Goal: Transaction & Acquisition: Purchase product/service

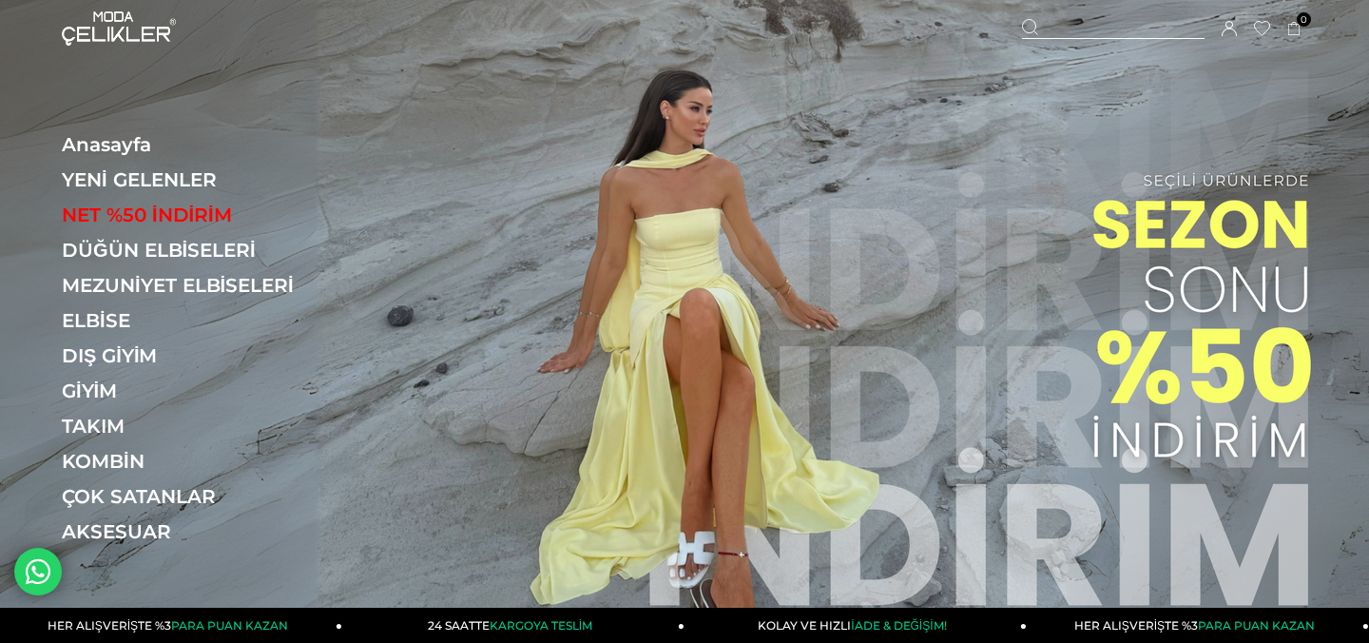
click at [667, 320] on img at bounding box center [684, 321] width 1369 height 642
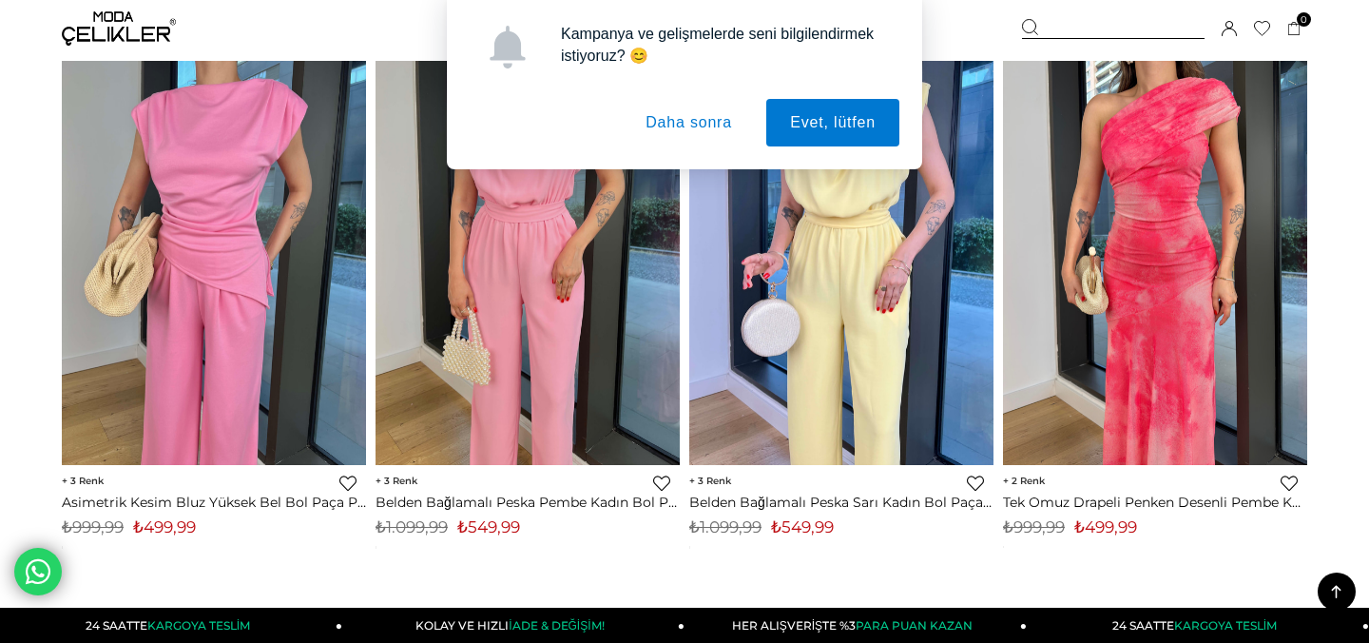
scroll to position [3670, 0]
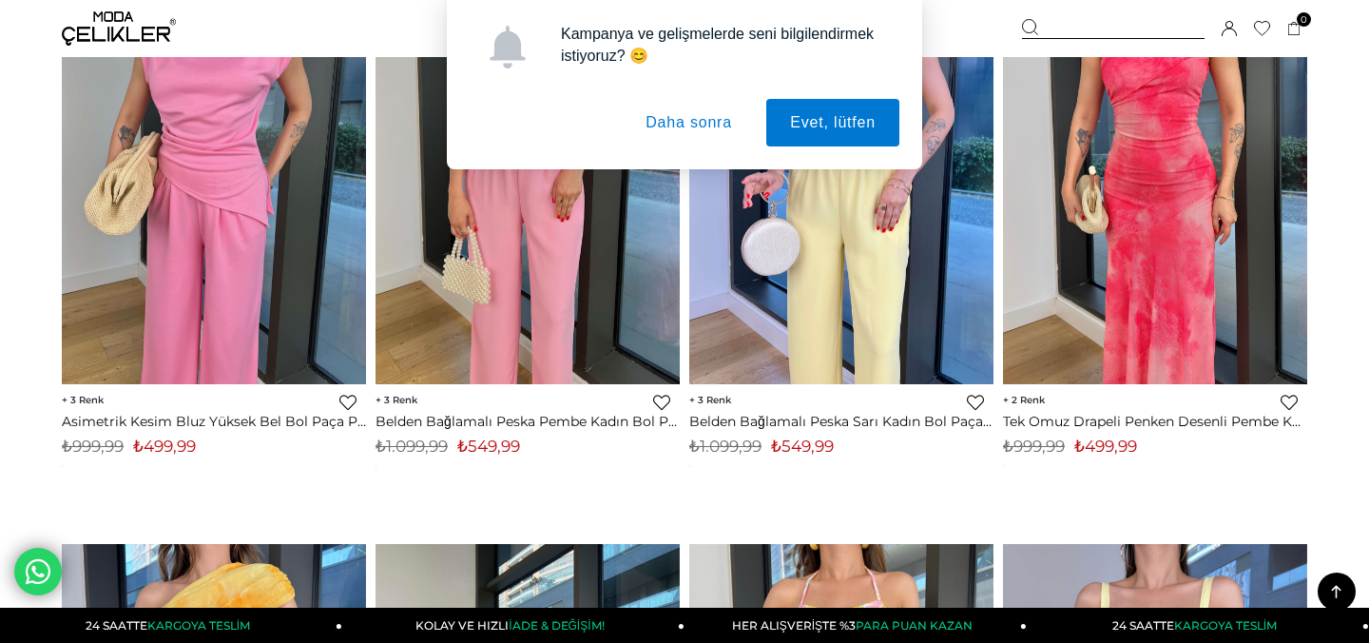
click at [716, 121] on button "Daha sonra" at bounding box center [689, 123] width 134 height 48
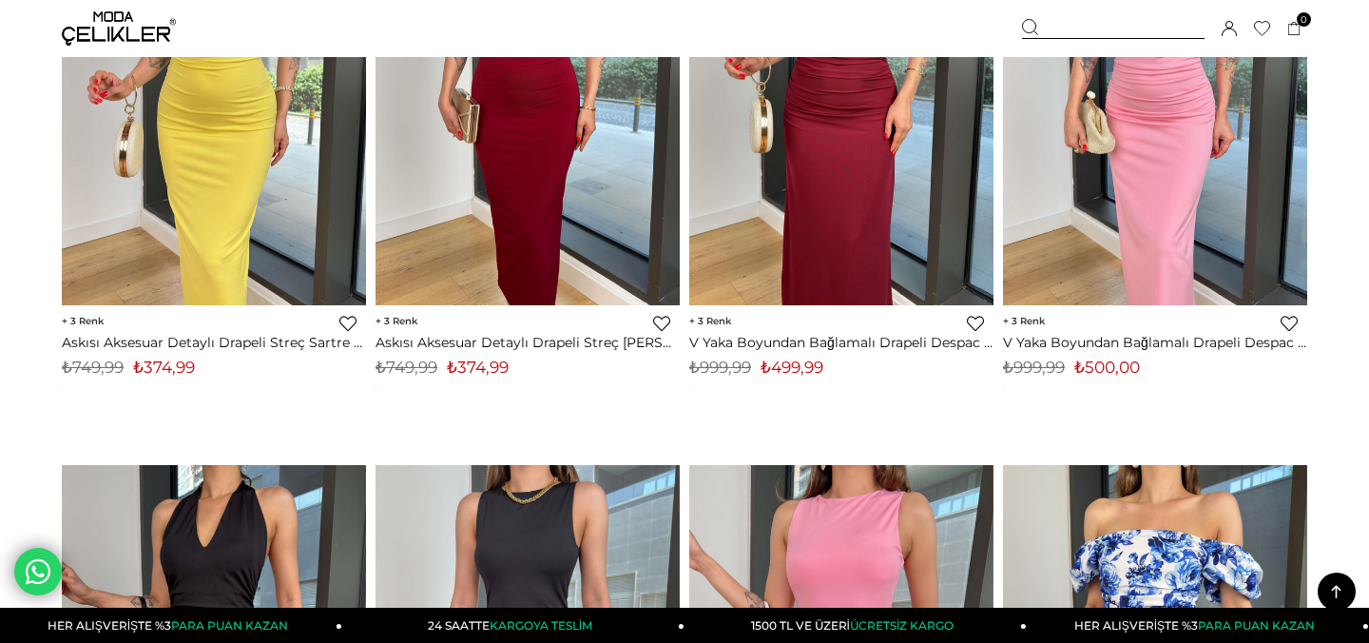
scroll to position [10732, 0]
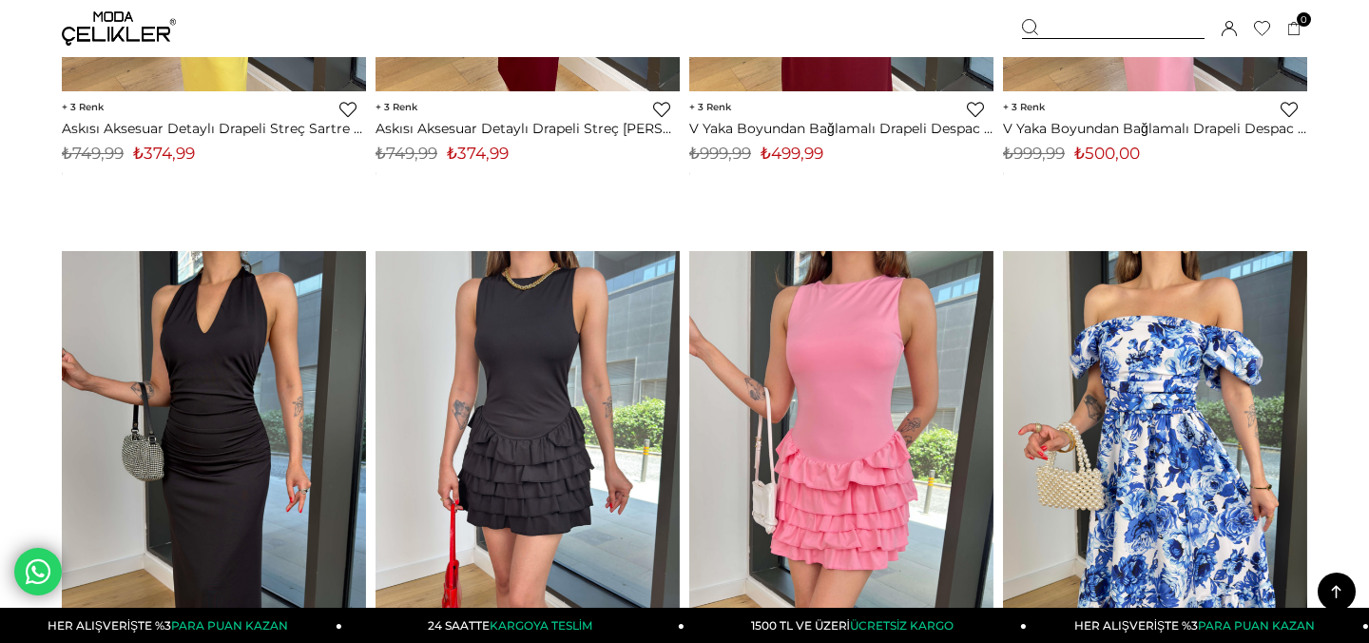
click at [1119, 29] on div at bounding box center [1113, 29] width 183 height 20
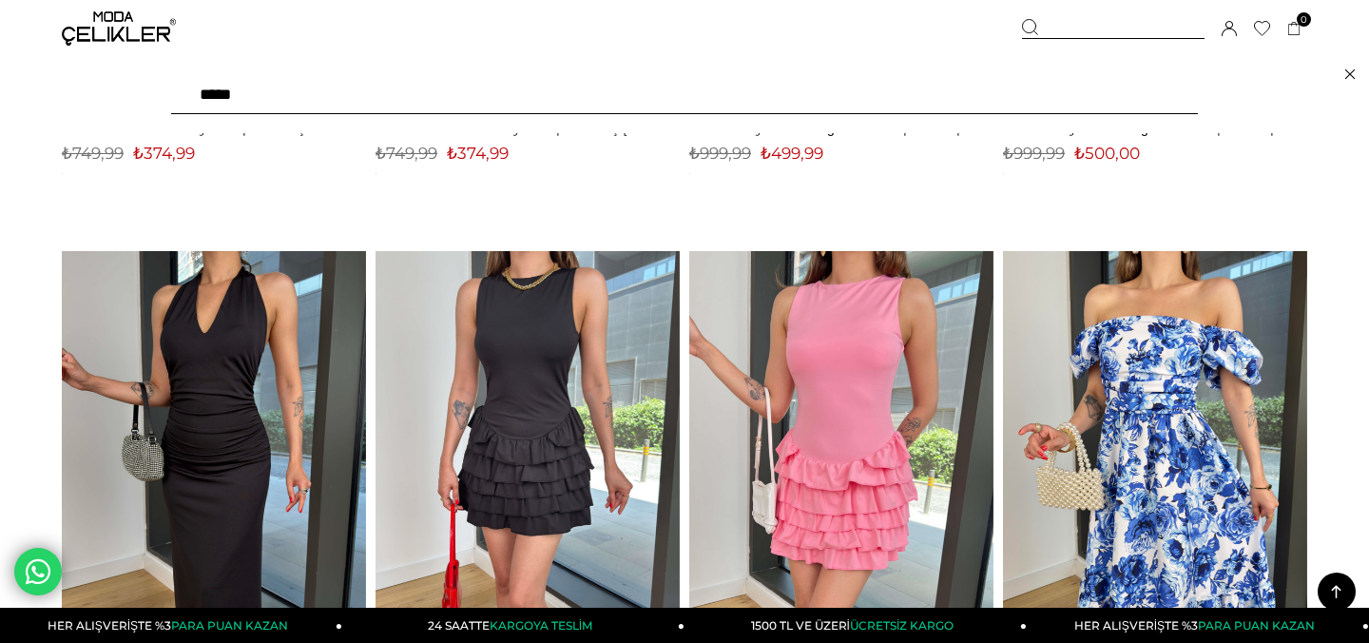
click at [1114, 36] on div at bounding box center [1113, 29] width 183 height 20
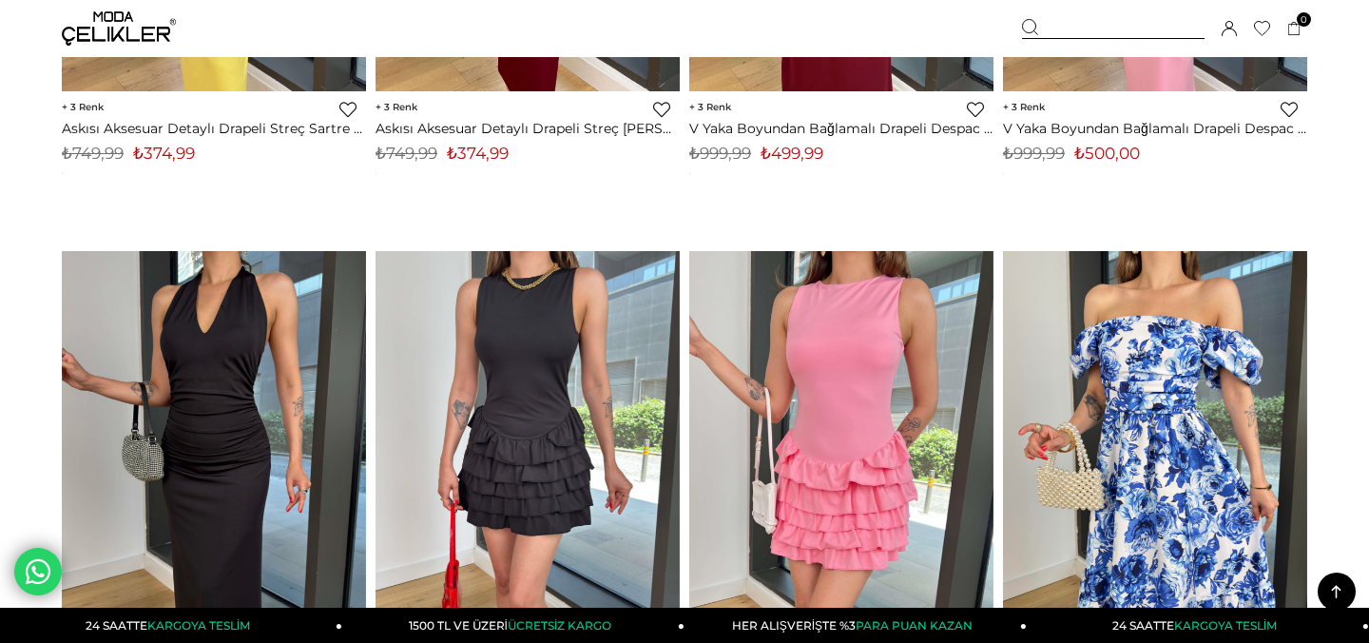
click at [1033, 25] on icon at bounding box center [1030, 27] width 17 height 17
click at [1031, 22] on icon at bounding box center [1030, 27] width 17 height 17
click at [1102, 29] on div at bounding box center [1113, 29] width 183 height 20
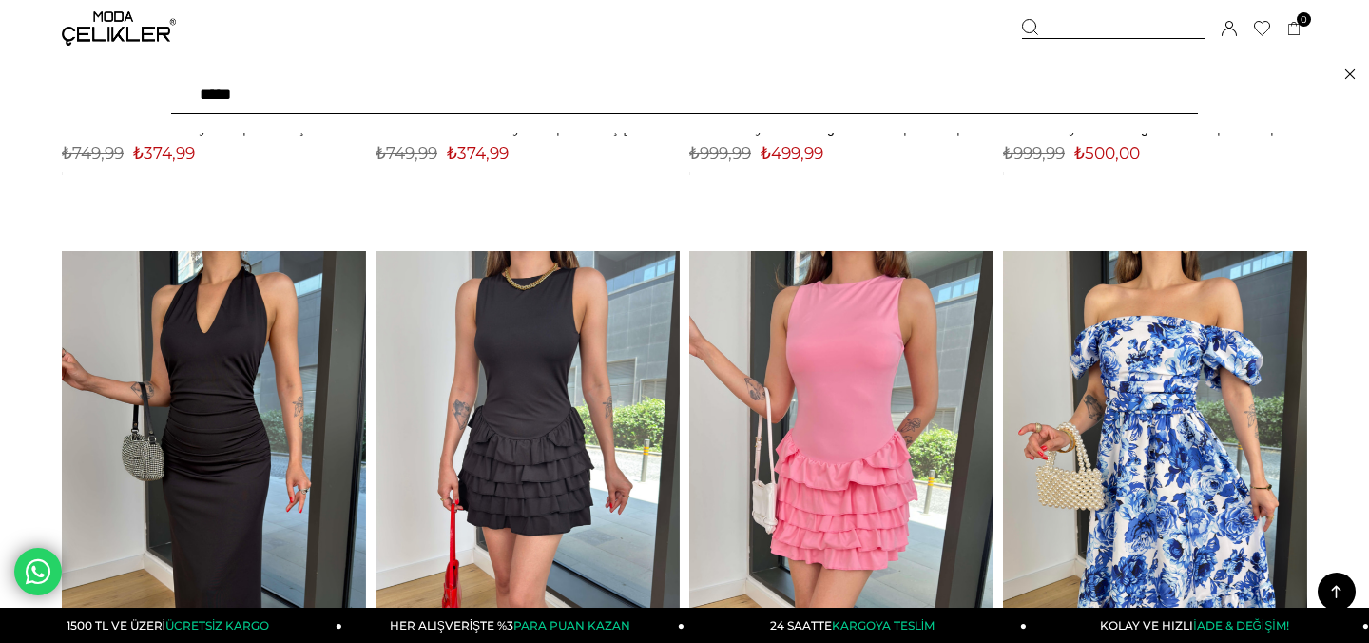
click at [816, 101] on input "text" at bounding box center [684, 95] width 1027 height 38
type input "*******"
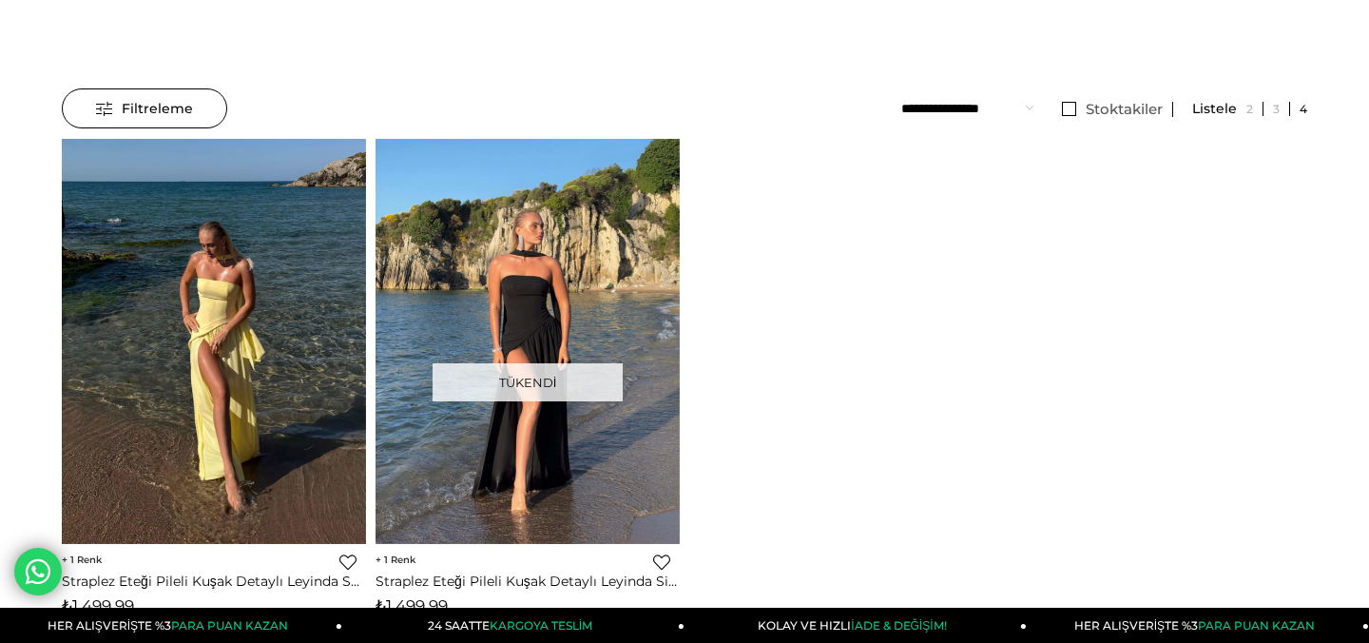
scroll to position [174, 0]
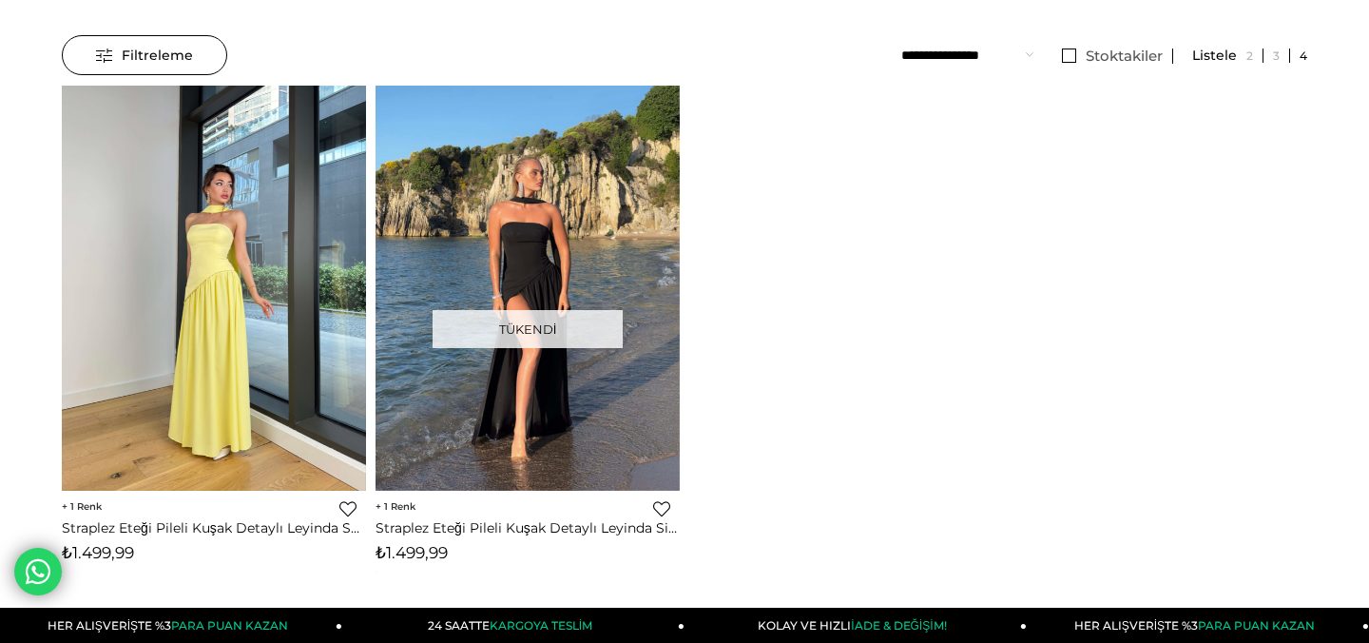
click at [221, 450] on div at bounding box center [213, 288] width 1521 height 405
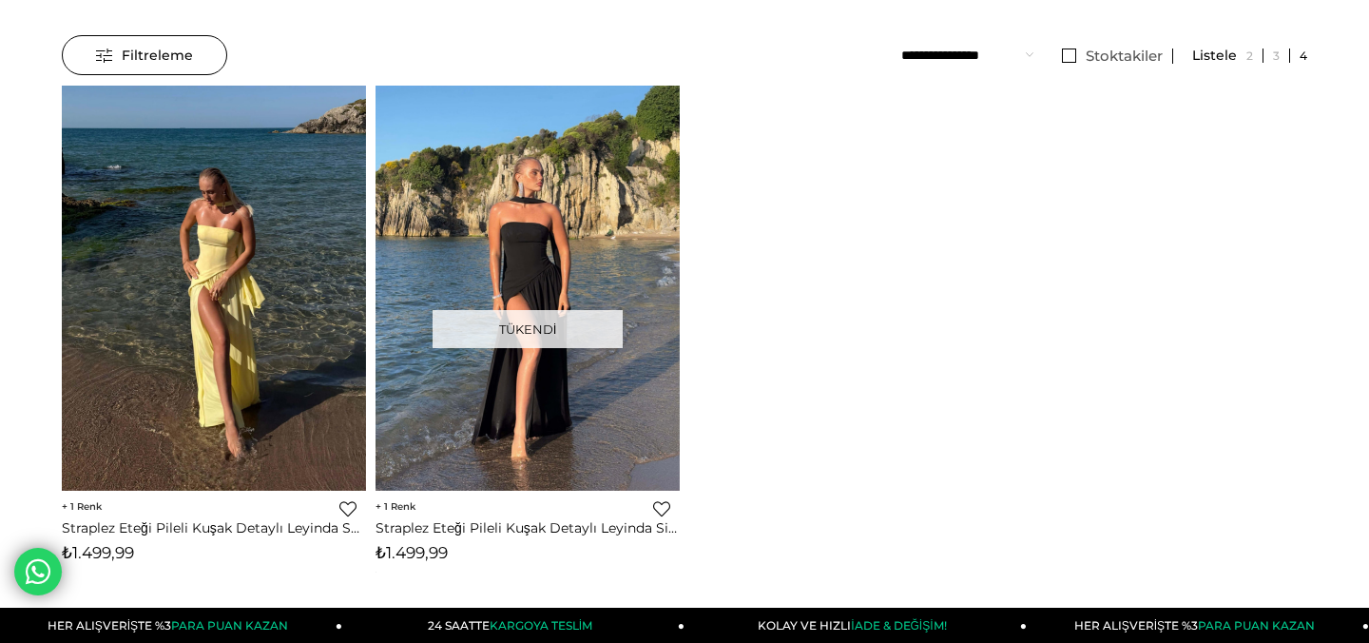
click at [259, 518] on div "1 Favorilere Ekle Moda Celikler Straplez Eteği Pileli Kuşak Detaylı Leyinda Sar…" at bounding box center [214, 531] width 304 height 81
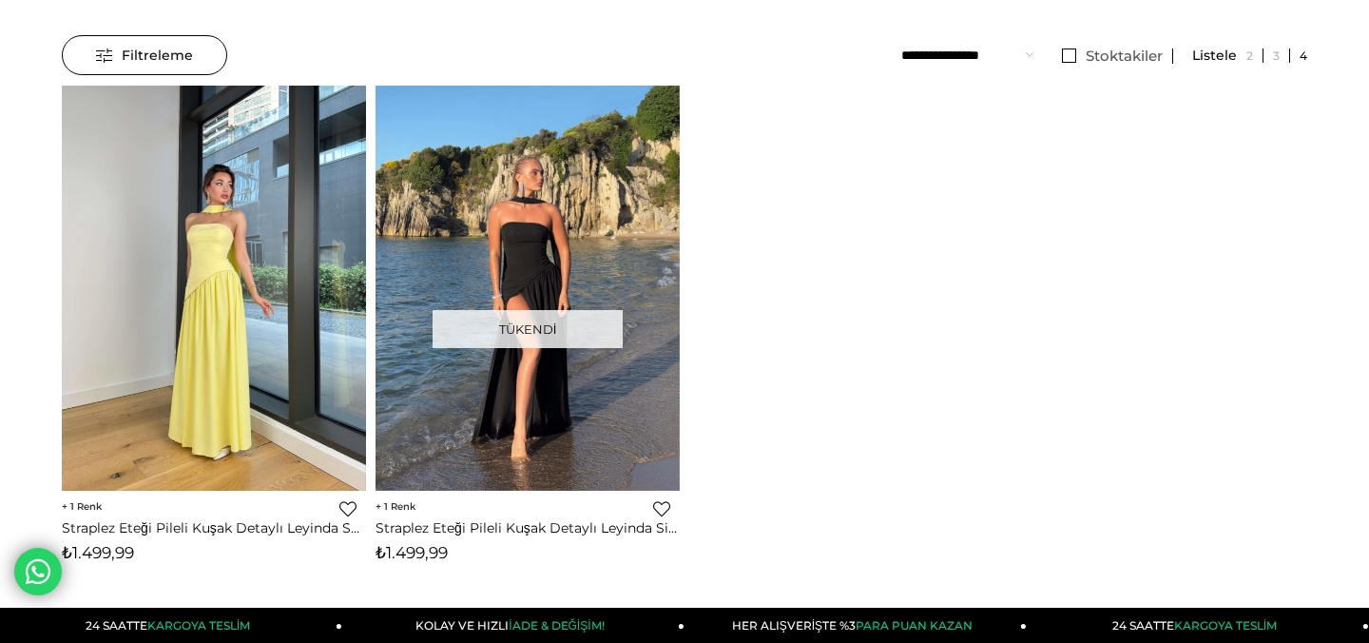
click at [232, 392] on div at bounding box center [213, 288] width 1521 height 405
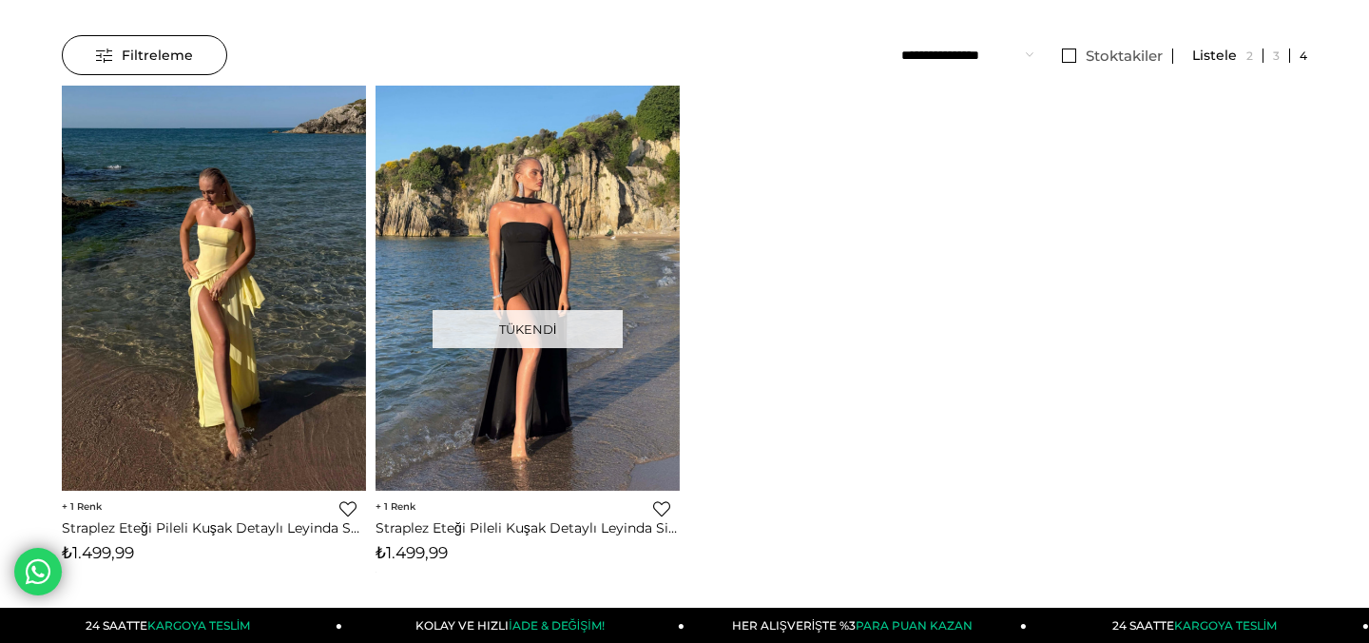
click at [102, 532] on link "Straplez Eteği Pileli Kuşak Detaylı Leyinda Sarı Kadın Yırtmaçlı Elbise 25Y436" at bounding box center [214, 527] width 304 height 17
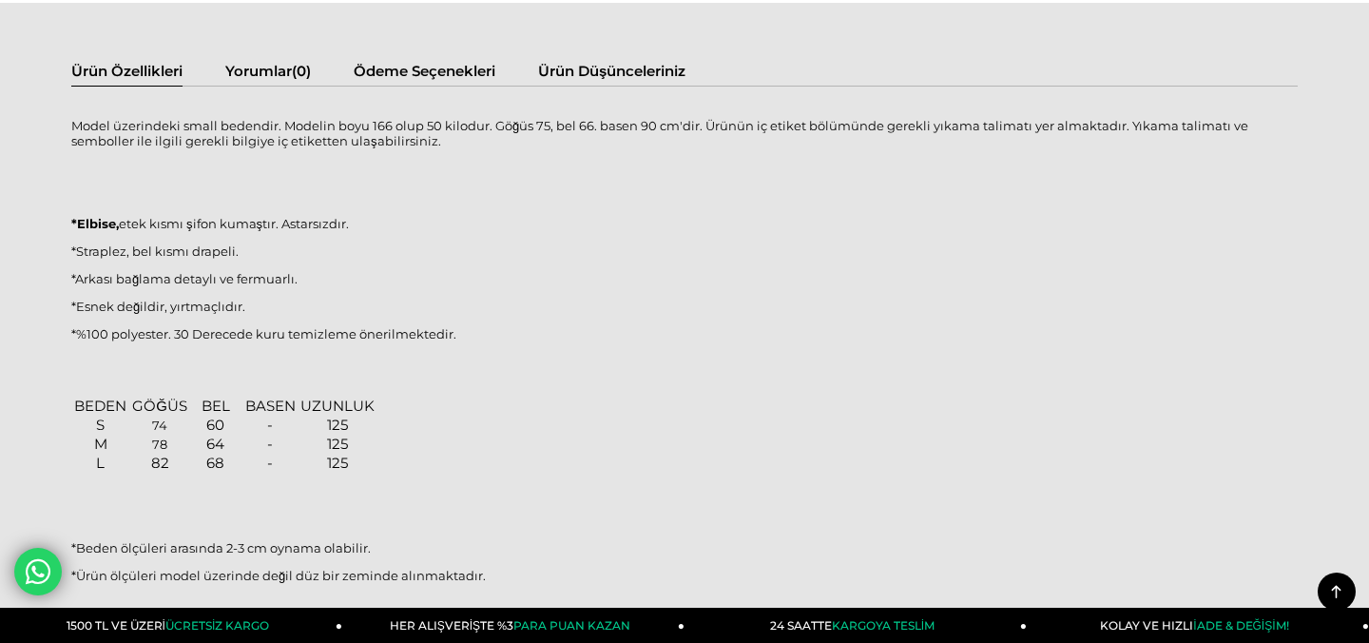
scroll to position [1606, 0]
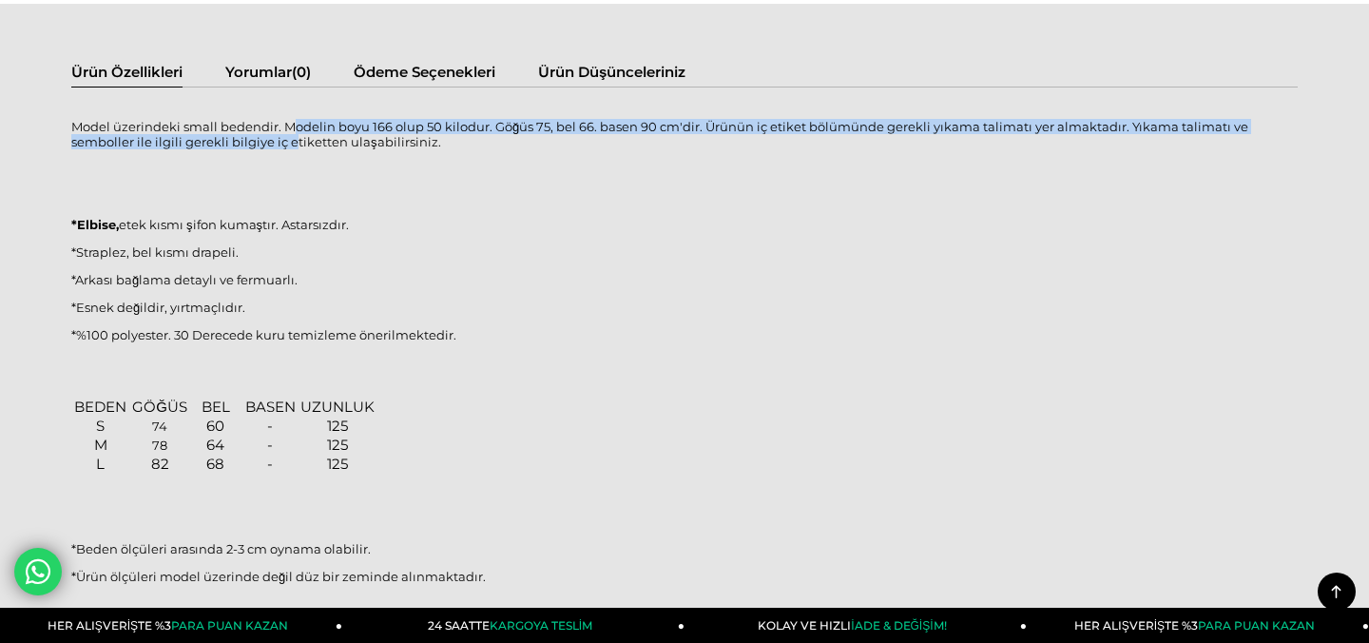
drag, startPoint x: 292, startPoint y: 118, endPoint x: 292, endPoint y: 145, distance: 27.6
click at [292, 145] on p "Model üzerindeki small bedendir. Modelin boyu 166 olup 50 kilodur. Göğüs 75, be…" at bounding box center [684, 134] width 1227 height 30
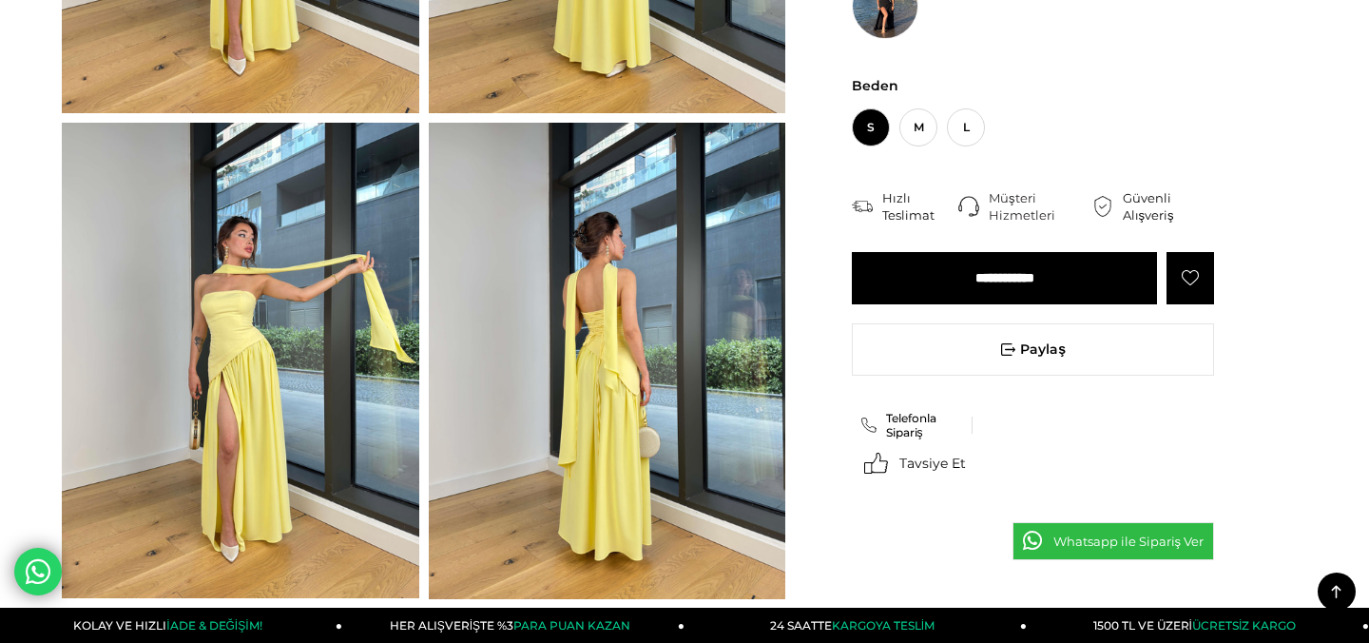
scroll to position [1004, 0]
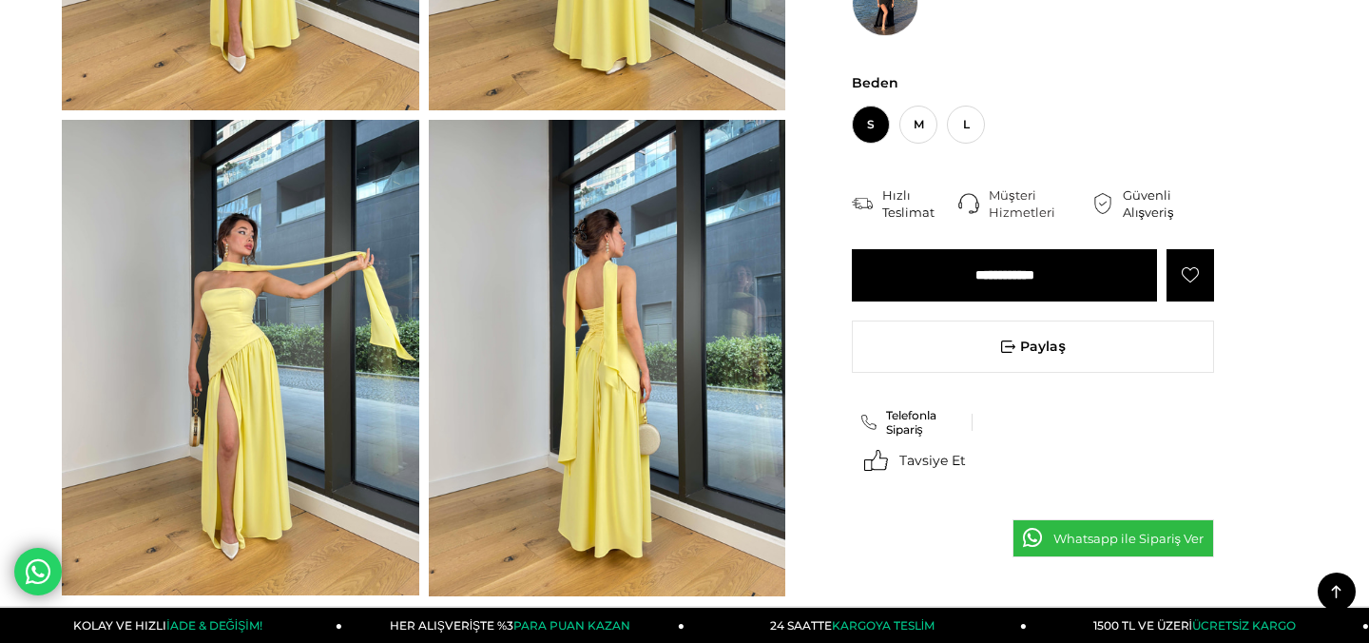
click at [1042, 279] on input "**********" at bounding box center [1004, 275] width 305 height 52
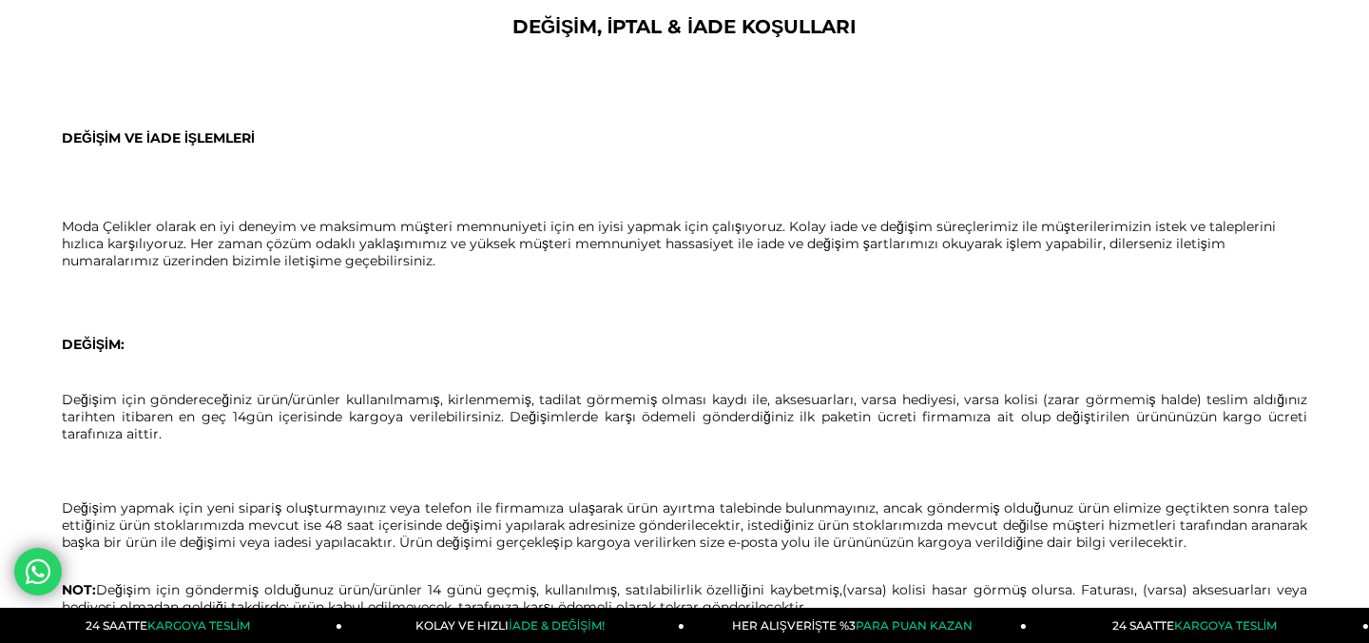
scroll to position [59, 0]
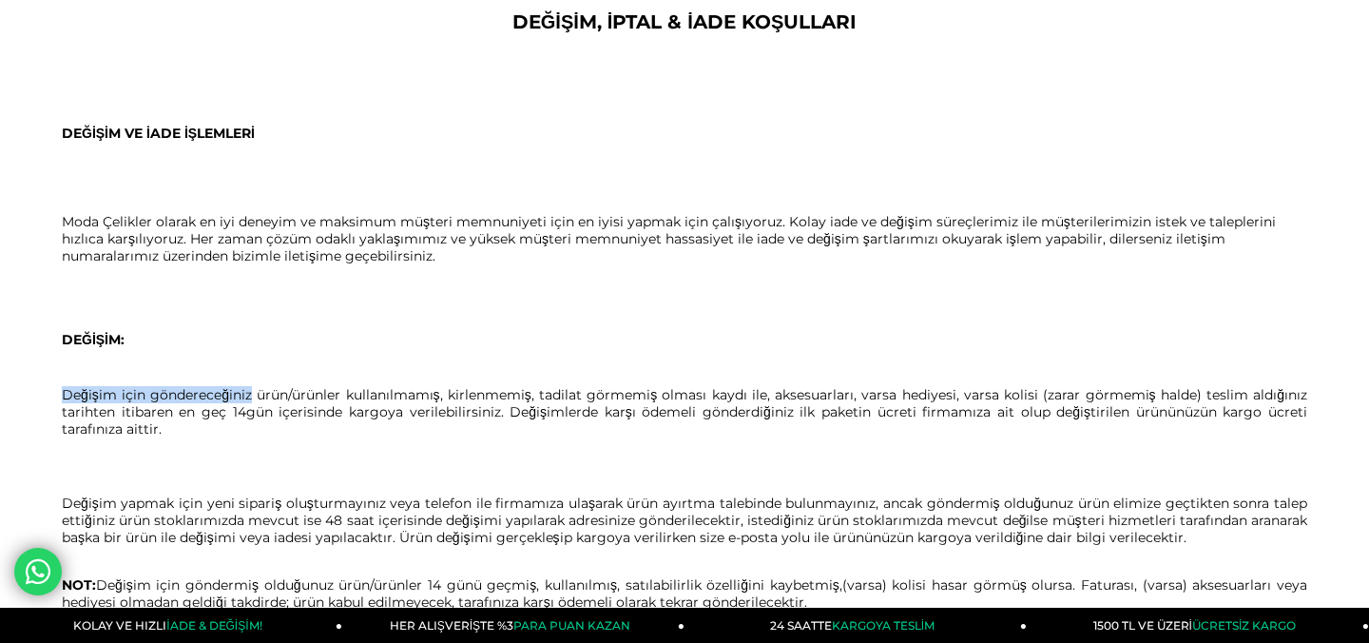
drag, startPoint x: 252, startPoint y: 397, endPoint x: 256, endPoint y: 378, distance: 20.3
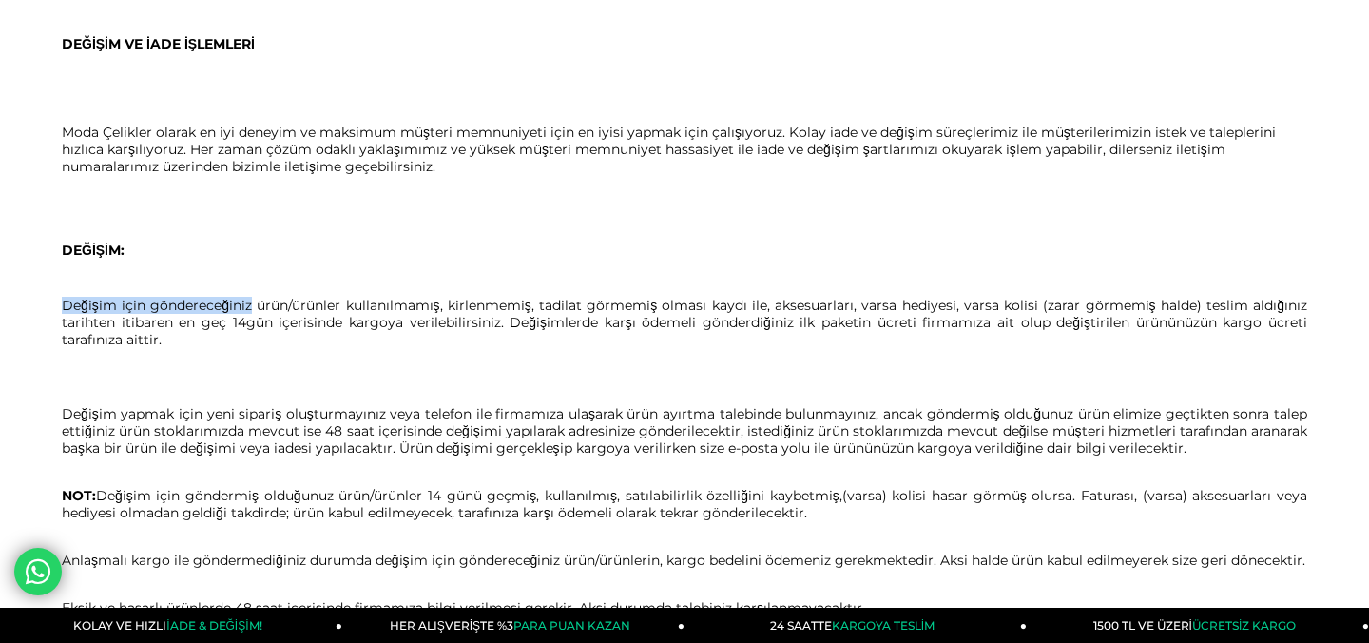
scroll to position [154, 0]
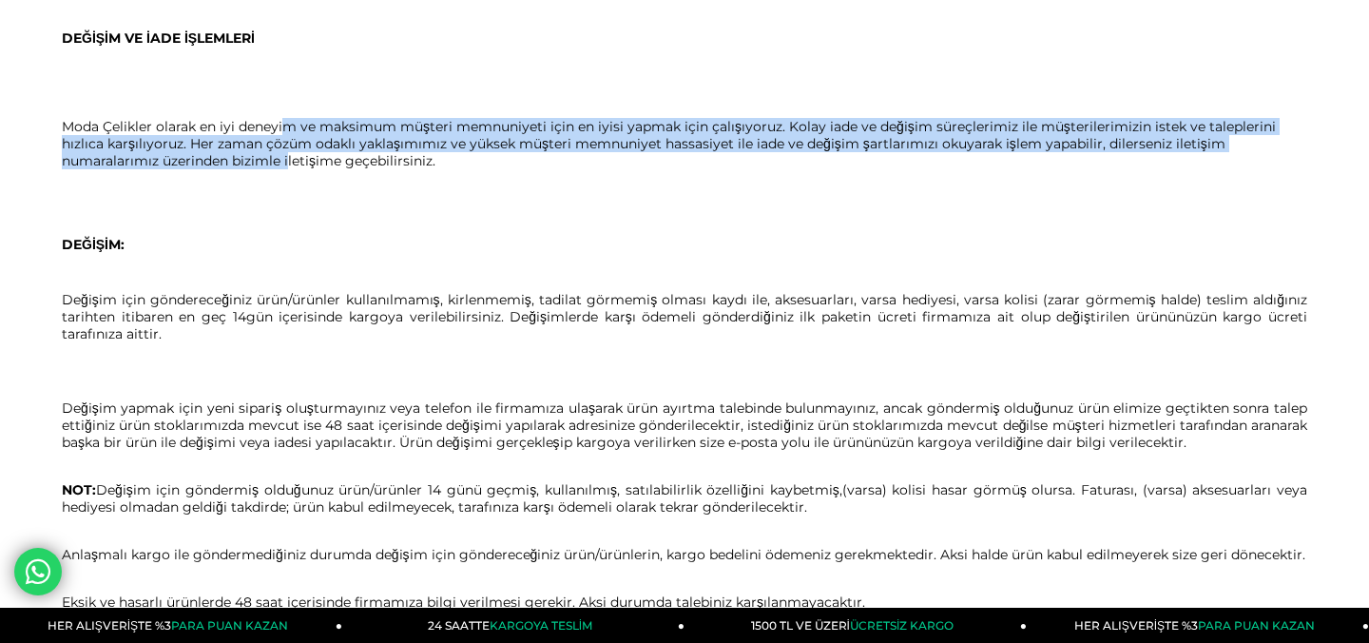
drag, startPoint x: 289, startPoint y: 132, endPoint x: 289, endPoint y: 164, distance: 31.4
click at [289, 164] on p "Moda Çelikler olarak en iyi deneyim ve maksimum müşteri memnuniyeti için en iyi…" at bounding box center [685, 143] width 1246 height 51
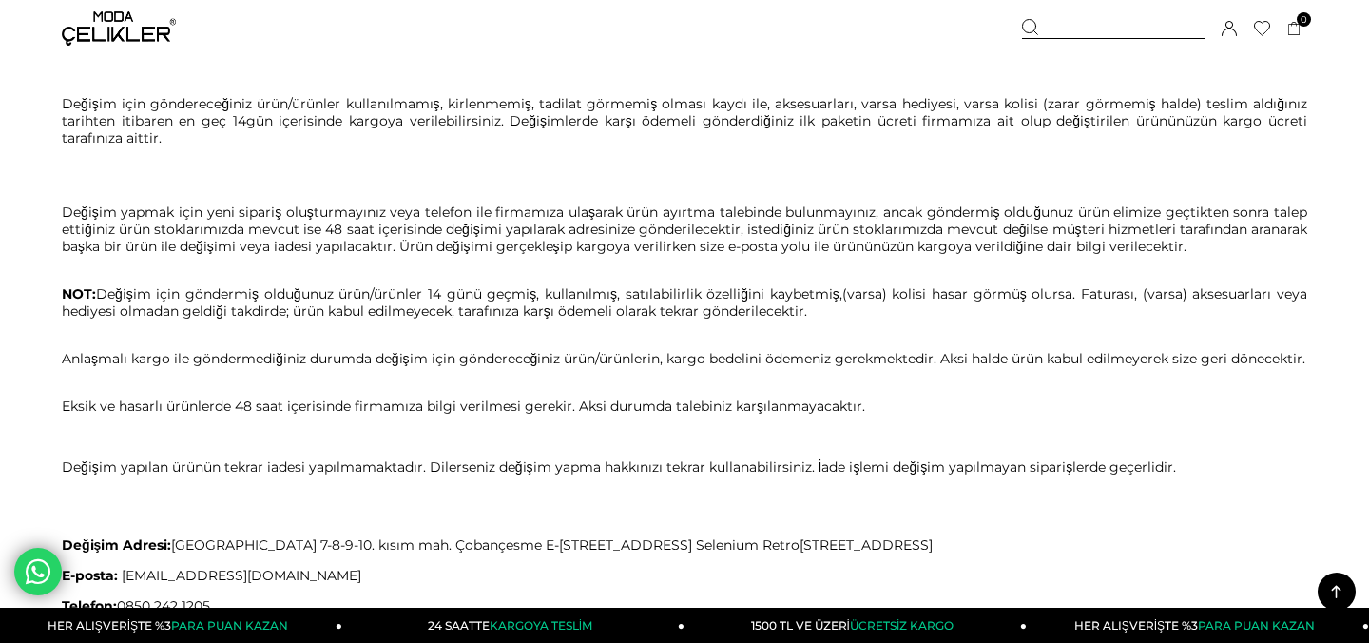
scroll to position [351, 0]
drag, startPoint x: 300, startPoint y: 99, endPoint x: 308, endPoint y: 131, distance: 33.2
click at [308, 131] on p "Değişim için göndereceğiniz ürün /ü rünler kullanılmamış, kirlenmemiş, tadilat …" at bounding box center [685, 119] width 1246 height 51
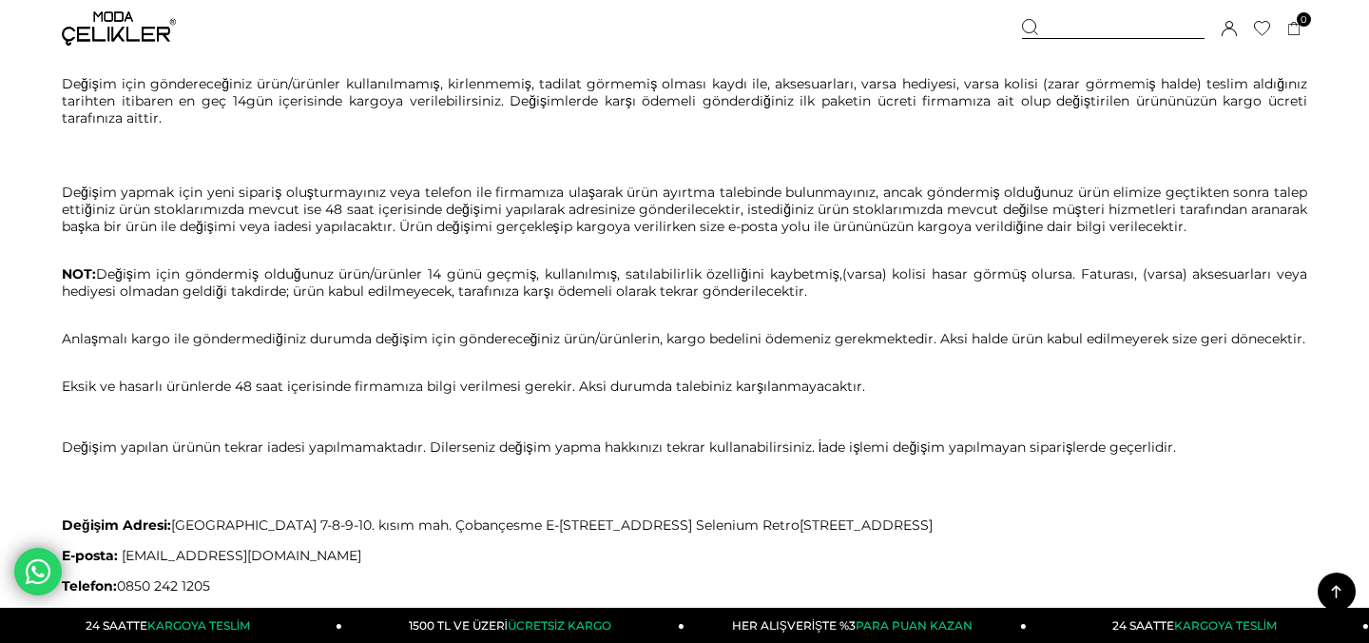
scroll to position [376, 0]
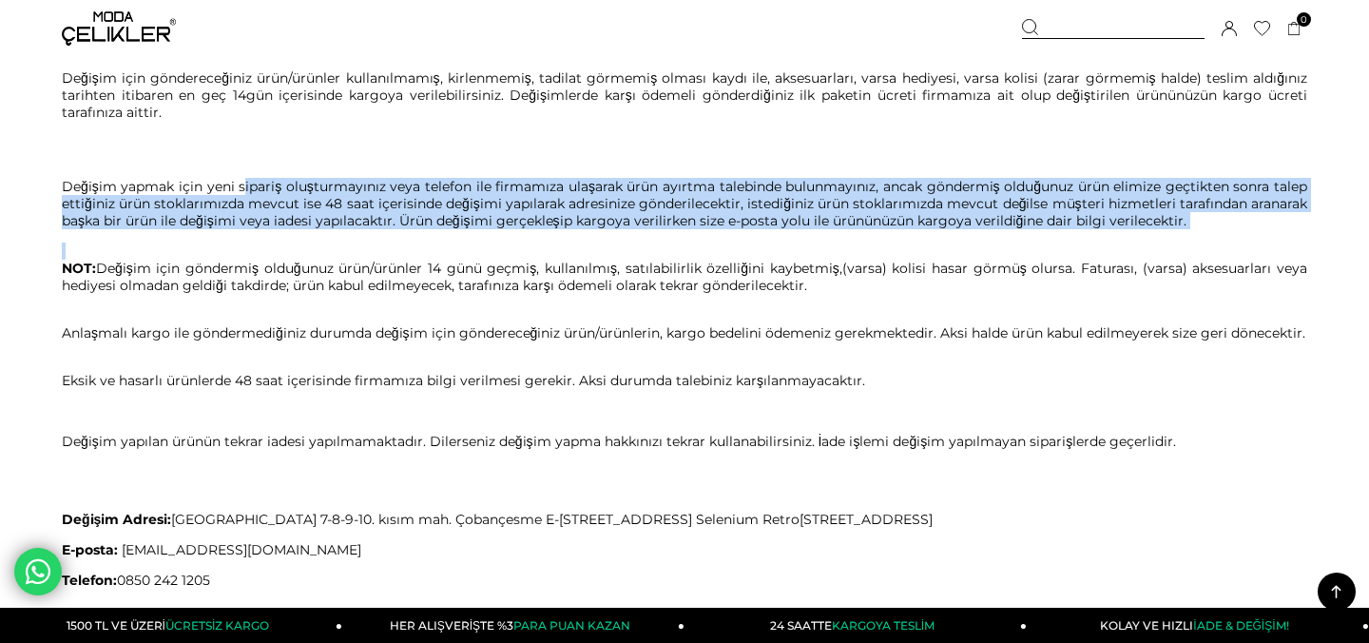
drag, startPoint x: 240, startPoint y: 177, endPoint x: 241, endPoint y: 226, distance: 49.5
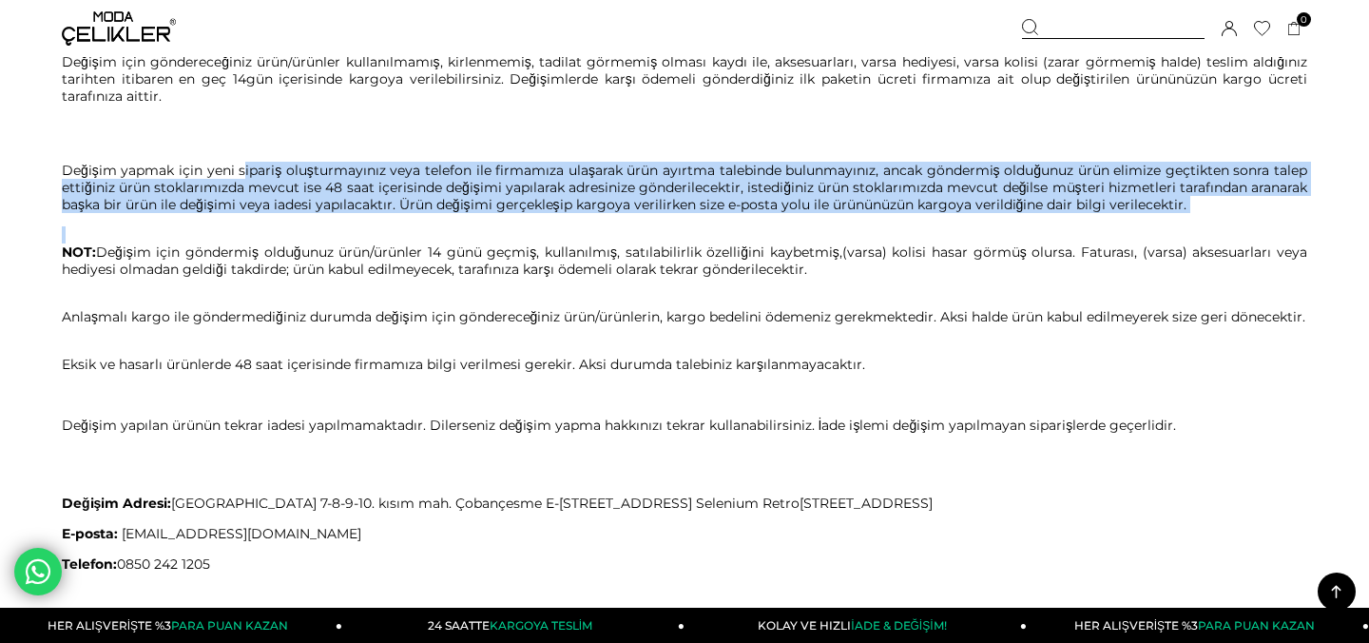
scroll to position [397, 0]
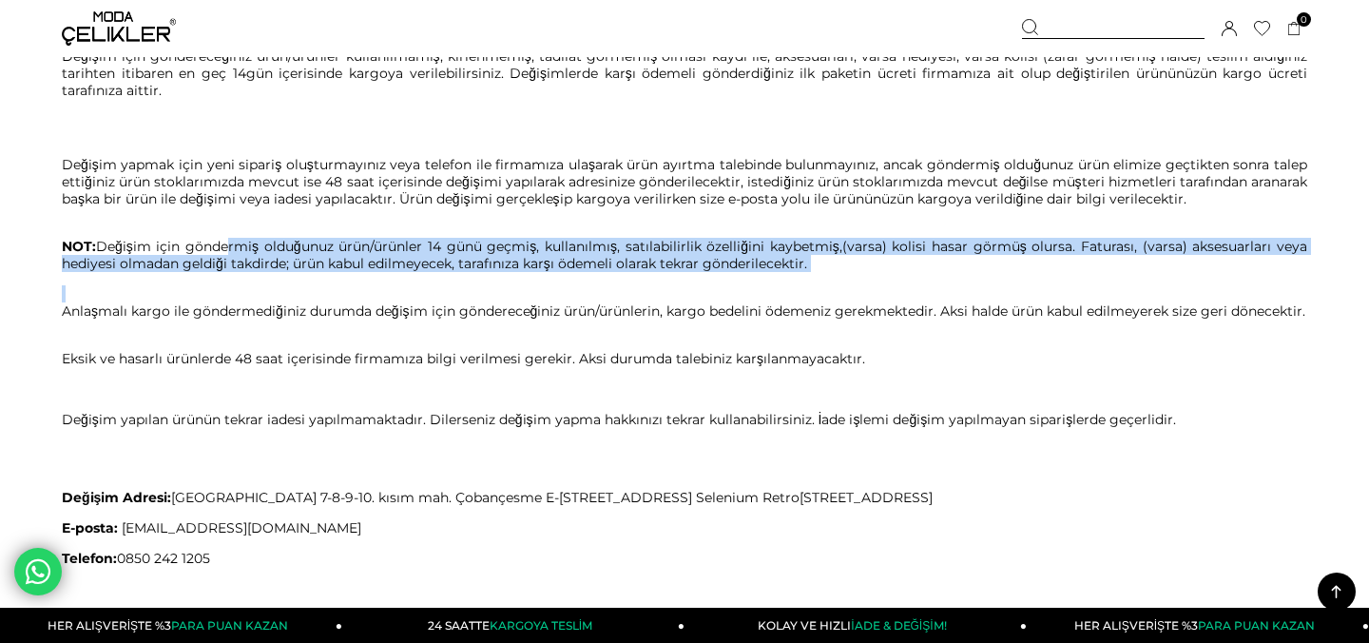
drag, startPoint x: 228, startPoint y: 241, endPoint x: 227, endPoint y: 262, distance: 21.9
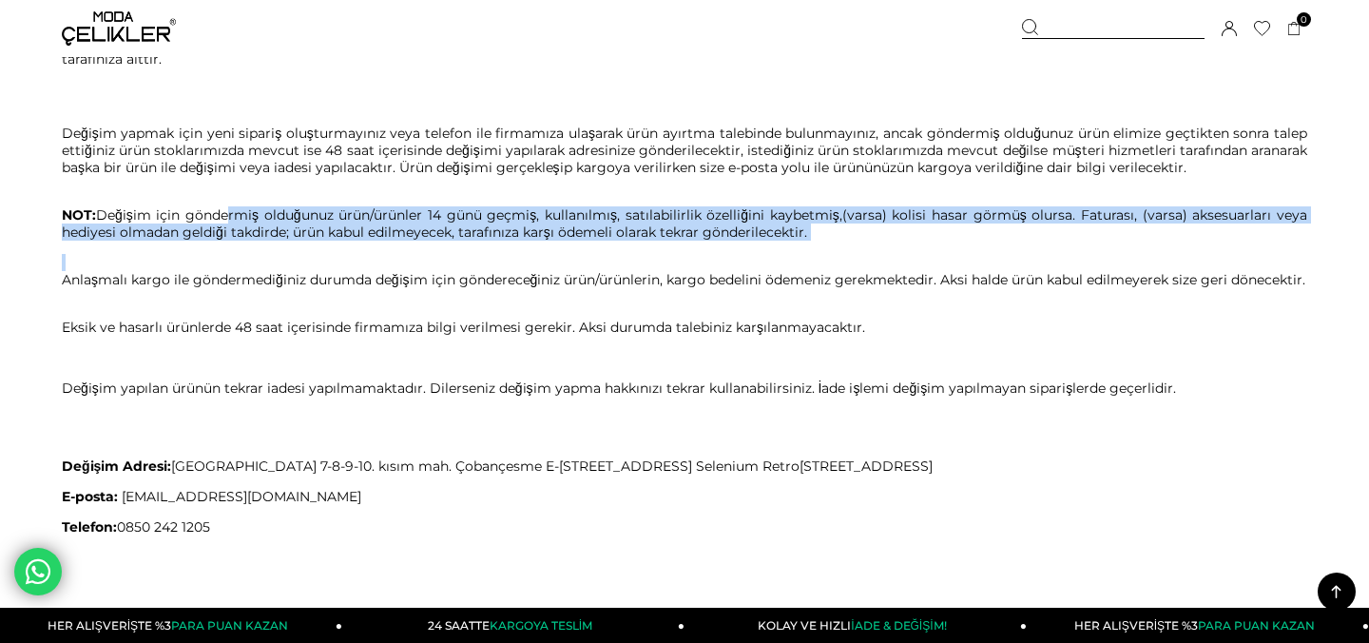
scroll to position [438, 0]
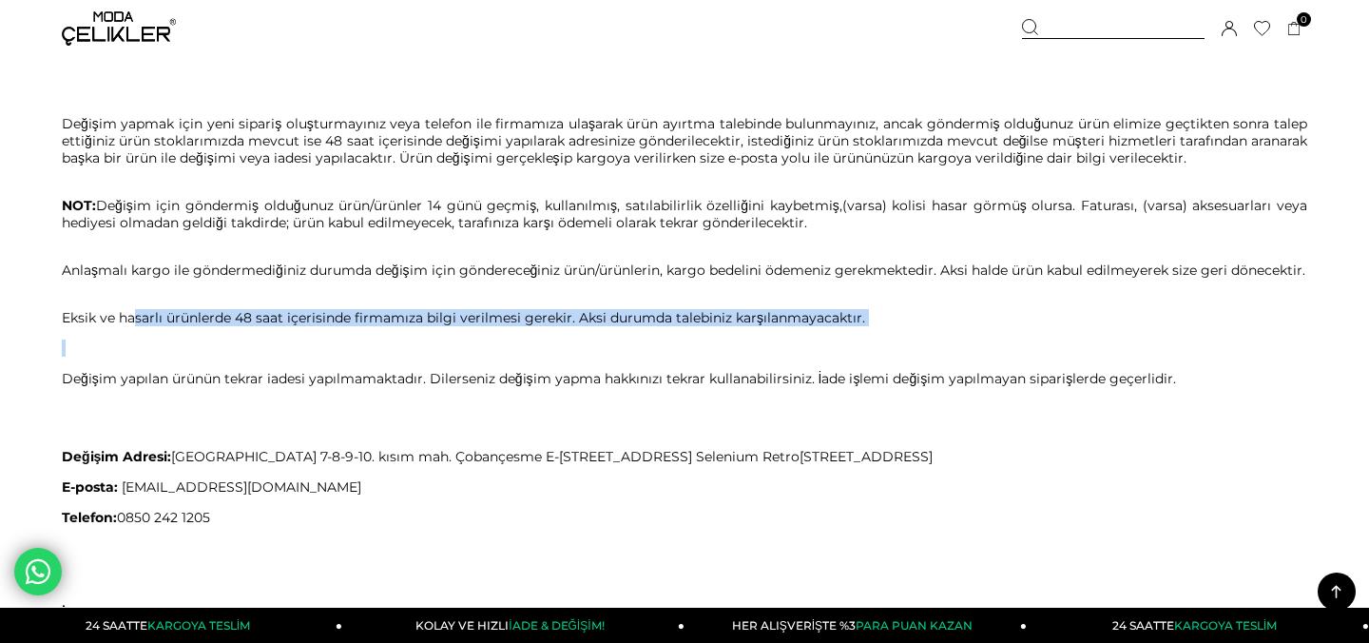
drag, startPoint x: 128, startPoint y: 319, endPoint x: 128, endPoint y: 345, distance: 26.6
click at [128, 345] on span "Değişim yapmak için yeni sipariş oluşturmayınız veya telefon ile firmamıza ulaş…" at bounding box center [685, 645] width 1246 height 1094
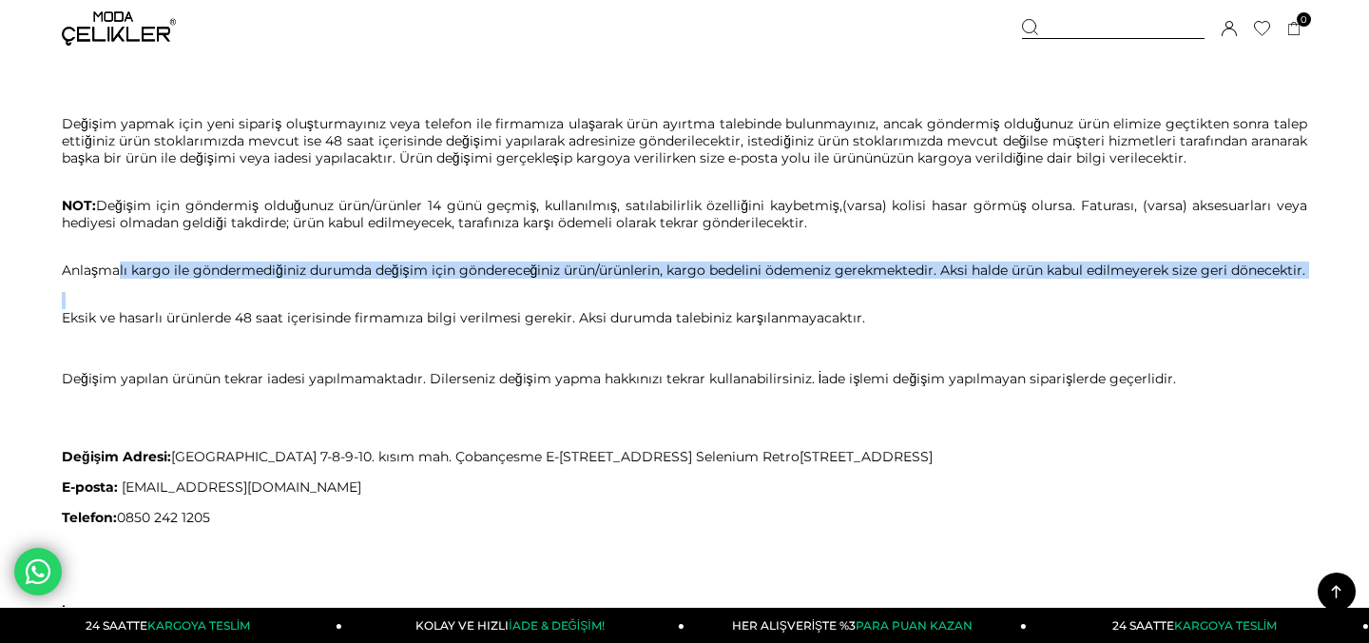
drag, startPoint x: 115, startPoint y: 251, endPoint x: 115, endPoint y: 281, distance: 30.4
click at [115, 281] on span "Değişim yapmak için yeni sipariş oluşturmayınız veya telefon ile firmamıza ulaş…" at bounding box center [685, 645] width 1246 height 1094
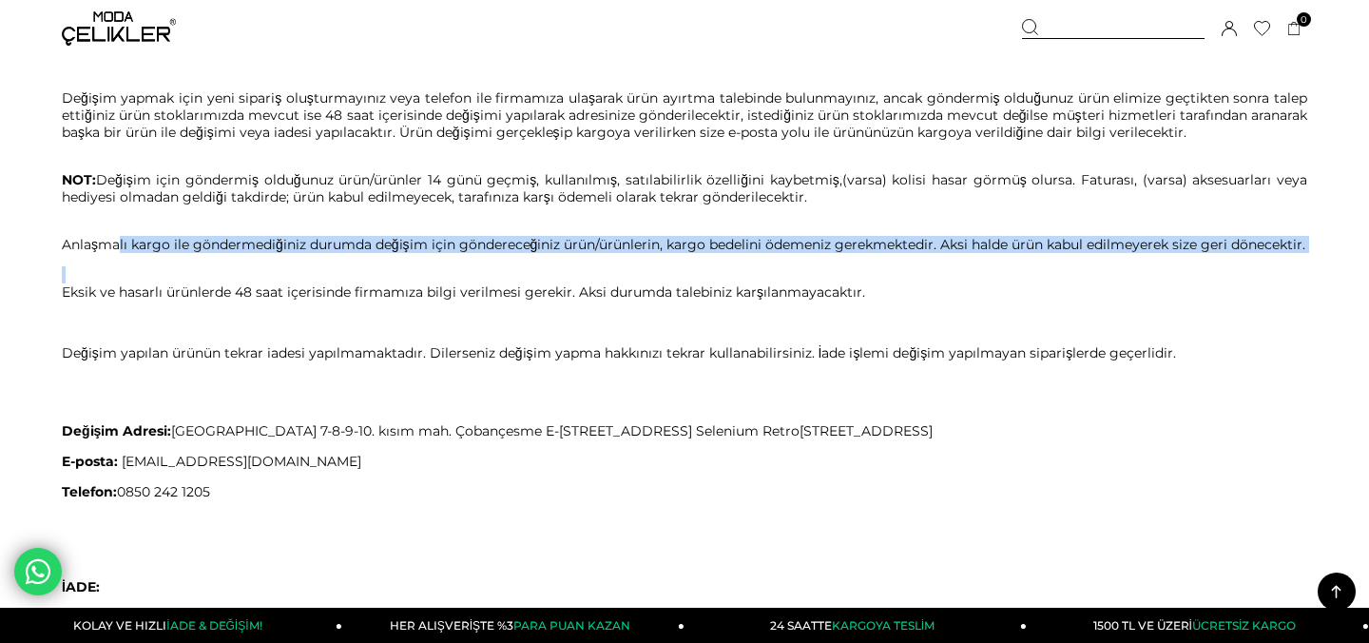
scroll to position [465, 0]
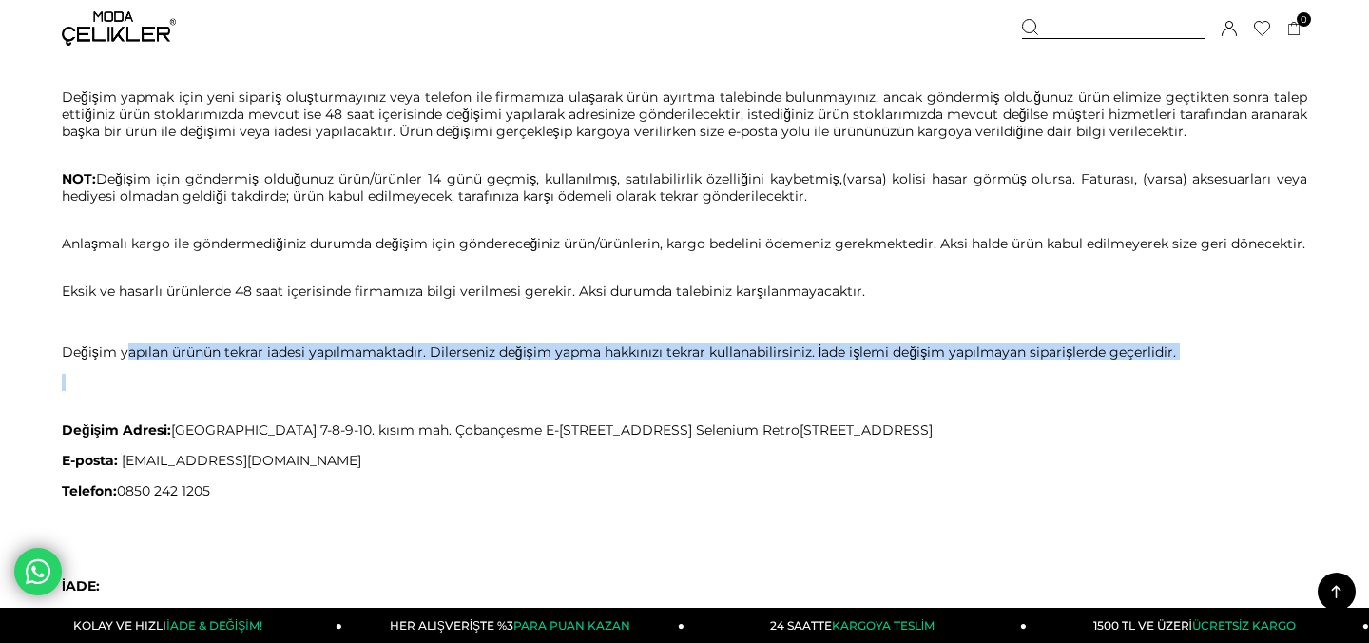
drag, startPoint x: 128, startPoint y: 357, endPoint x: 128, endPoint y: 378, distance: 20.9
click at [128, 378] on span "Değişim yapmak için yeni sipariş oluşturmayınız veya telefon ile firmamıza ulaş…" at bounding box center [685, 618] width 1246 height 1094
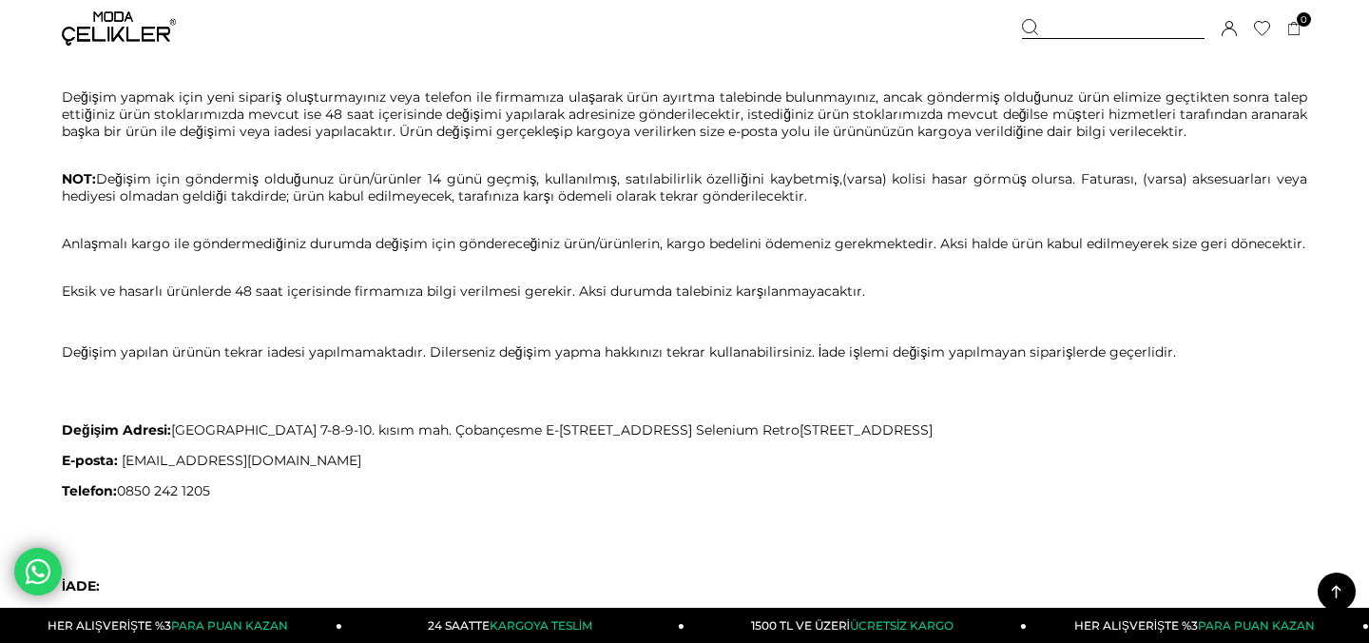
click at [309, 325] on p at bounding box center [685, 321] width 1246 height 17
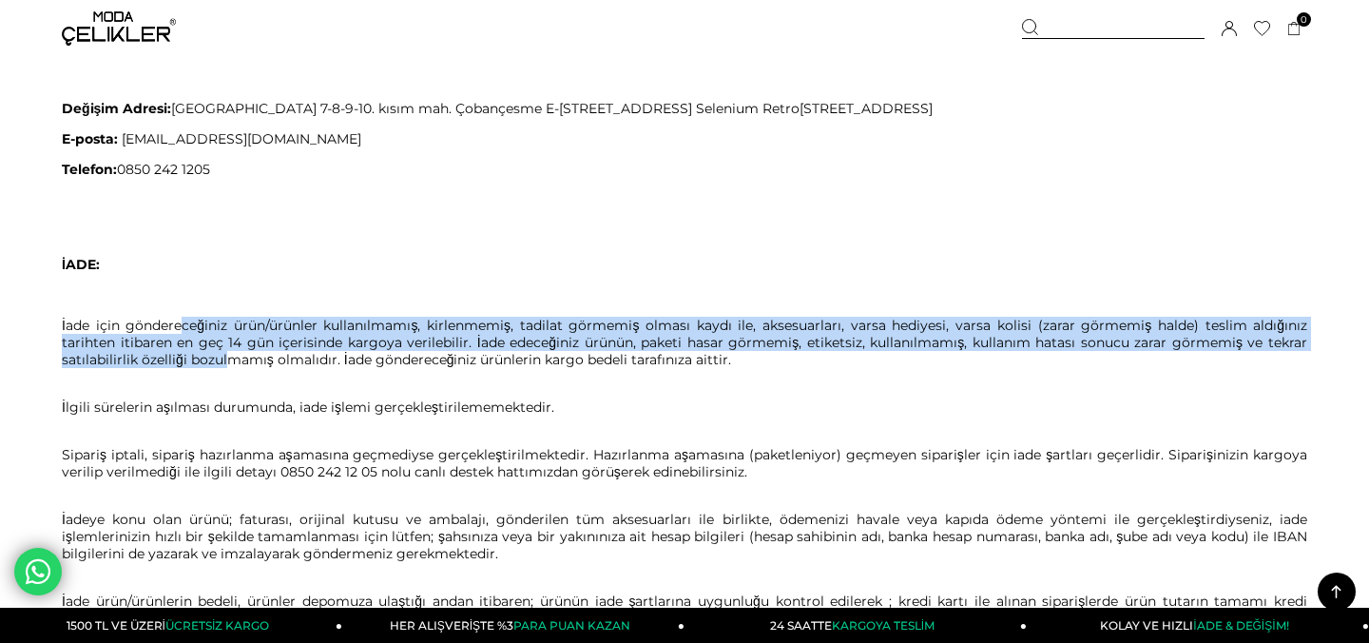
drag, startPoint x: 185, startPoint y: 309, endPoint x: 230, endPoint y: 353, distance: 62.5
click at [230, 354] on p "İade için göndereceğiniz ürün/ürünler kullanılmamış, kirlenmemiş, tadilat görme…" at bounding box center [685, 342] width 1246 height 51
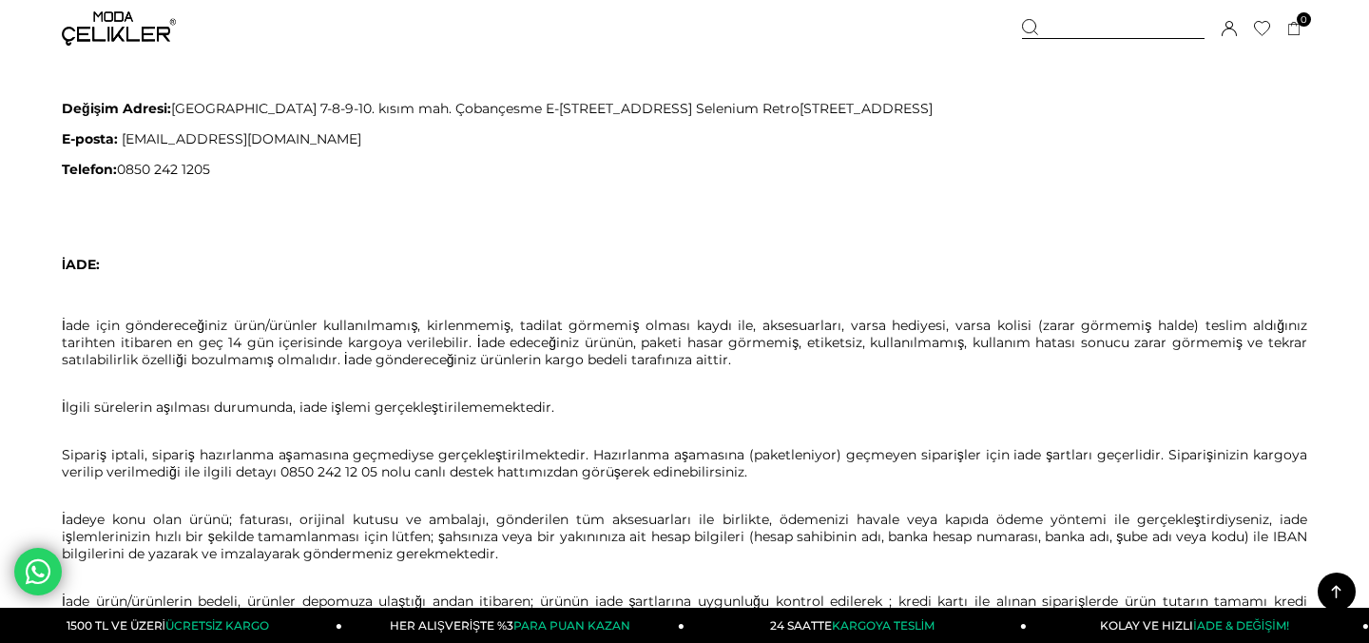
click at [155, 444] on p "Sipariş iptali, sipariş hazırlanma aşamasına geçmediyse gerçekleştirilmektedir.…" at bounding box center [685, 454] width 1246 height 51
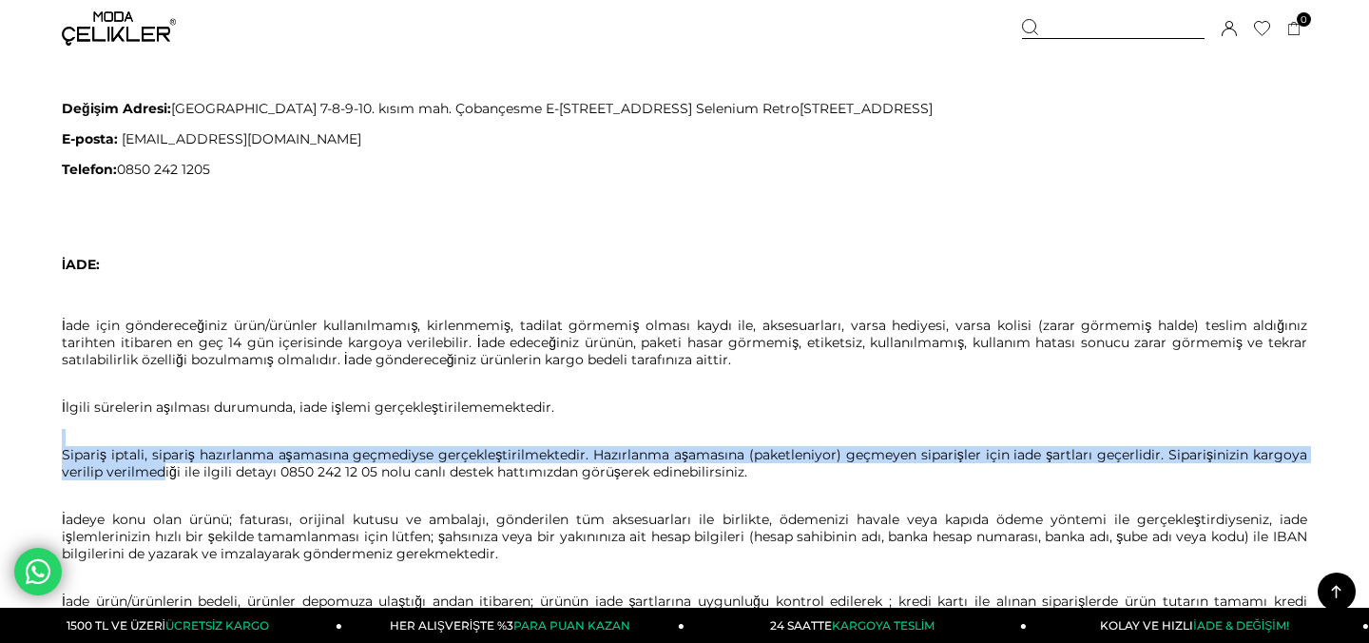
drag, startPoint x: 155, startPoint y: 452, endPoint x: 148, endPoint y: 425, distance: 27.4
click at [148, 429] on p "Sipariş iptali, sipariş hazırlanma aşamasına geçmediyse gerçekleştirilmektedir.…" at bounding box center [685, 454] width 1246 height 51
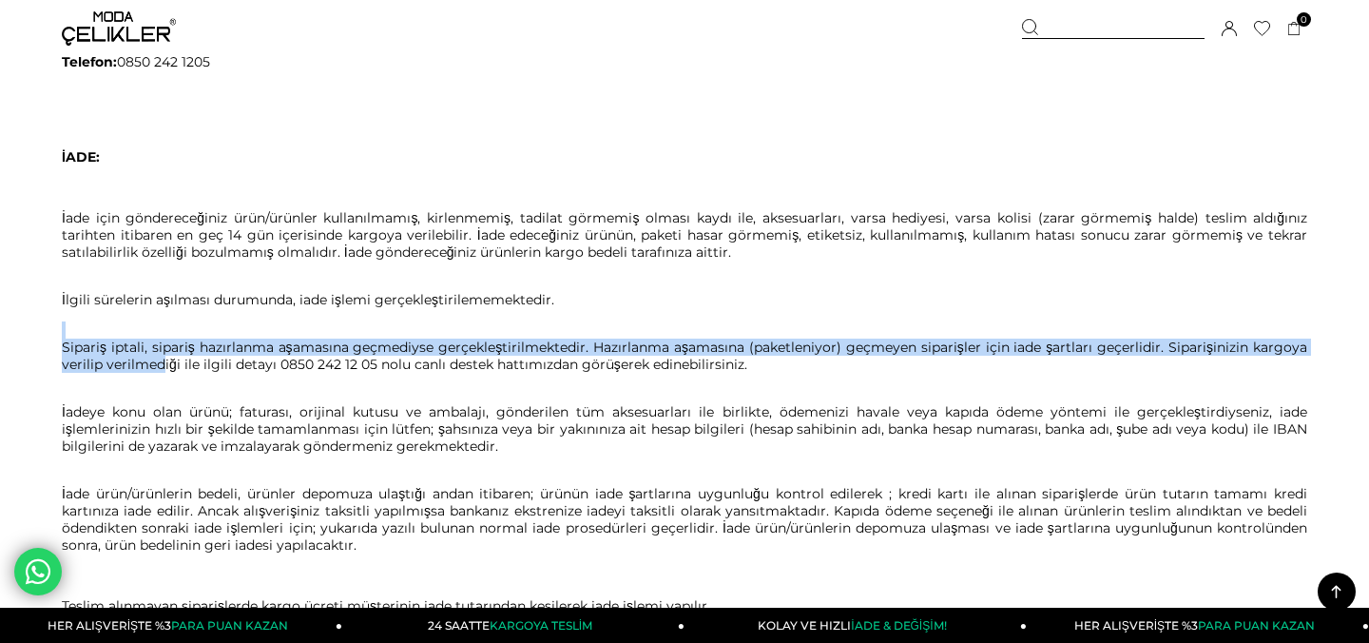
scroll to position [902, 0]
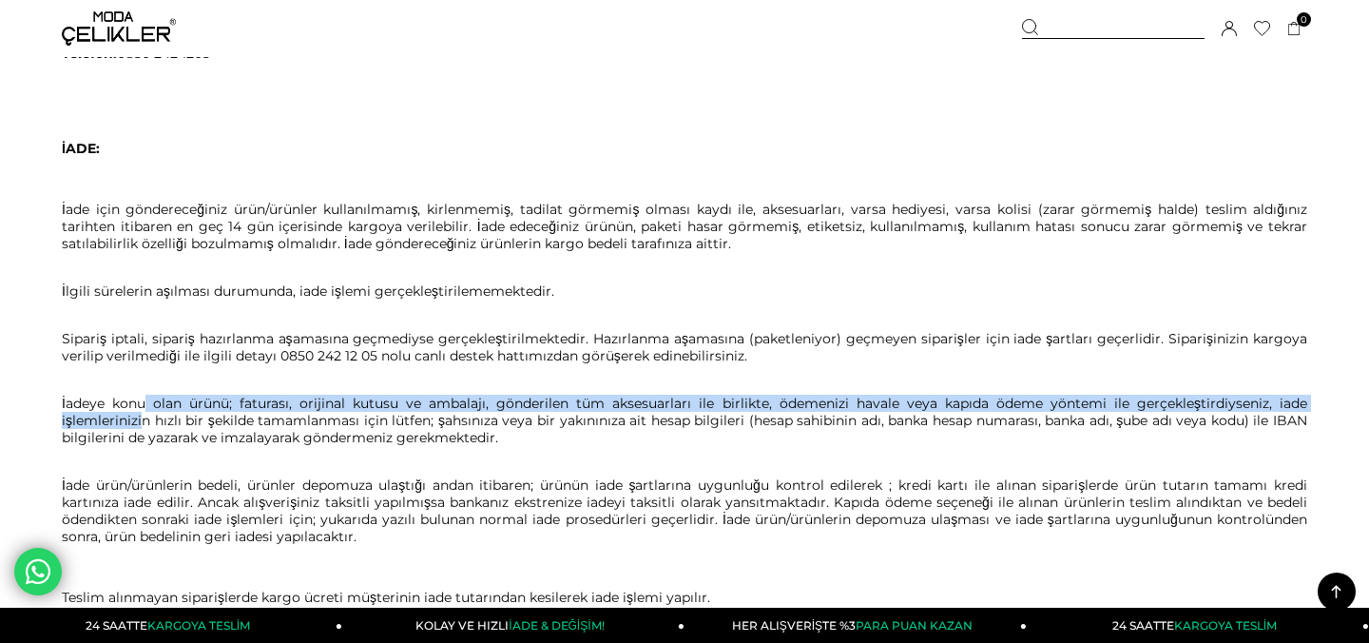
drag, startPoint x: 137, startPoint y: 384, endPoint x: 137, endPoint y: 405, distance: 20.9
click at [137, 405] on p "İadeye konu olan ürünü; faturası, orijinal kutusu ve ambalajı, gönderilen tüm a…" at bounding box center [685, 412] width 1246 height 68
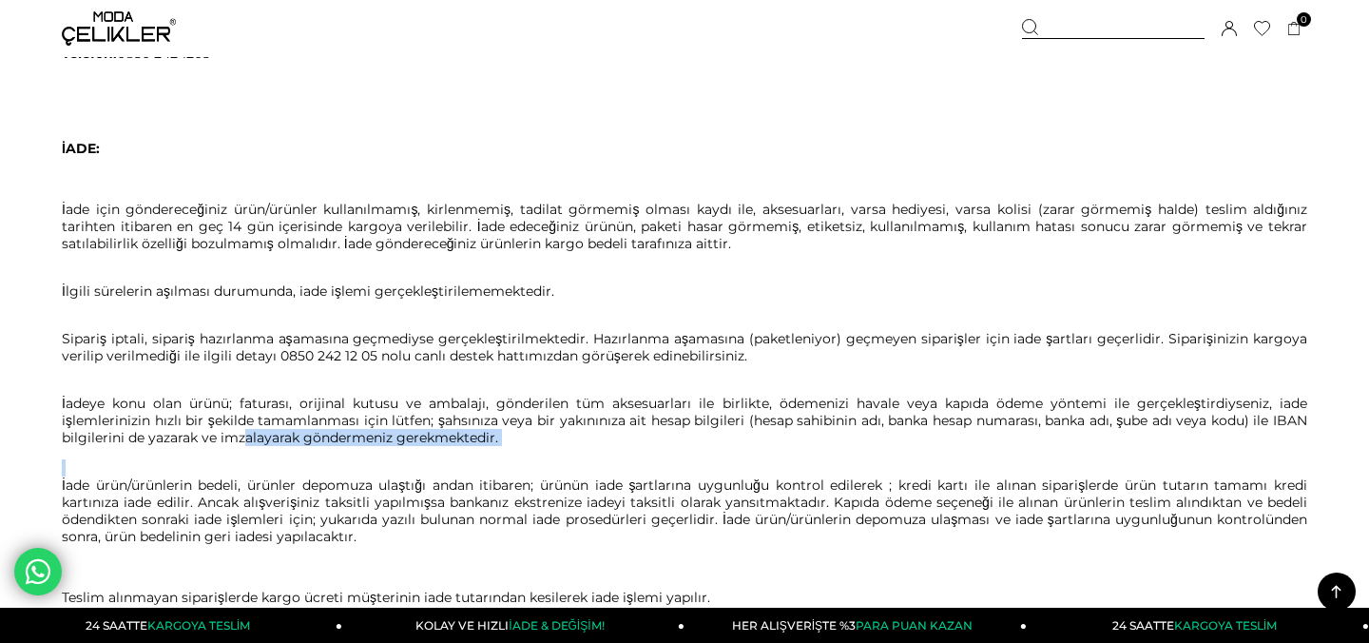
drag, startPoint x: 230, startPoint y: 414, endPoint x: 230, endPoint y: 447, distance: 33.3
click at [230, 447] on span "Değişim yapmak için yeni sipariş oluşturmayınız veya telefon ile firmamıza ulaş…" at bounding box center [685, 181] width 1246 height 1094
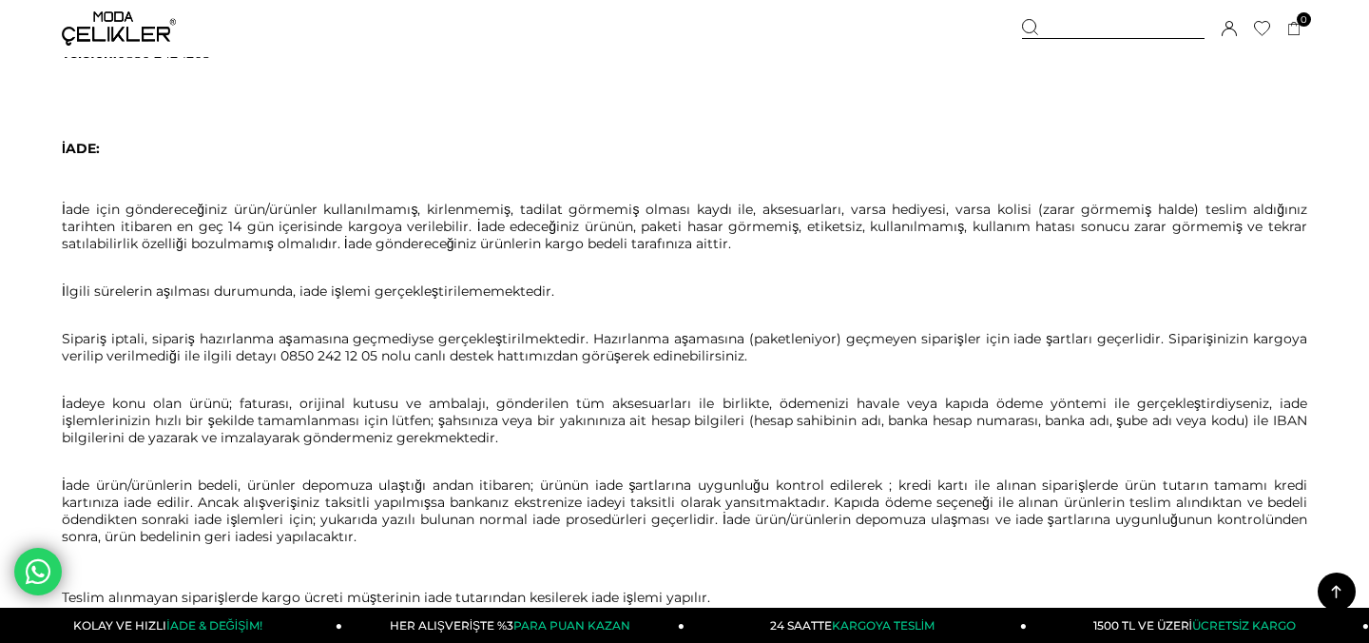
click at [188, 402] on p "İadeye konu olan ürünü; faturası, orijinal kutusu ve ambalajı, gönderilen tüm a…" at bounding box center [685, 412] width 1246 height 68
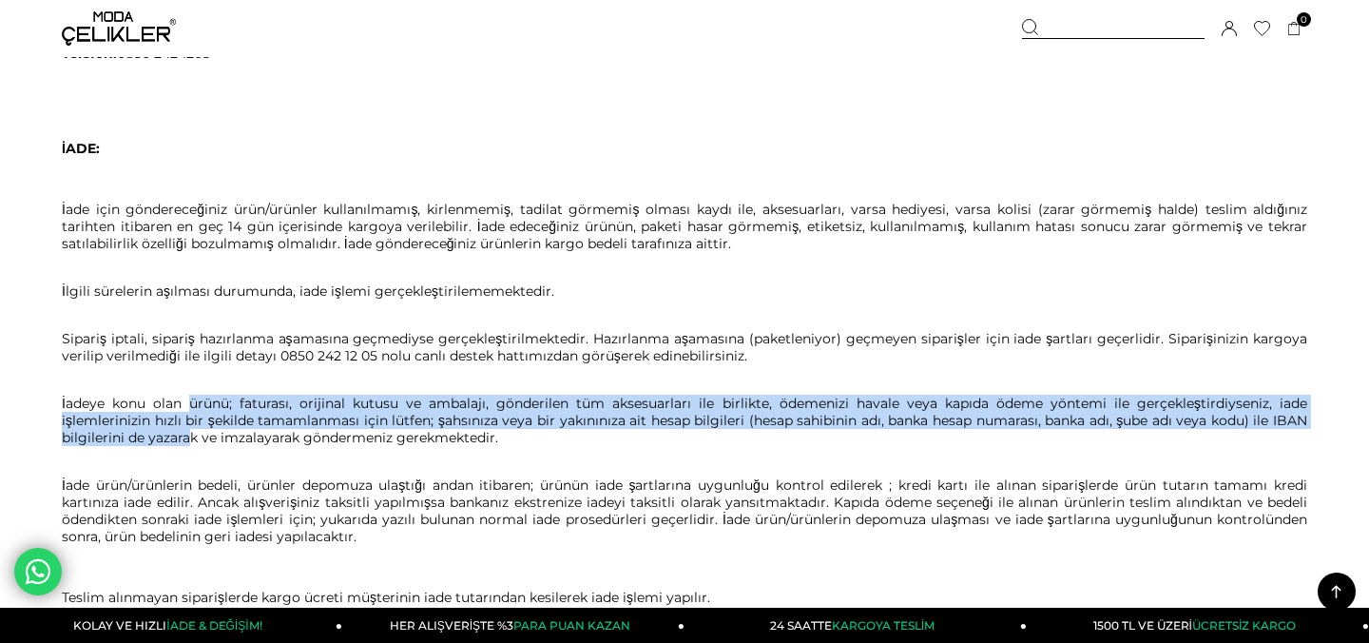
drag, startPoint x: 184, startPoint y: 391, endPoint x: 184, endPoint y: 423, distance: 32.3
click at [184, 423] on p "İadeye konu olan ürünü; faturası, orijinal kutusu ve ambalajı, gönderilen tüm a…" at bounding box center [685, 412] width 1246 height 68
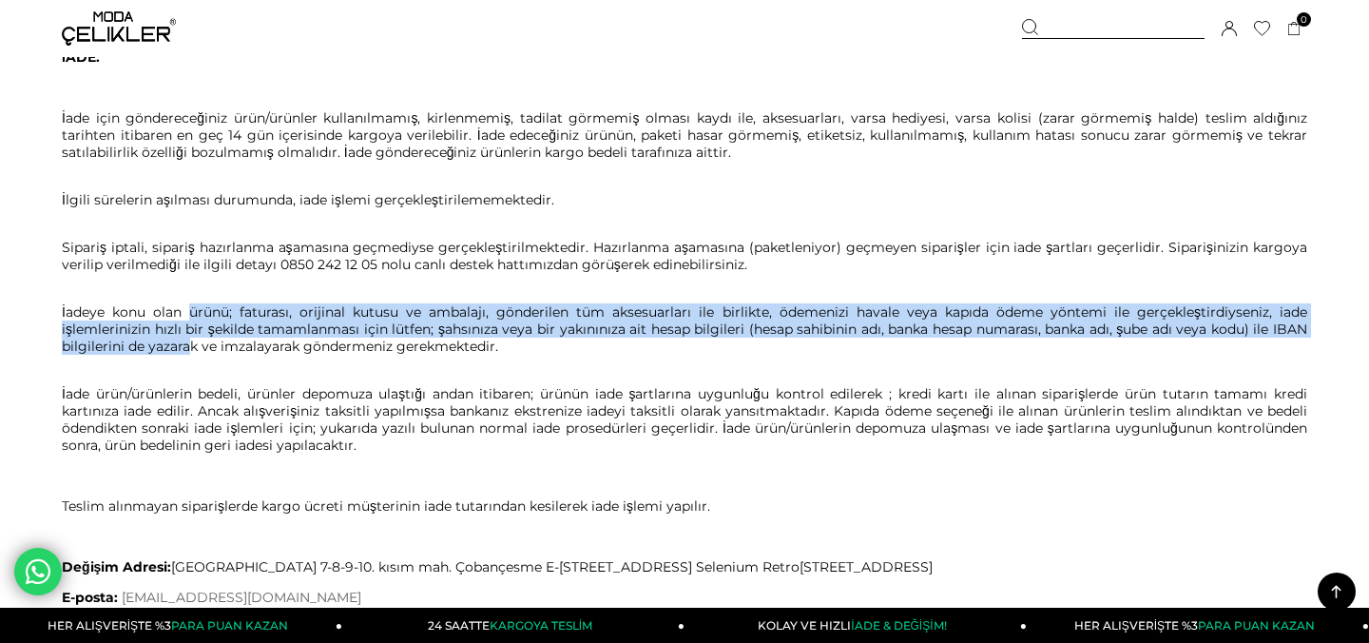
scroll to position [1000, 0]
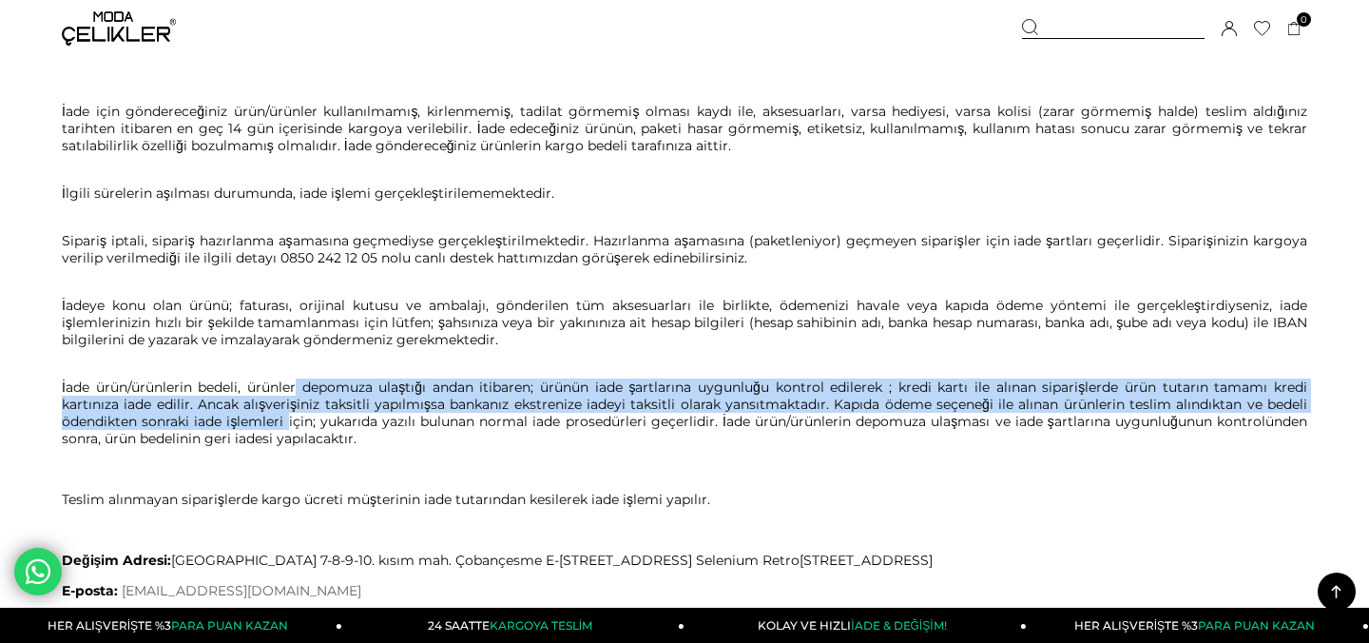
drag, startPoint x: 291, startPoint y: 358, endPoint x: 282, endPoint y: 388, distance: 31.6
click at [282, 389] on p "İade ürün/ürünlerin bedeli, ürünler depomuza ulaştığı andan itibaren; ürünün ia…" at bounding box center [685, 404] width 1246 height 86
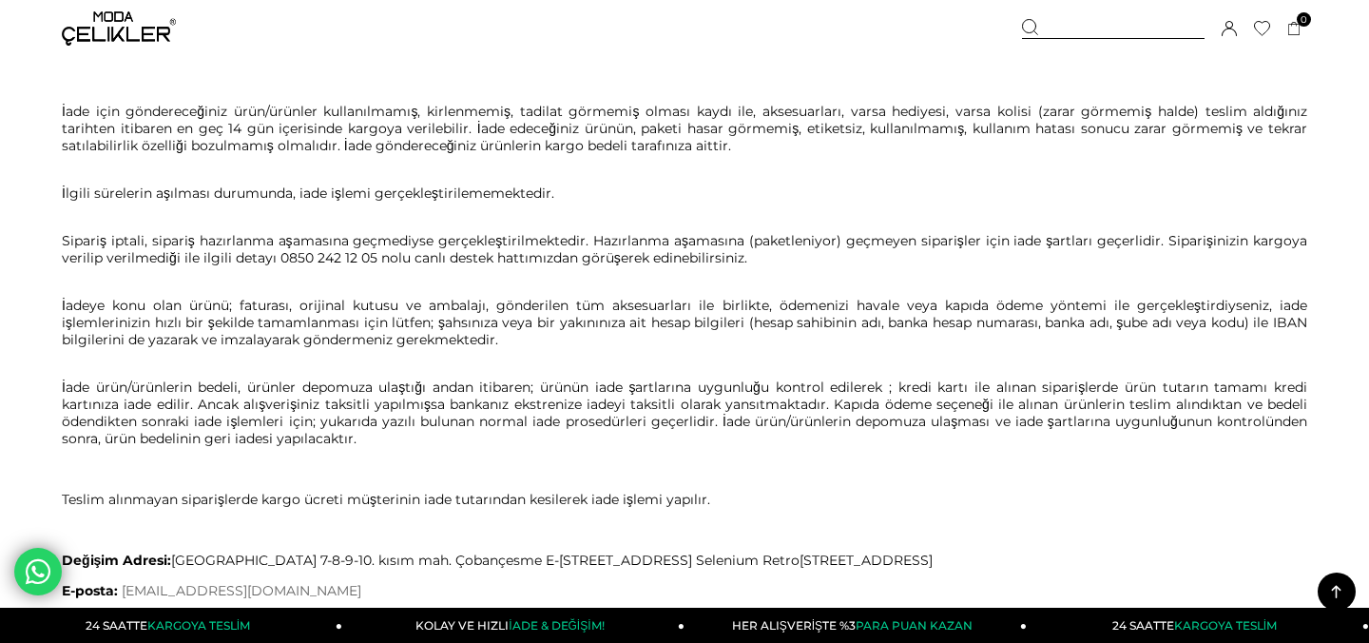
click at [222, 361] on p "İade ürün/ürünlerin bedeli, ürünler depomuza ulaştığı andan itibaren; ürünün ia…" at bounding box center [685, 404] width 1246 height 86
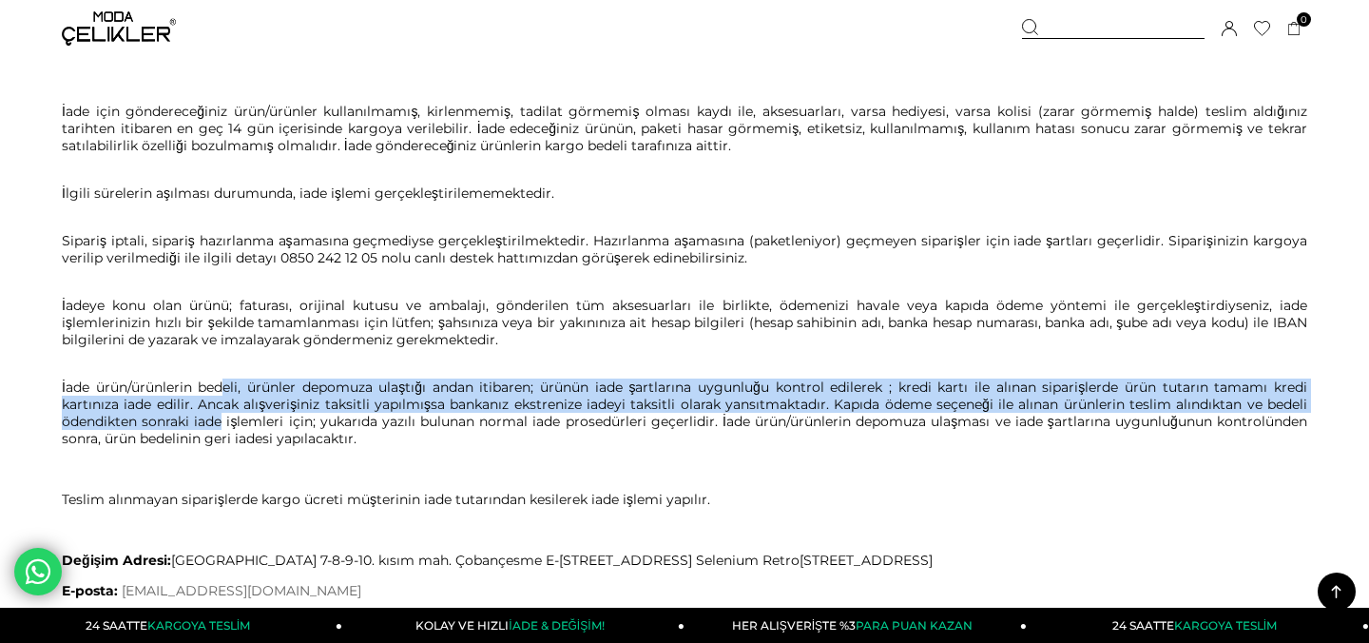
drag, startPoint x: 214, startPoint y: 358, endPoint x: 215, endPoint y: 397, distance: 38.0
click at [215, 397] on p "İade ürün/ürünlerin bedeli, ürünler depomuza ulaştığı andan itibaren; ürünün ia…" at bounding box center [685, 404] width 1246 height 86
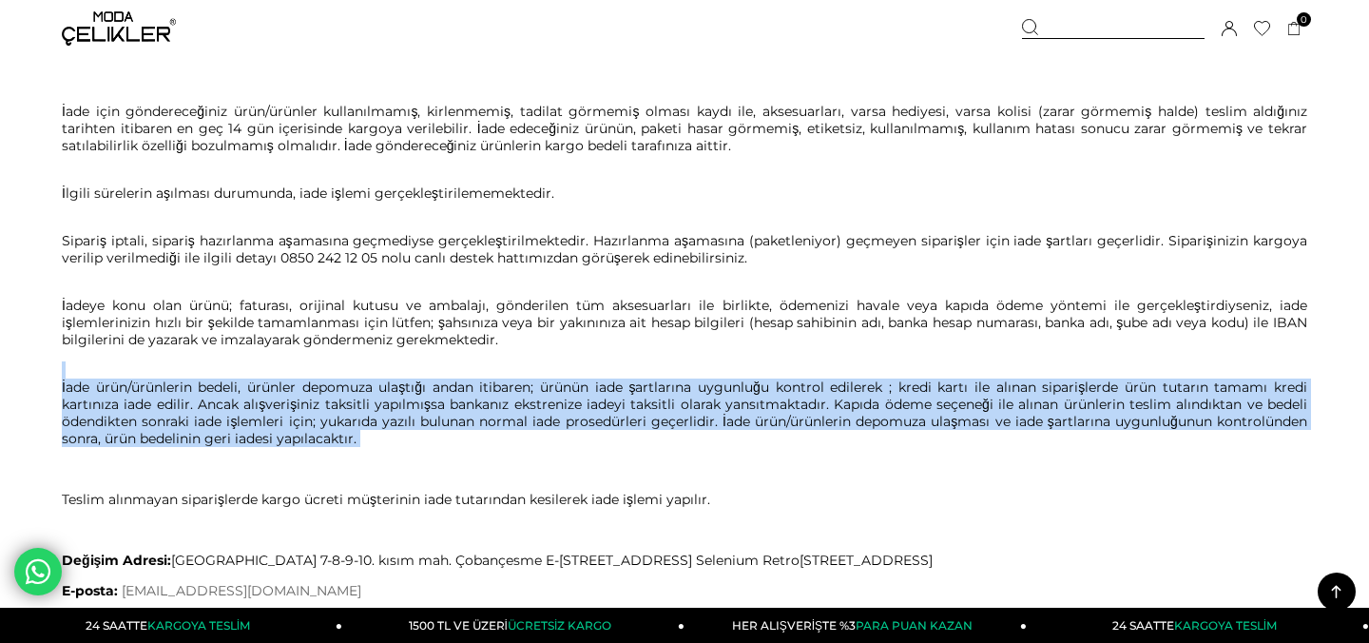
drag, startPoint x: 377, startPoint y: 423, endPoint x: 351, endPoint y: 339, distance: 87.5
click at [351, 339] on span "Değişim yapmak için yeni sipariş oluşturmayınız veya telefon ile firmamıza ulaş…" at bounding box center [685, 83] width 1246 height 1094
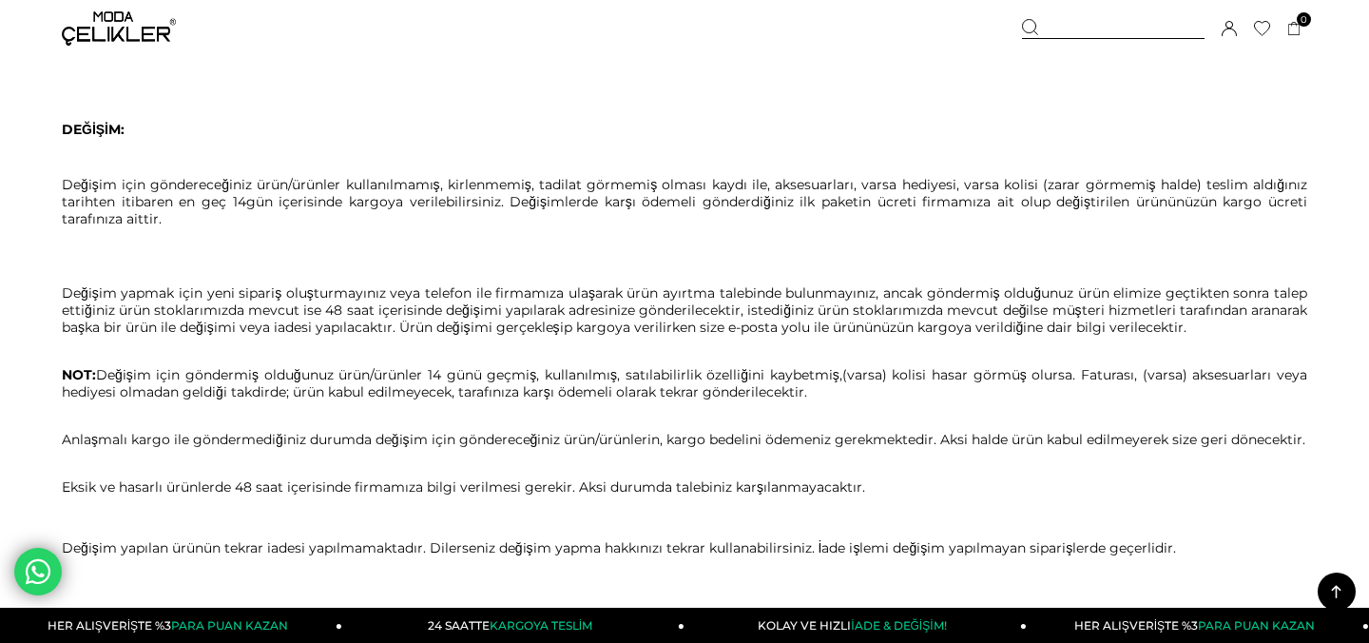
scroll to position [0, 0]
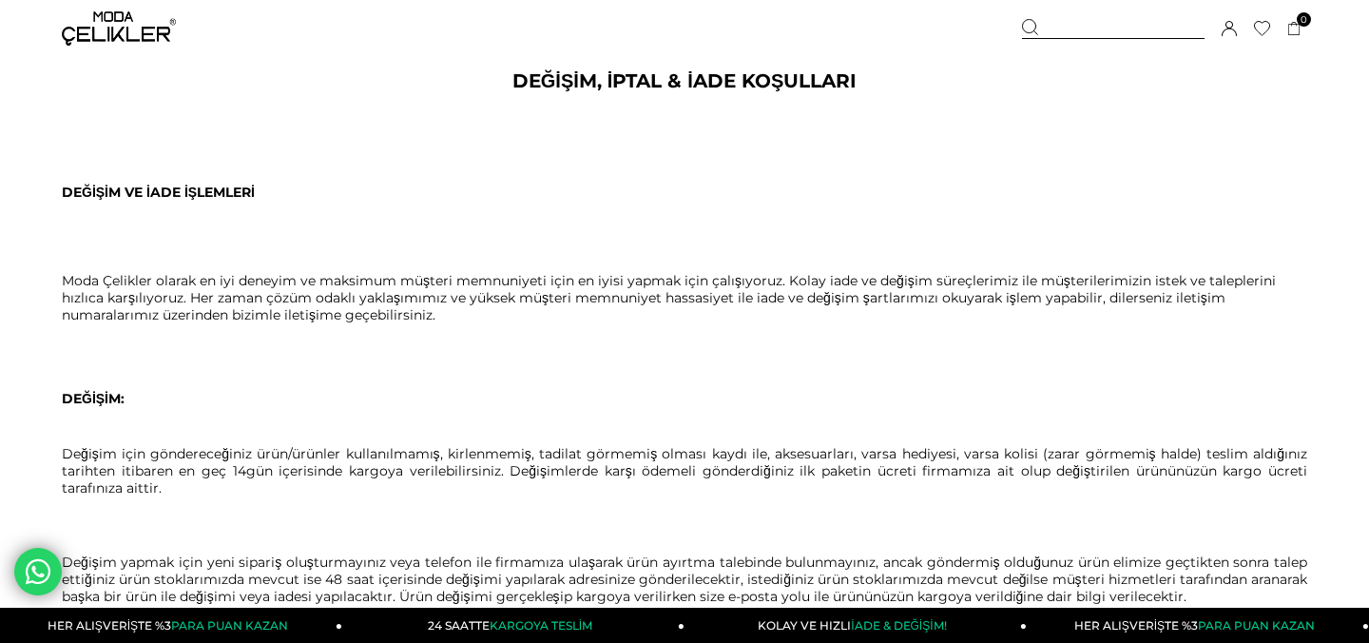
click at [1230, 27] on icon at bounding box center [1229, 28] width 15 height 15
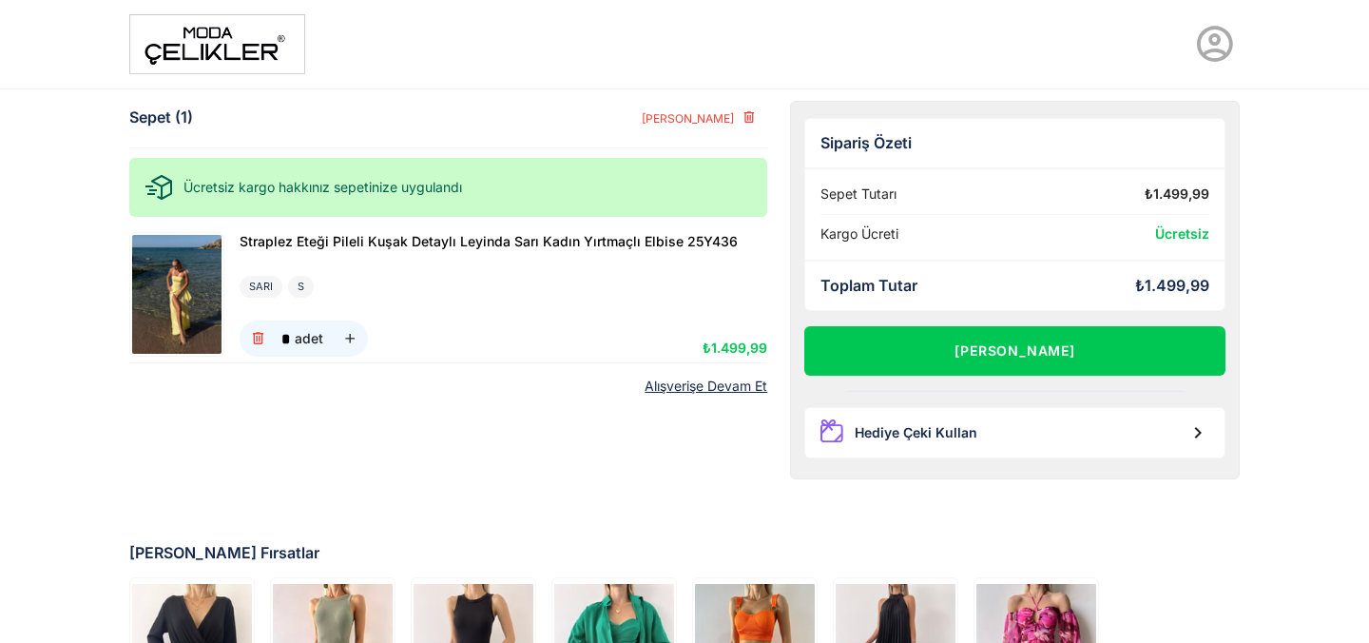
click at [196, 271] on img at bounding box center [176, 294] width 89 height 119
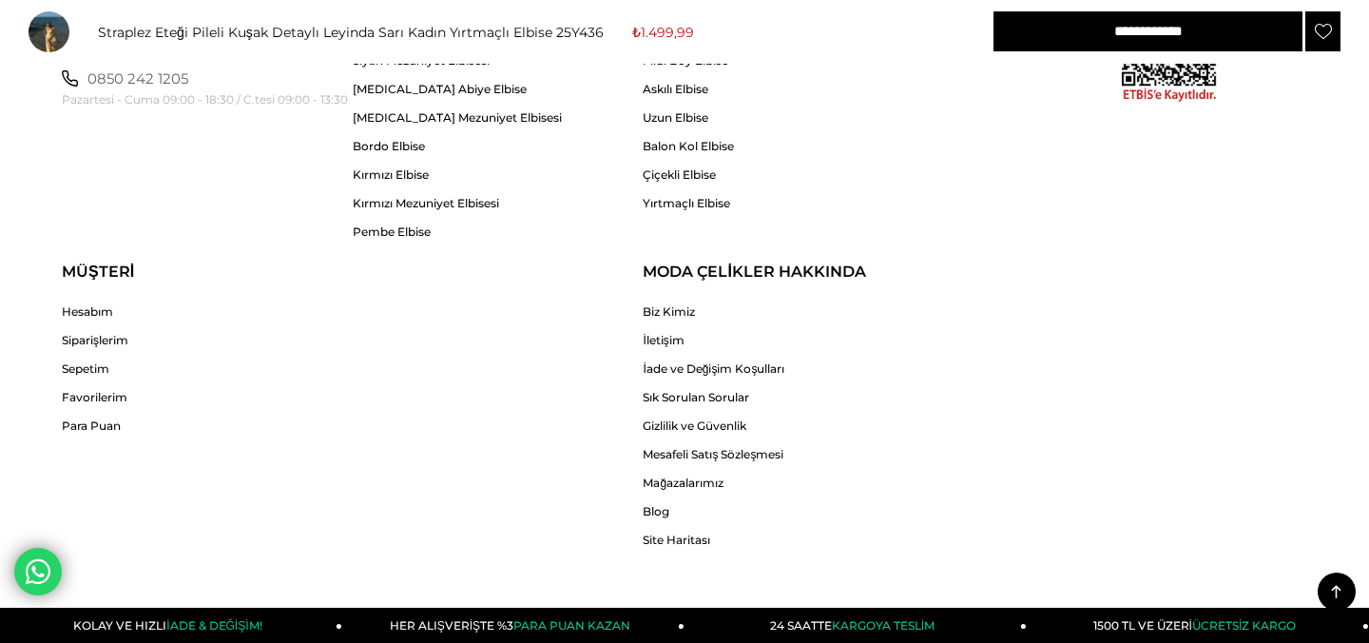
scroll to position [3258, 0]
click at [716, 388] on link "Sık Sorulan Sorular" at bounding box center [714, 395] width 142 height 14
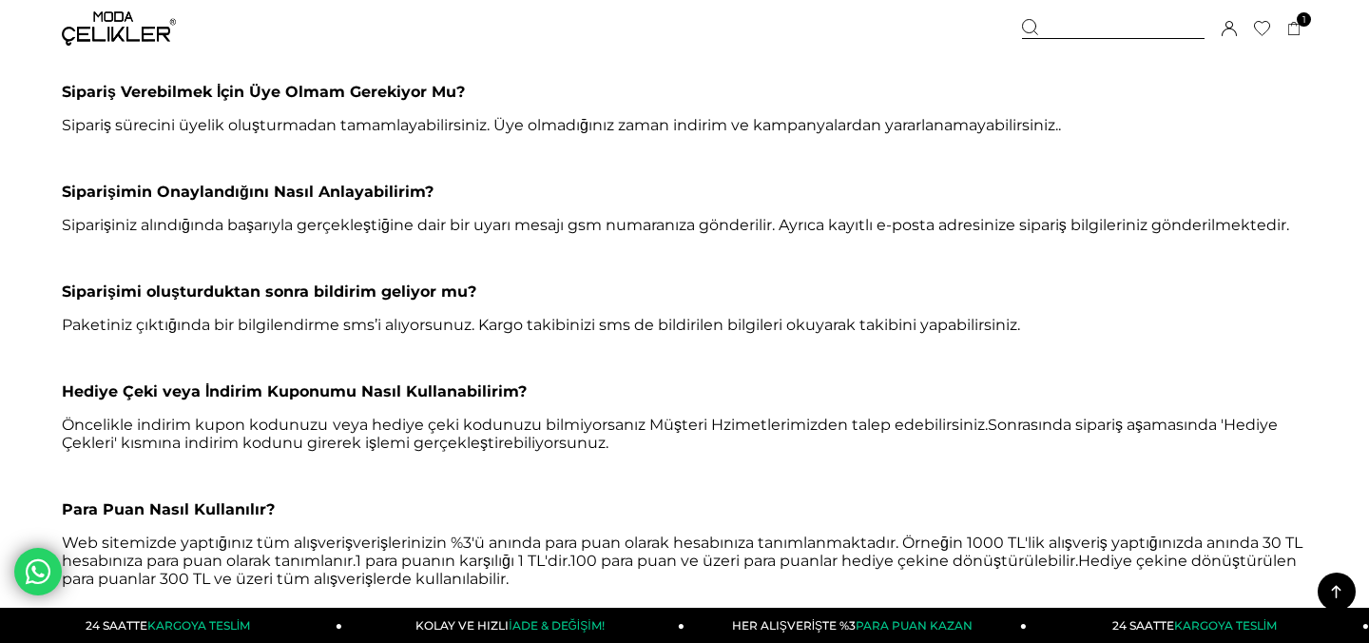
scroll to position [585, 0]
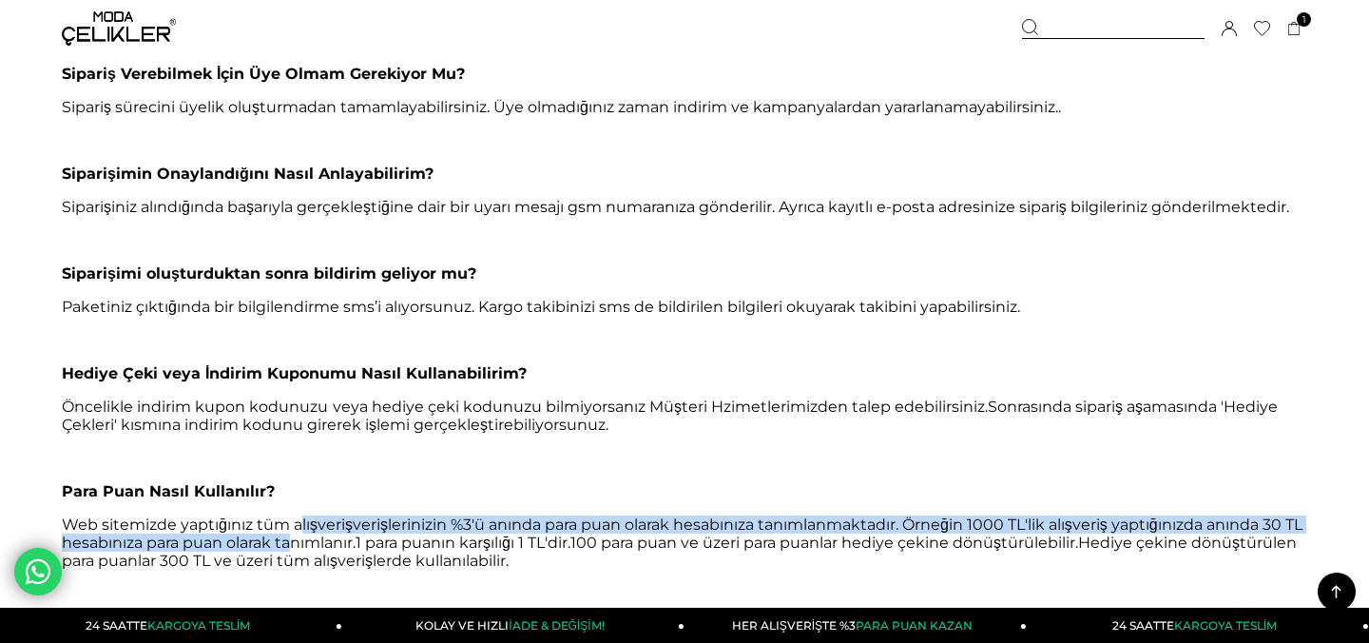
drag, startPoint x: 312, startPoint y: 553, endPoint x: 304, endPoint y: 531, distance: 24.1
click at [304, 531] on p "Web sitemizde yaptığınız tüm alışverişverişlerinizin %3'ü anında para puan olar…" at bounding box center [685, 542] width 1246 height 54
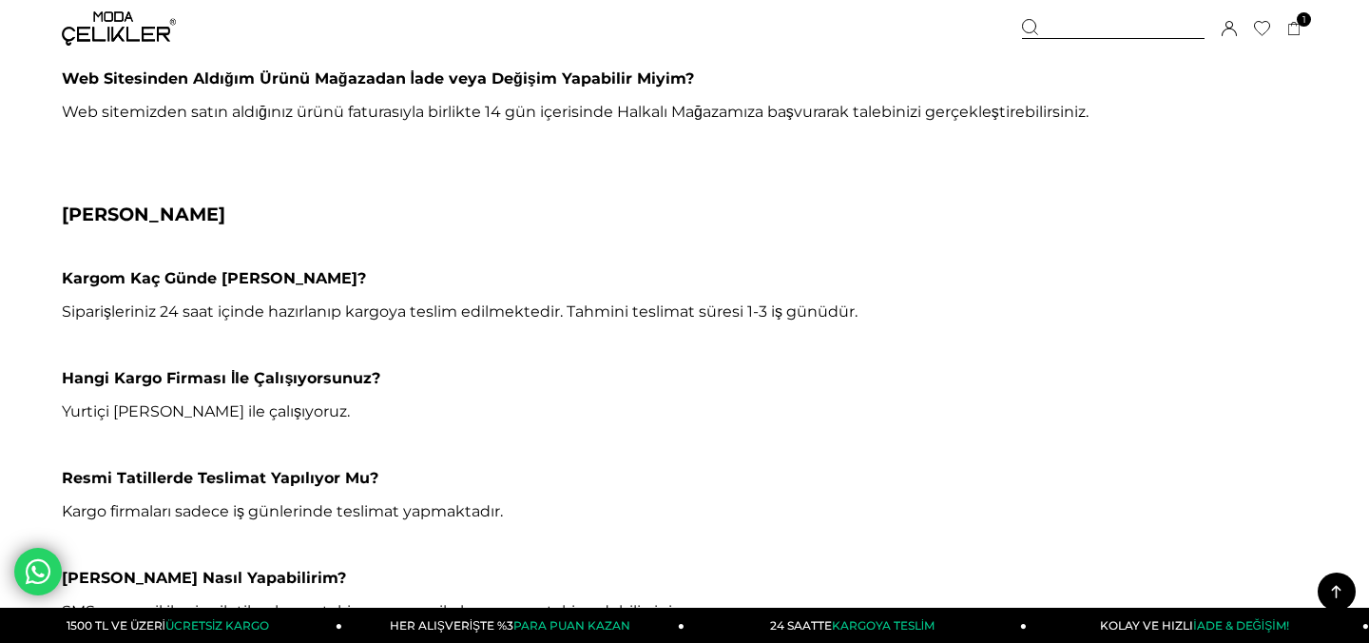
scroll to position [2238, 0]
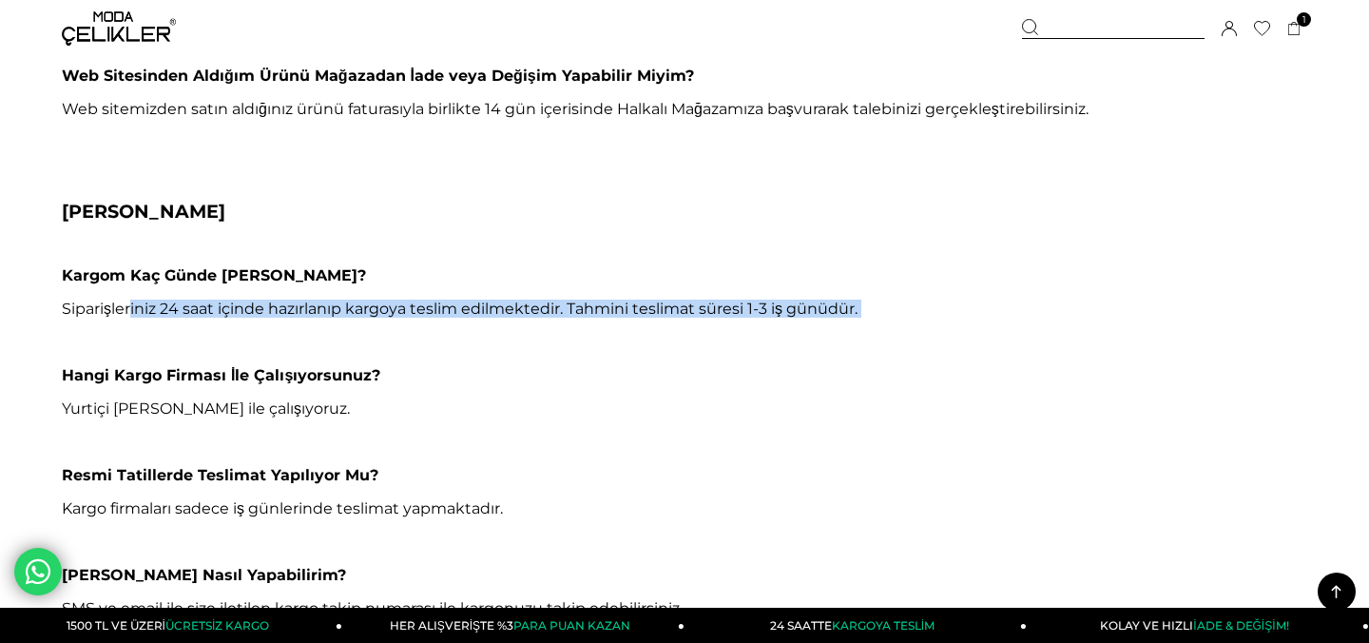
drag, startPoint x: 131, startPoint y: 349, endPoint x: 132, endPoint y: 366, distance: 17.1
click at [132, 366] on span "Siparişleriniz 24 saat içinde hazırlanıp kargoya teslim edilmektedir. Tahmini t…" at bounding box center [685, 575] width 1246 height 551
click at [165, 318] on p "Siparişleriniz 24 saat içinde hazırlanıp kargoya teslim edilmektedir. Tahmini t…" at bounding box center [685, 309] width 1246 height 18
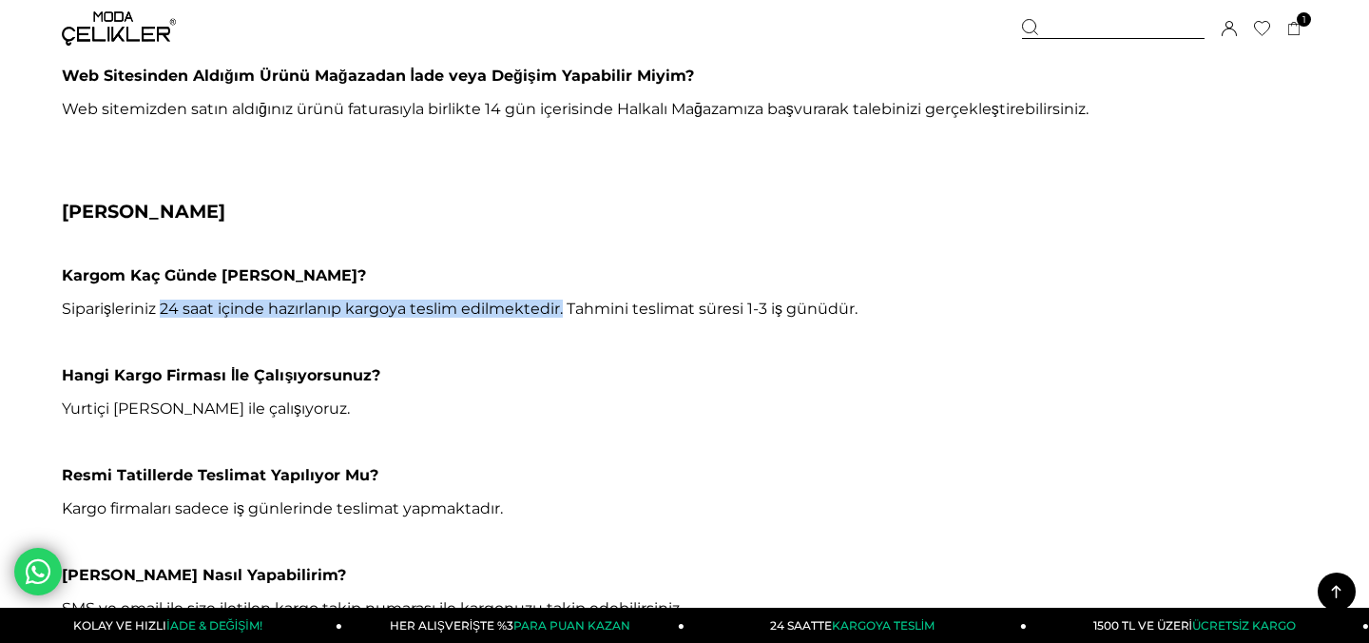
drag, startPoint x: 161, startPoint y: 346, endPoint x: 567, endPoint y: 334, distance: 406.2
click at [566, 318] on p "Siparişleriniz 24 saat içinde hazırlanıp kargoya teslim edilmektedir. Tahmini t…" at bounding box center [685, 309] width 1246 height 18
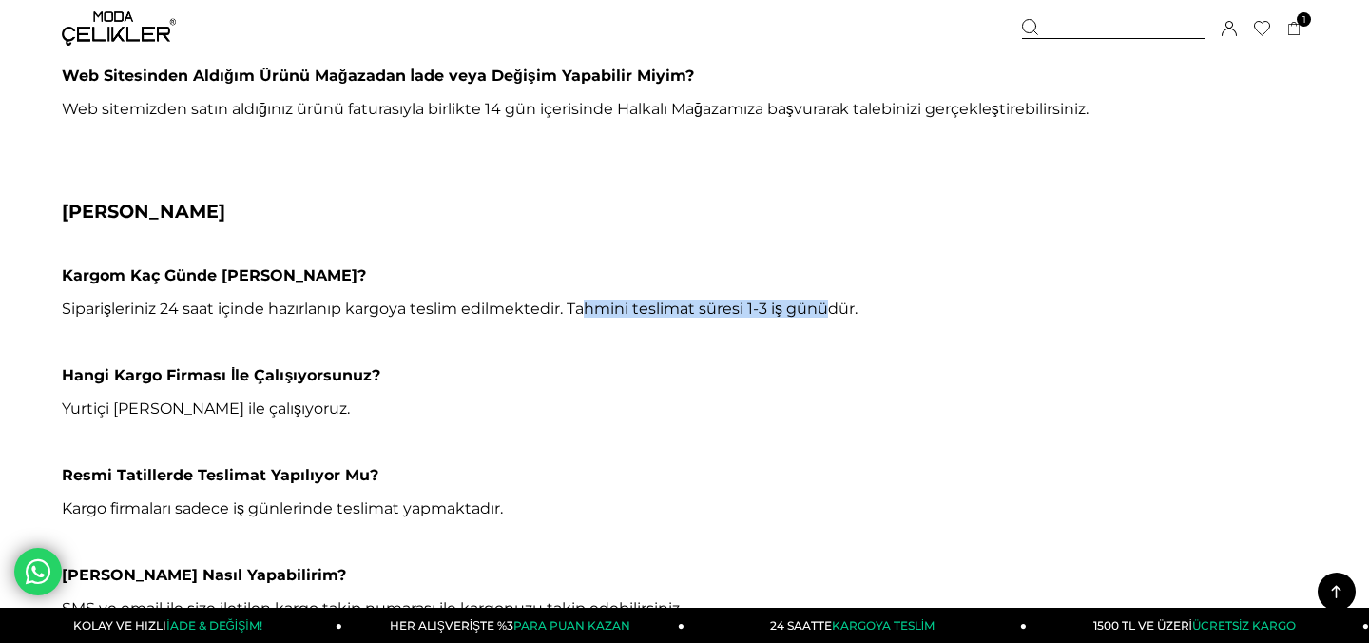
drag, startPoint x: 589, startPoint y: 342, endPoint x: 828, endPoint y: 336, distance: 239.7
click at [828, 318] on p "Siparişleriniz 24 saat içinde hazırlanıp kargoya teslim edilmektedir. Tahmini t…" at bounding box center [685, 309] width 1246 height 18
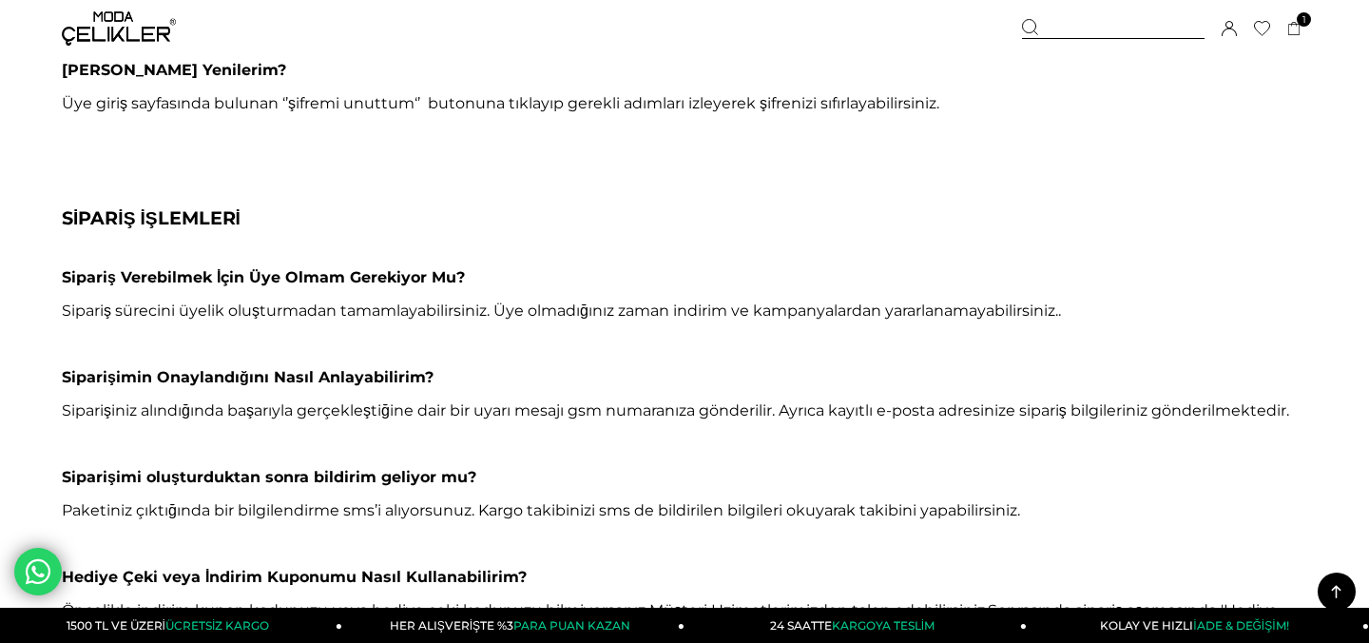
scroll to position [0, 0]
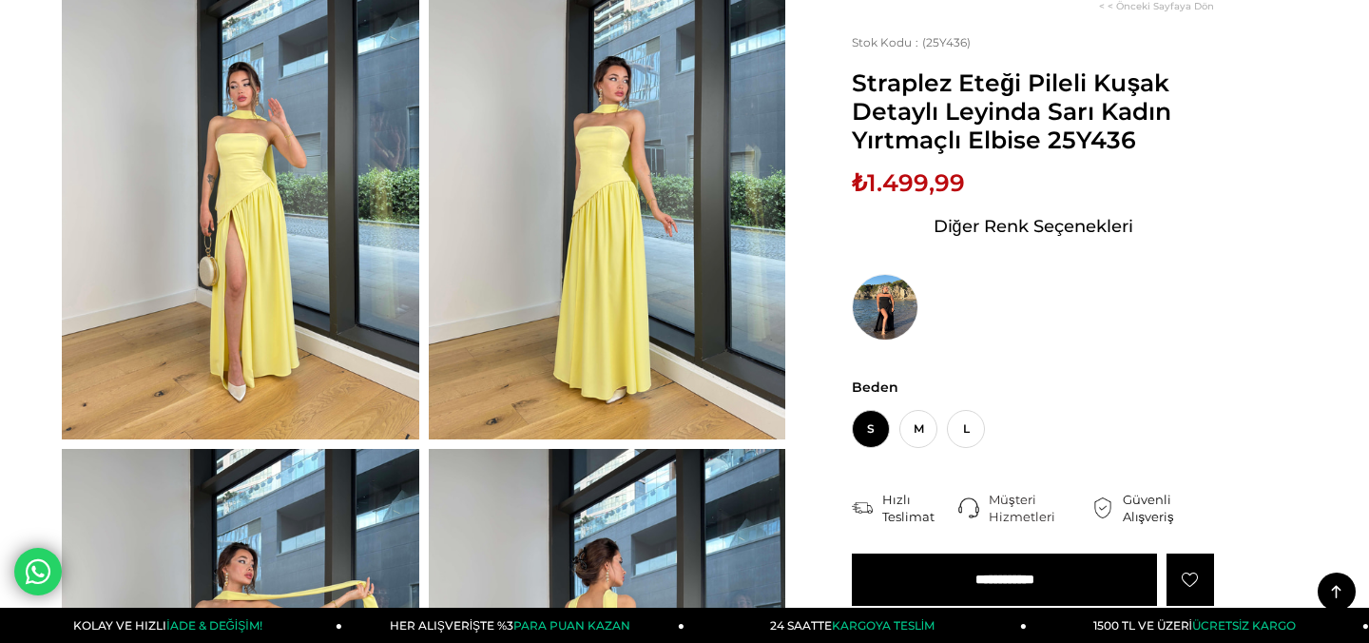
scroll to position [695, 0]
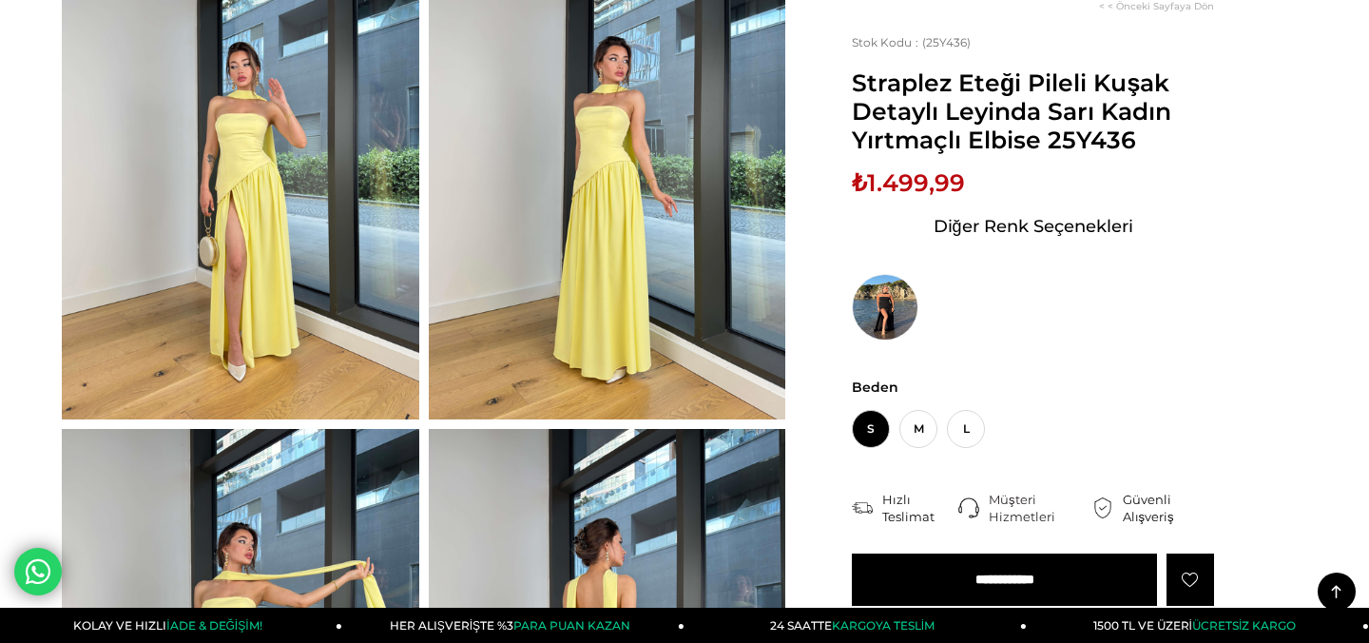
click at [1030, 577] on input "**********" at bounding box center [1004, 579] width 305 height 52
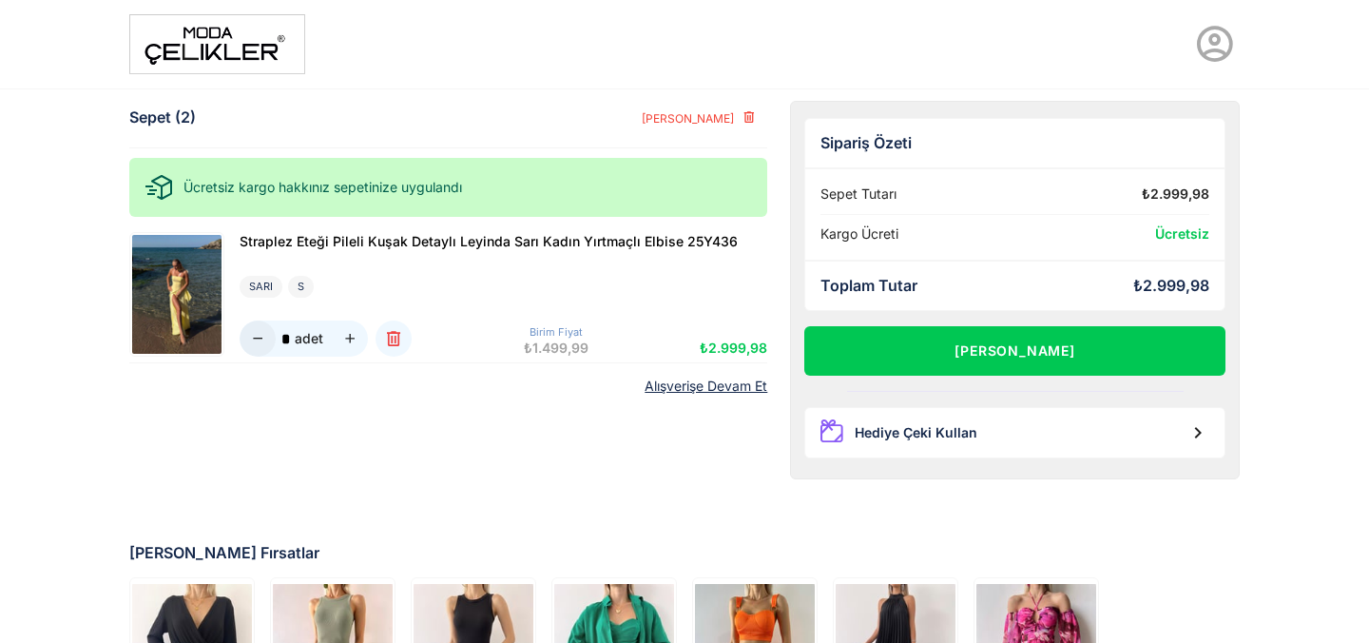
click at [268, 339] on button "button" at bounding box center [258, 338] width 36 height 36
click at [160, 299] on img at bounding box center [176, 294] width 89 height 119
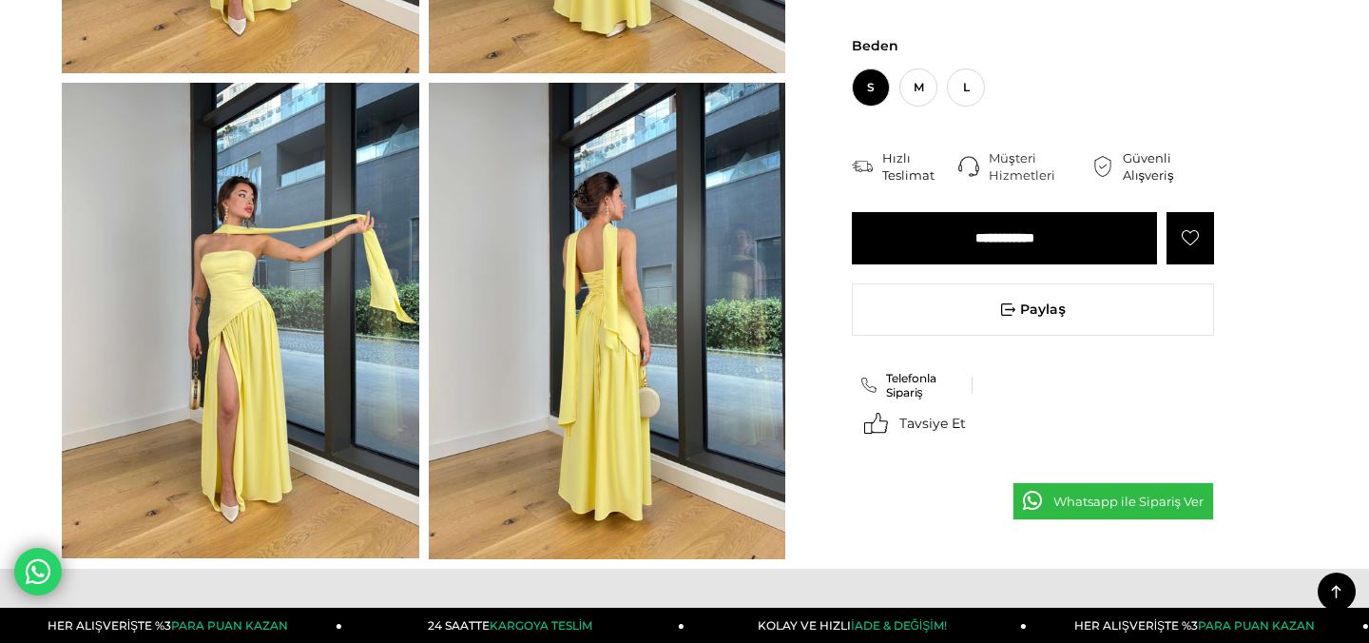
scroll to position [1040, 0]
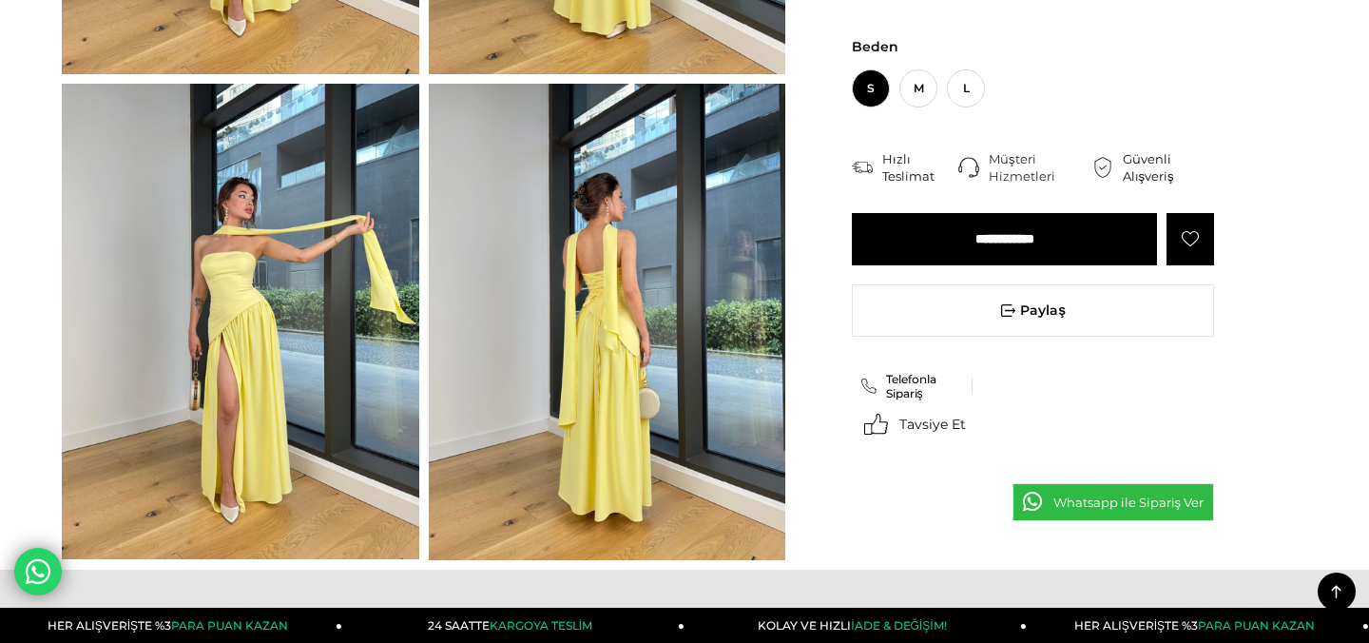
click at [617, 302] on img at bounding box center [608, 321] width 358 height 475
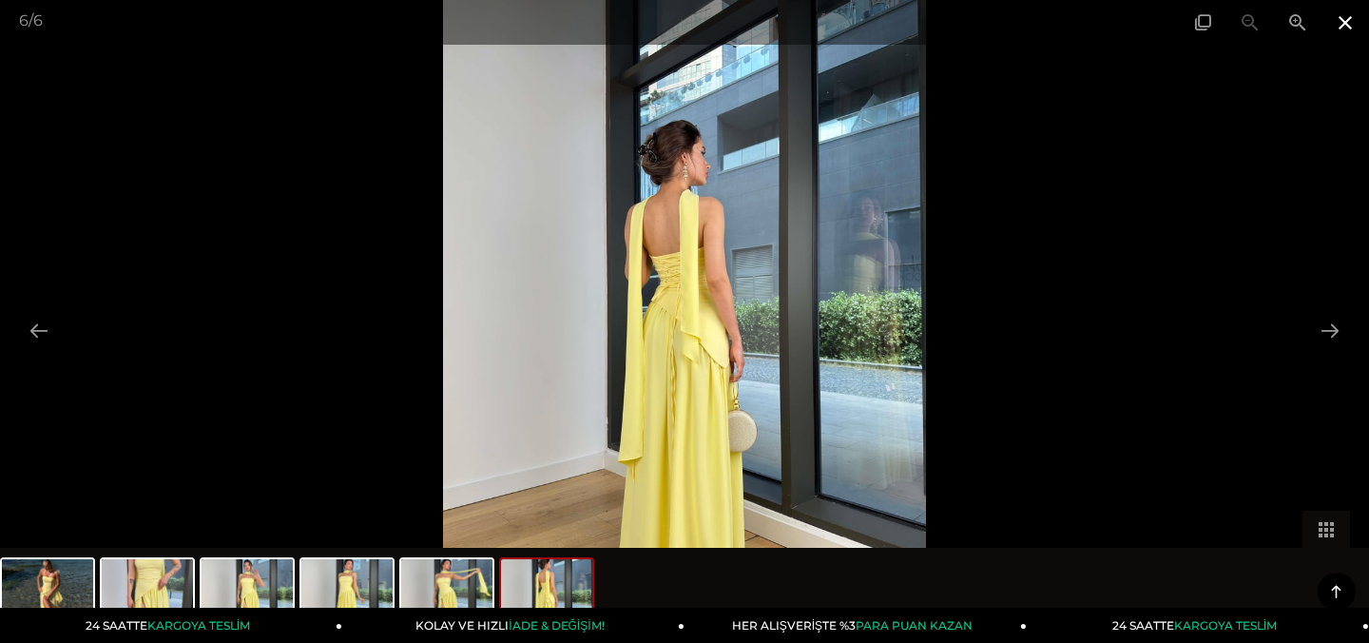
click at [1349, 24] on span at bounding box center [1346, 22] width 48 height 45
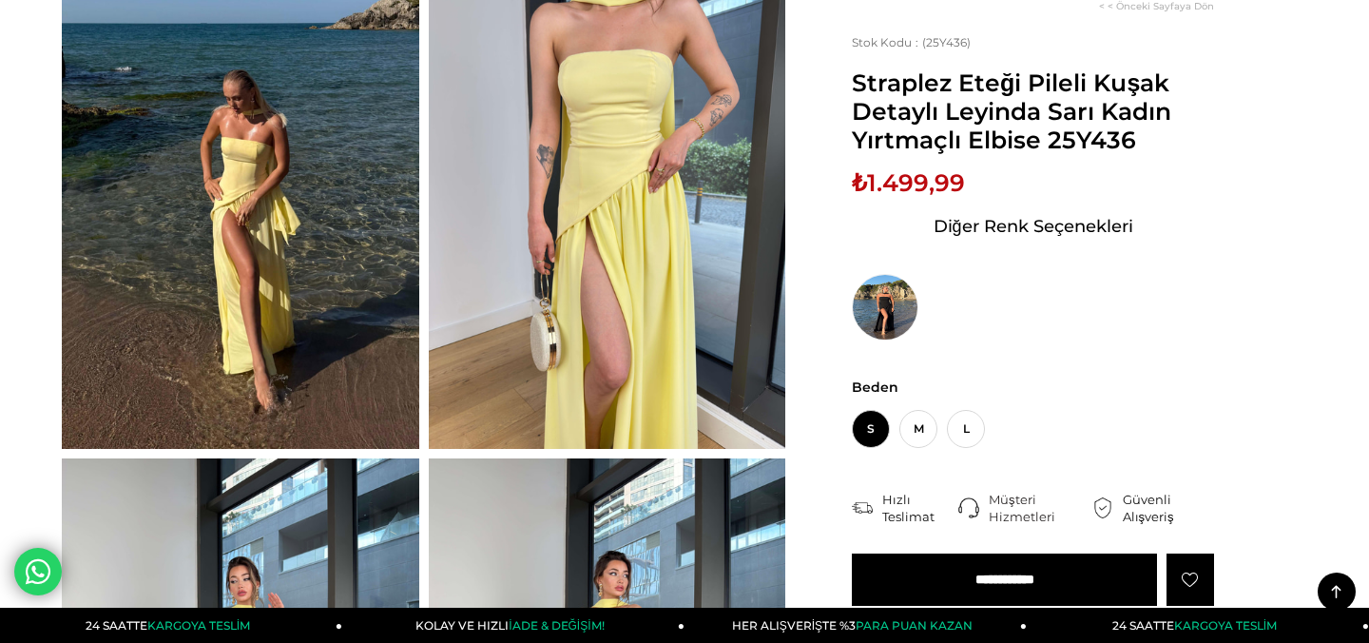
scroll to position [0, 0]
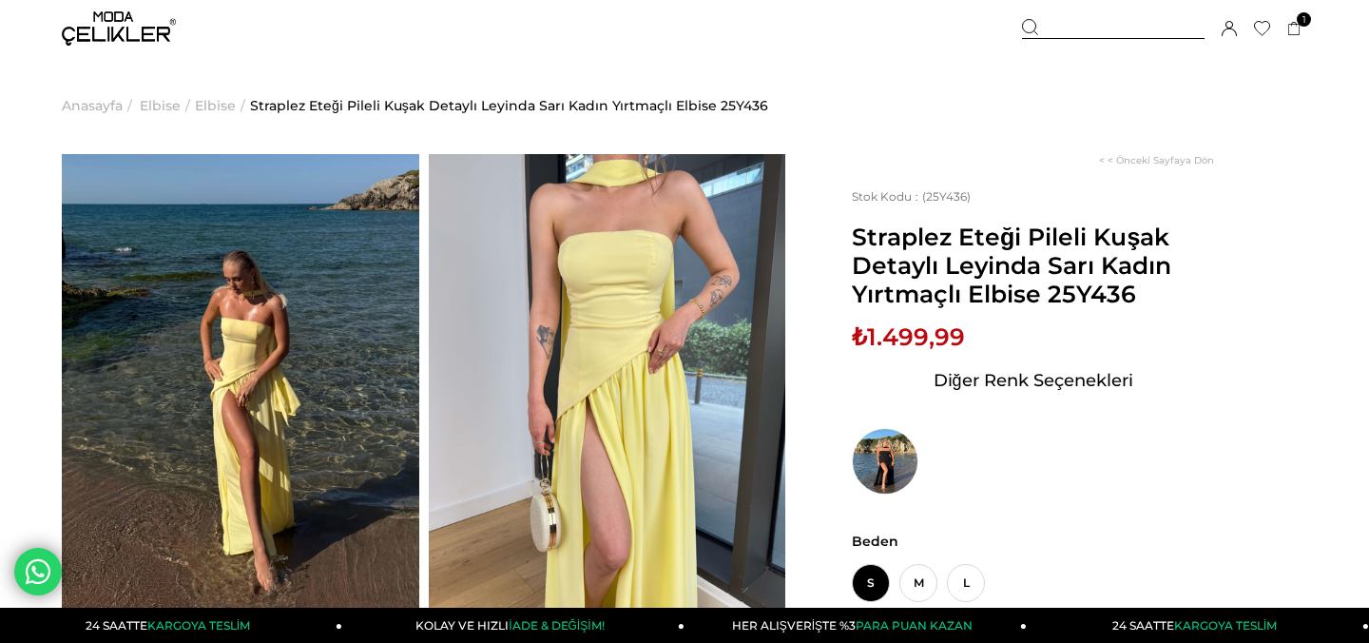
click at [1307, 33] on div "Menü Üye Girişi Üye Ol Hesabım Çıkış Yap [GEOGRAPHIC_DATA] Favorilerim Yardım S…" at bounding box center [684, 28] width 1369 height 57
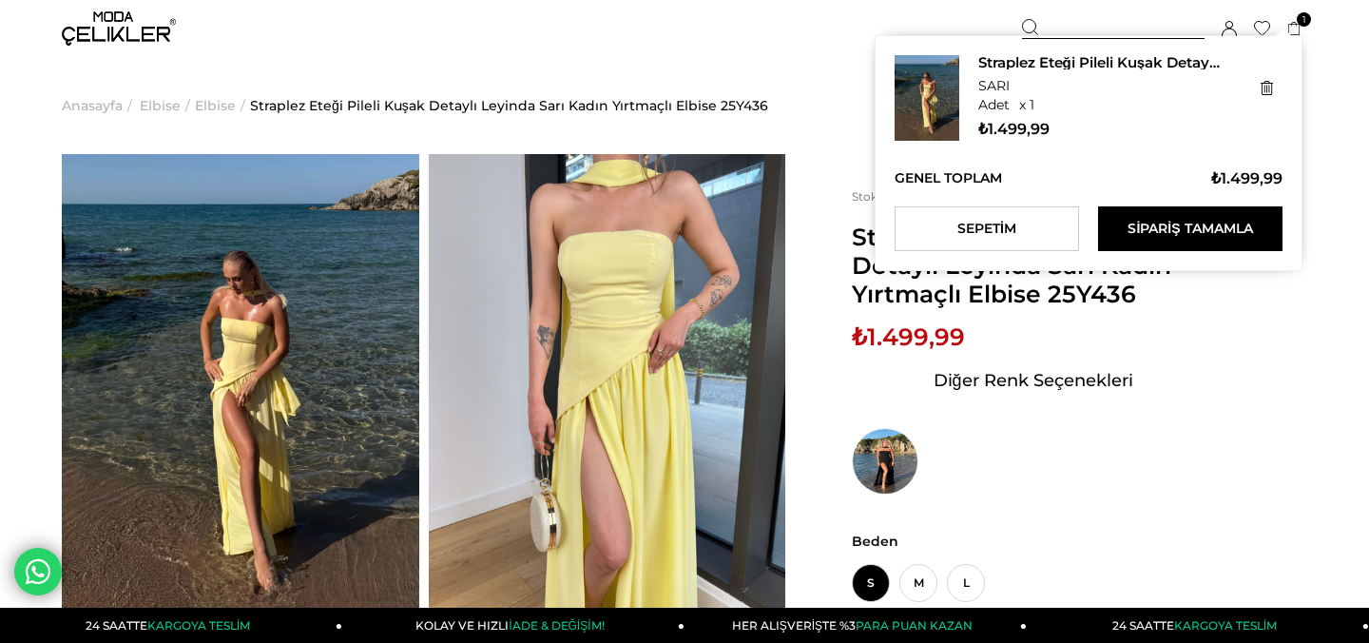
click at [1301, 27] on icon at bounding box center [1295, 29] width 14 height 14
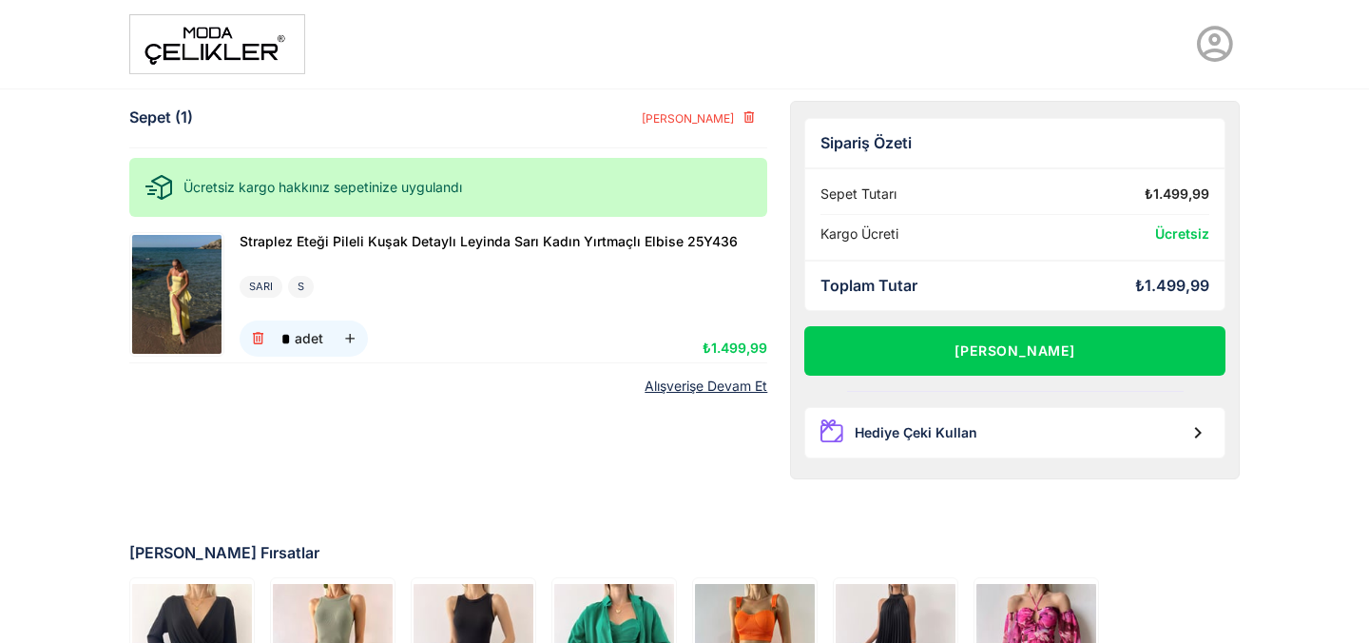
click at [150, 300] on img at bounding box center [176, 294] width 89 height 119
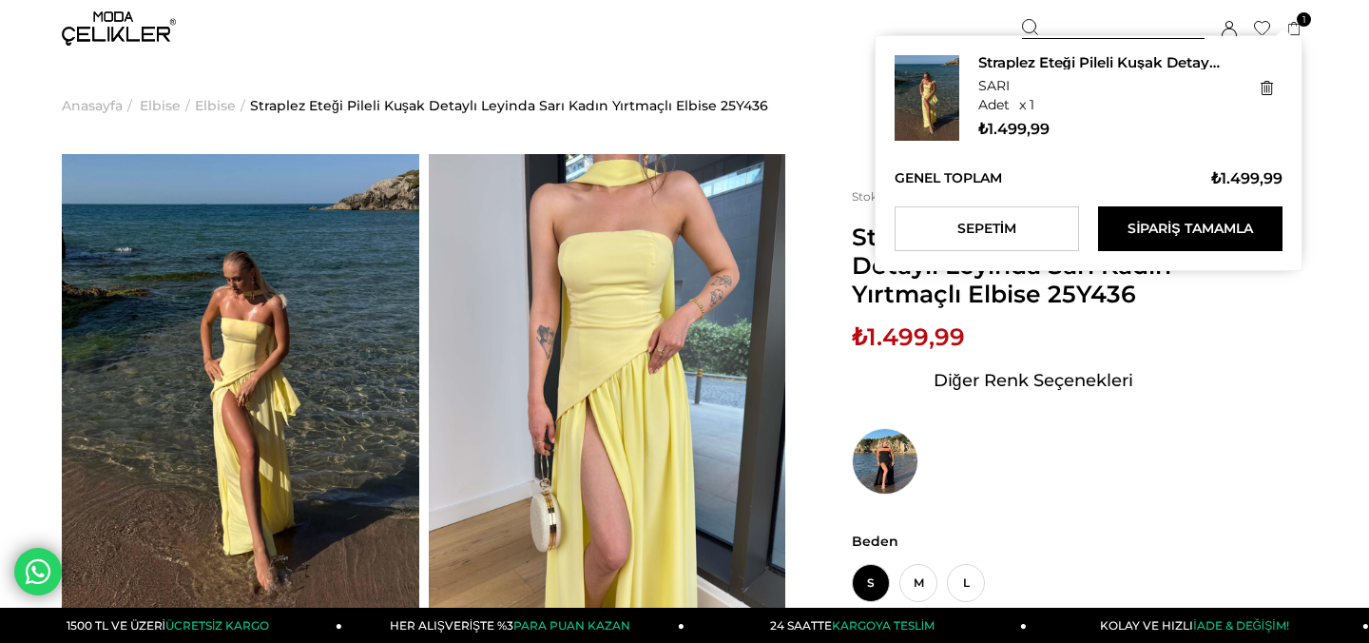
click at [1306, 25] on span "1" at bounding box center [1304, 19] width 14 height 14
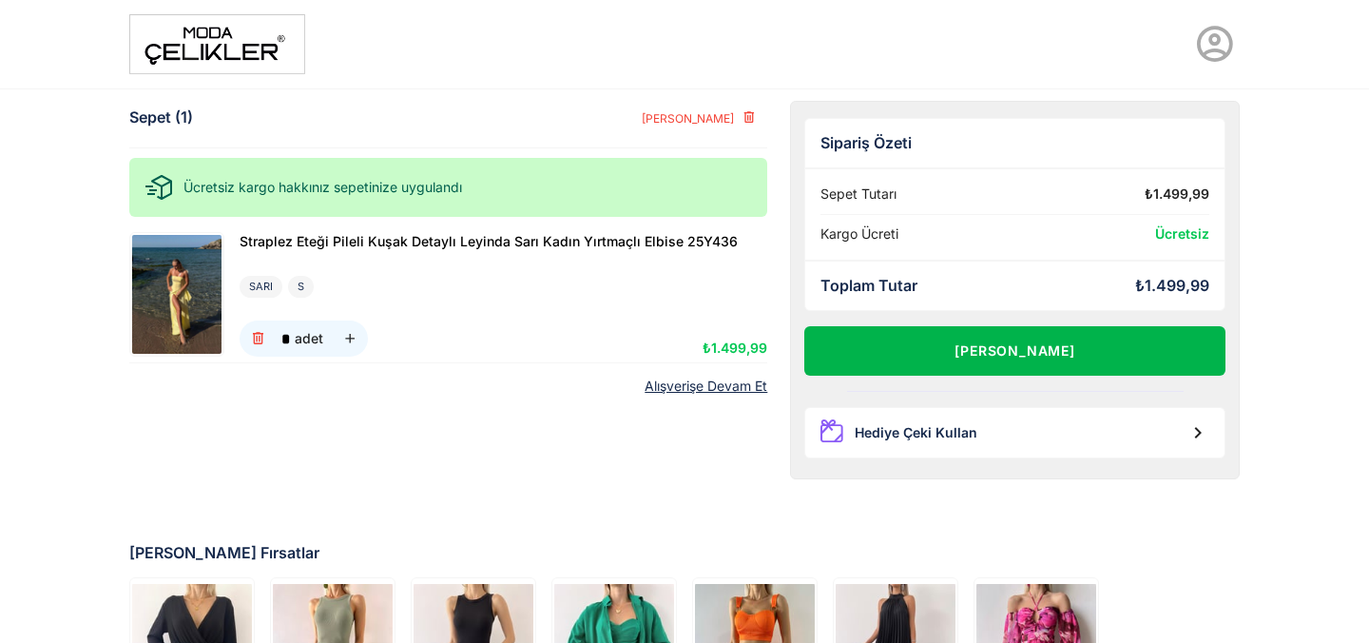
click at [1020, 351] on button "[PERSON_NAME]" at bounding box center [1014, 350] width 421 height 49
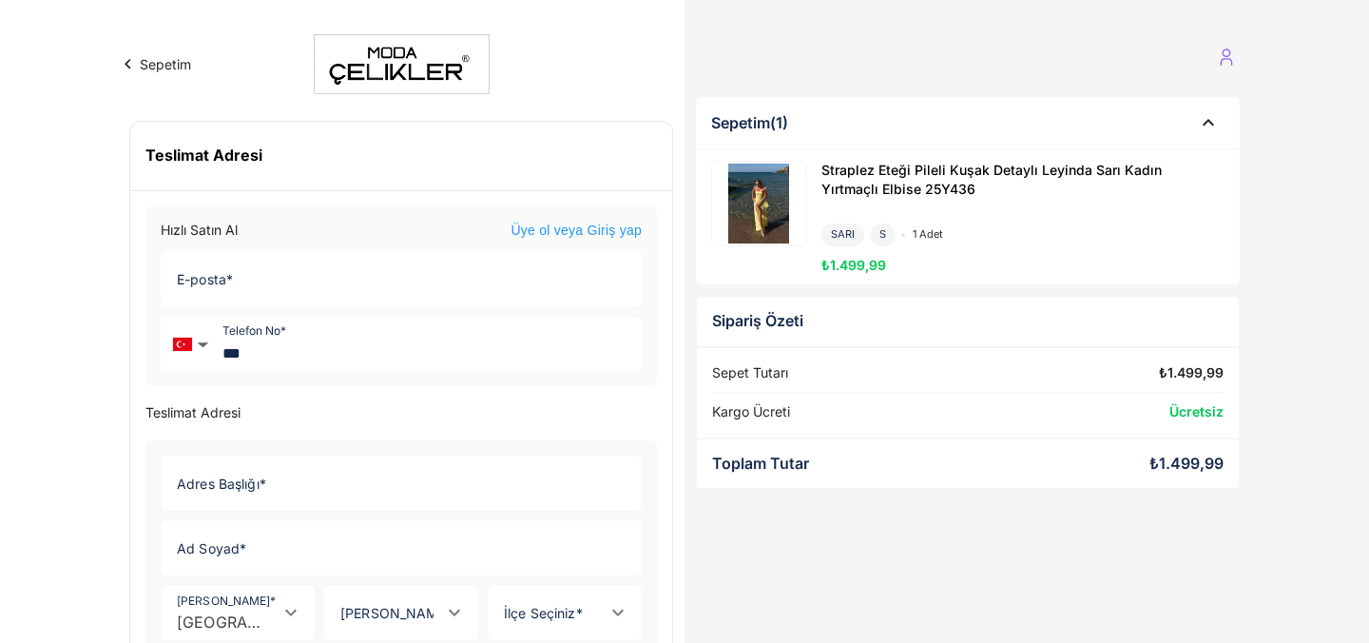
scroll to position [55, 0]
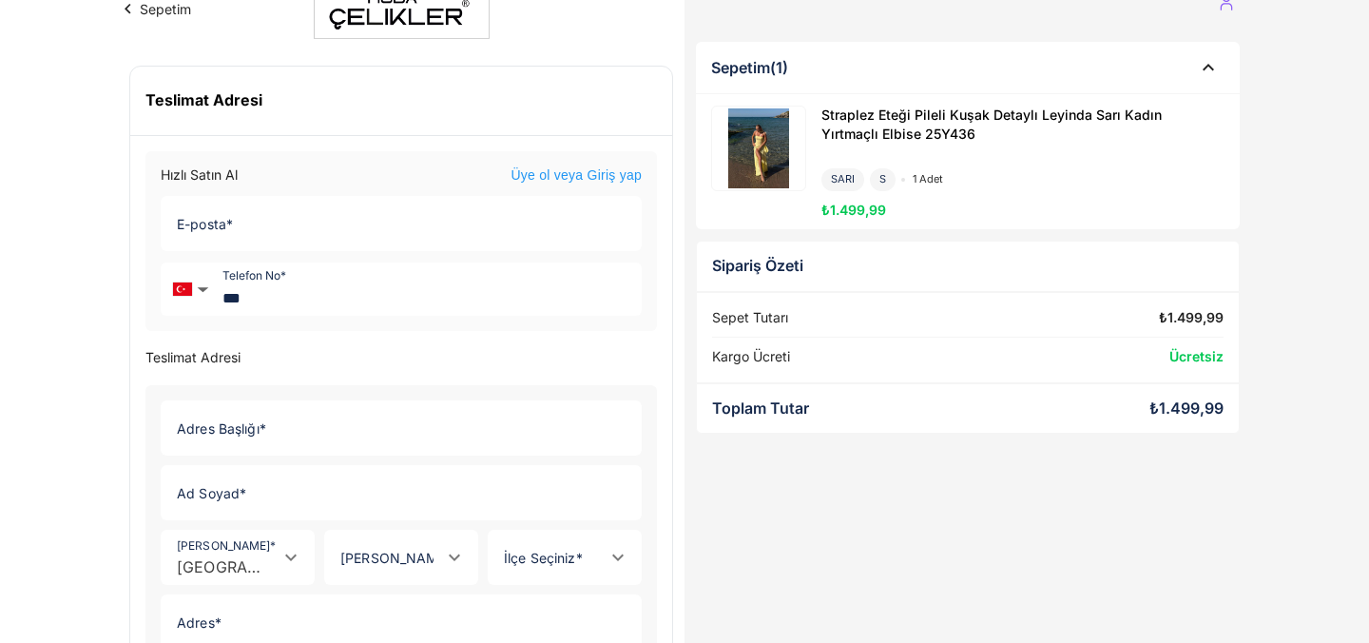
click at [443, 234] on input "E-posta *" at bounding box center [396, 223] width 468 height 53
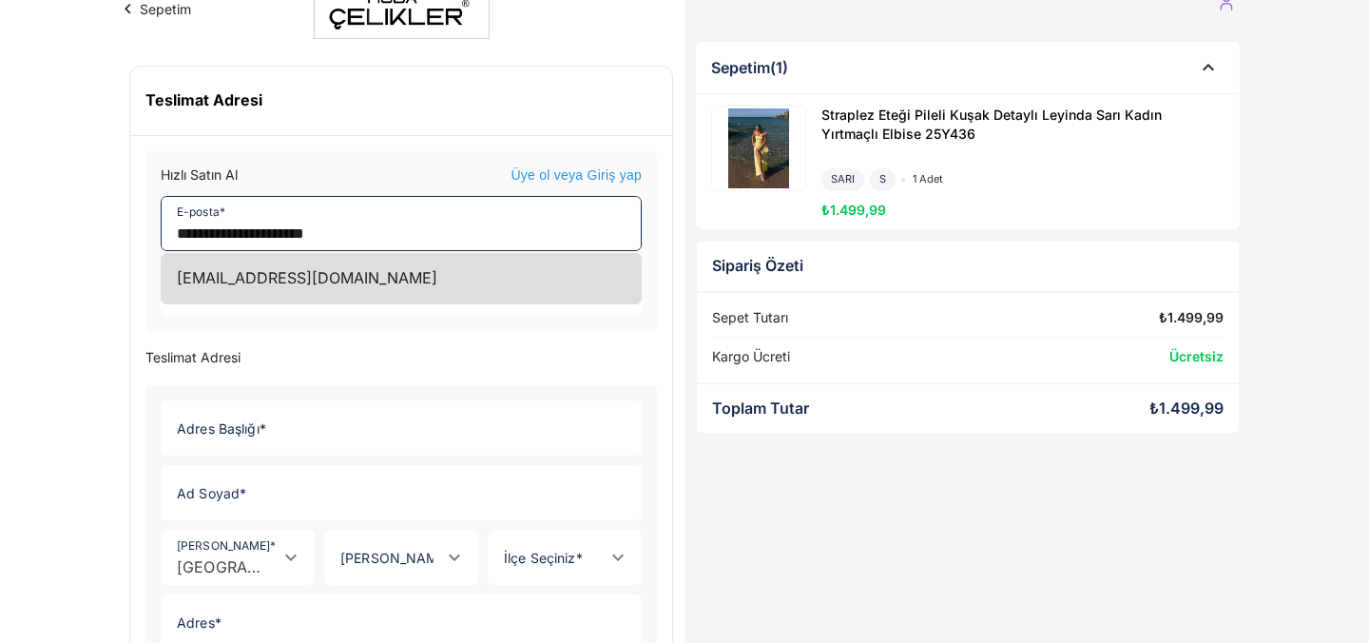
type input "**********"
click at [390, 278] on div "[EMAIL_ADDRESS][DOMAIN_NAME]" at bounding box center [401, 278] width 479 height 49
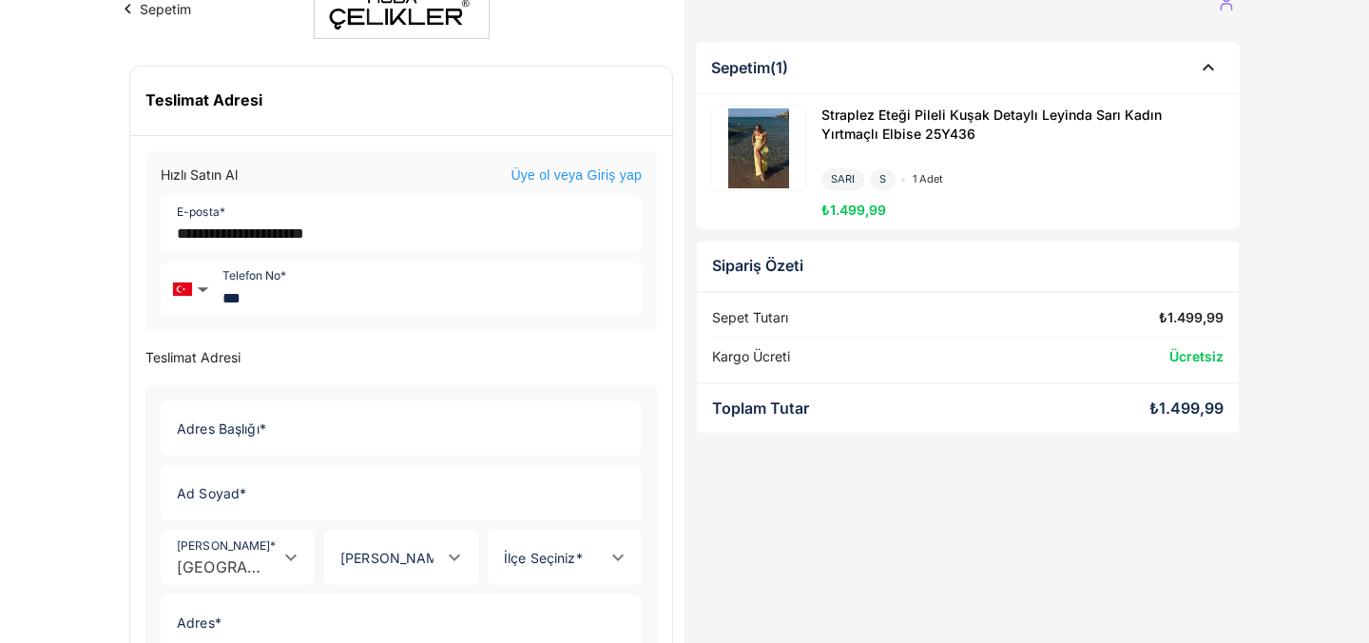
click at [365, 355] on p "Teslimat Adresi" at bounding box center [401, 358] width 512 height 16
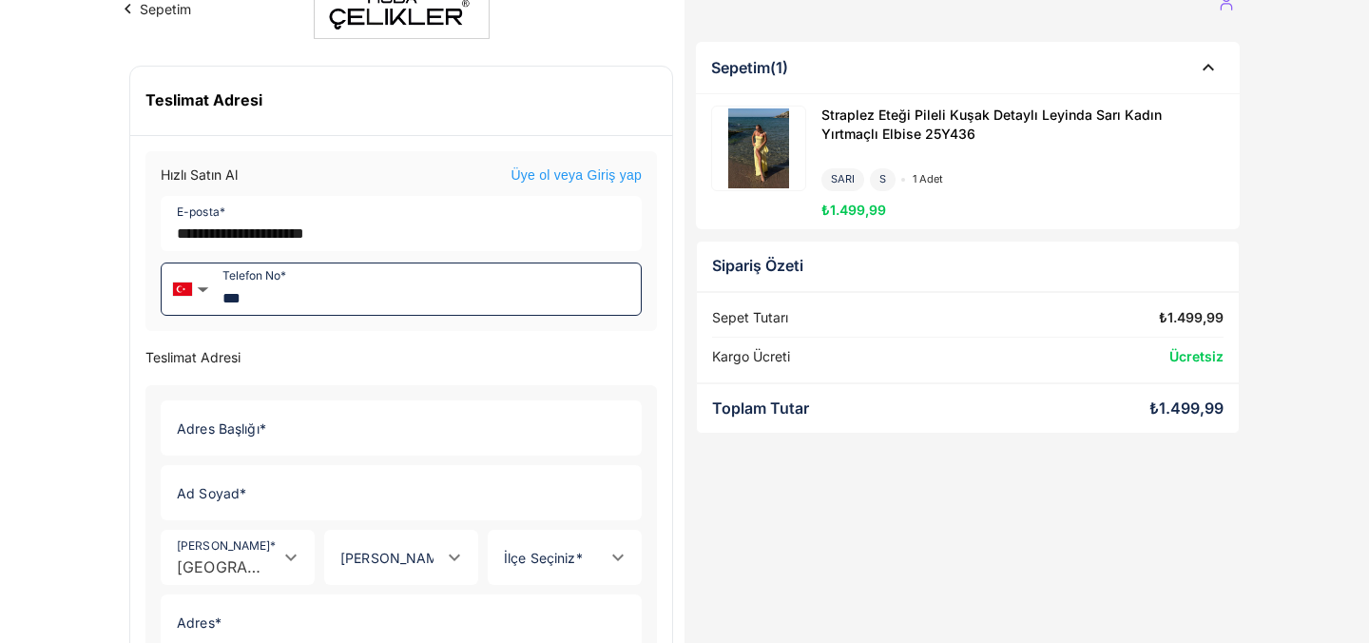
click at [388, 310] on input "***" at bounding box center [428, 288] width 425 height 51
type input "**********"
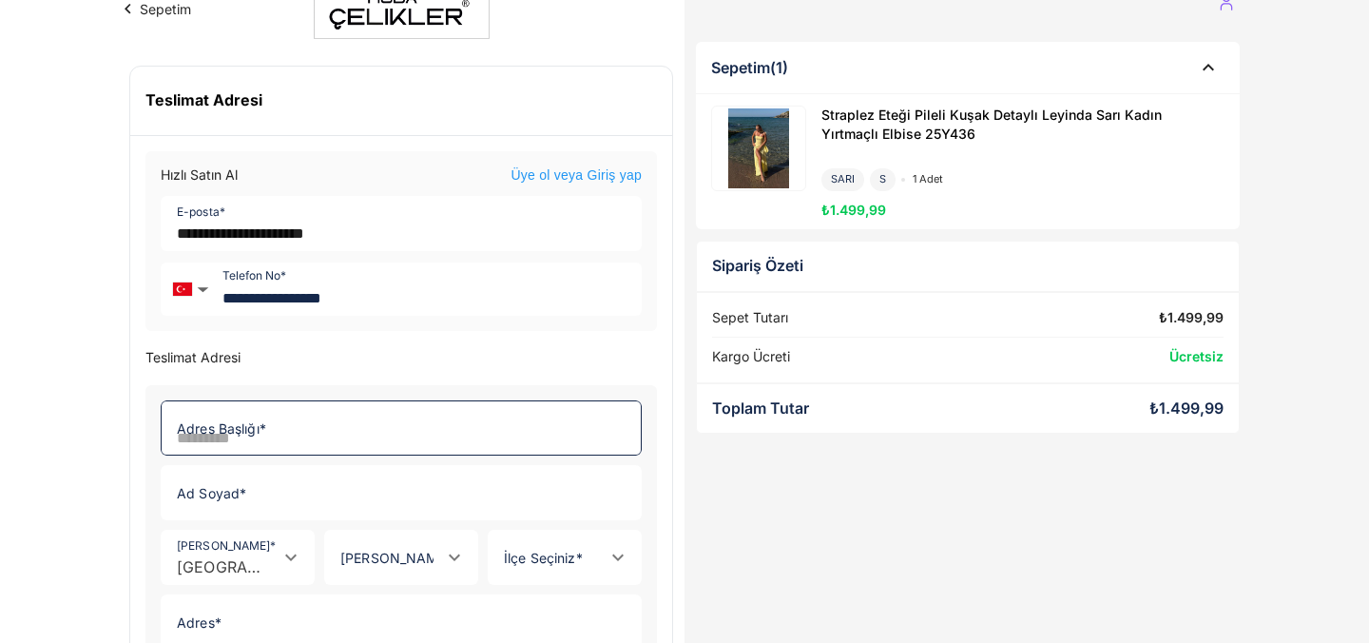
click at [292, 424] on input "Adres Başlığı *" at bounding box center [396, 427] width 468 height 53
type input "**"
click at [241, 492] on input "Ad Soyad *" at bounding box center [396, 492] width 468 height 53
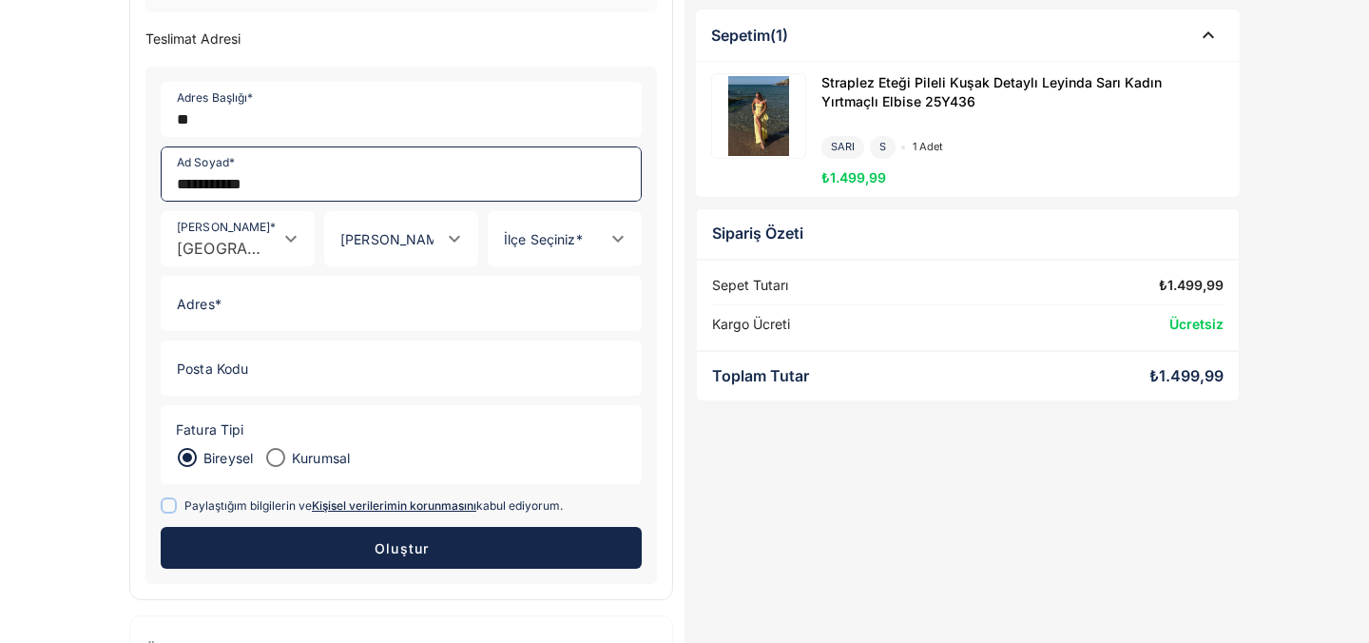
scroll to position [388, 0]
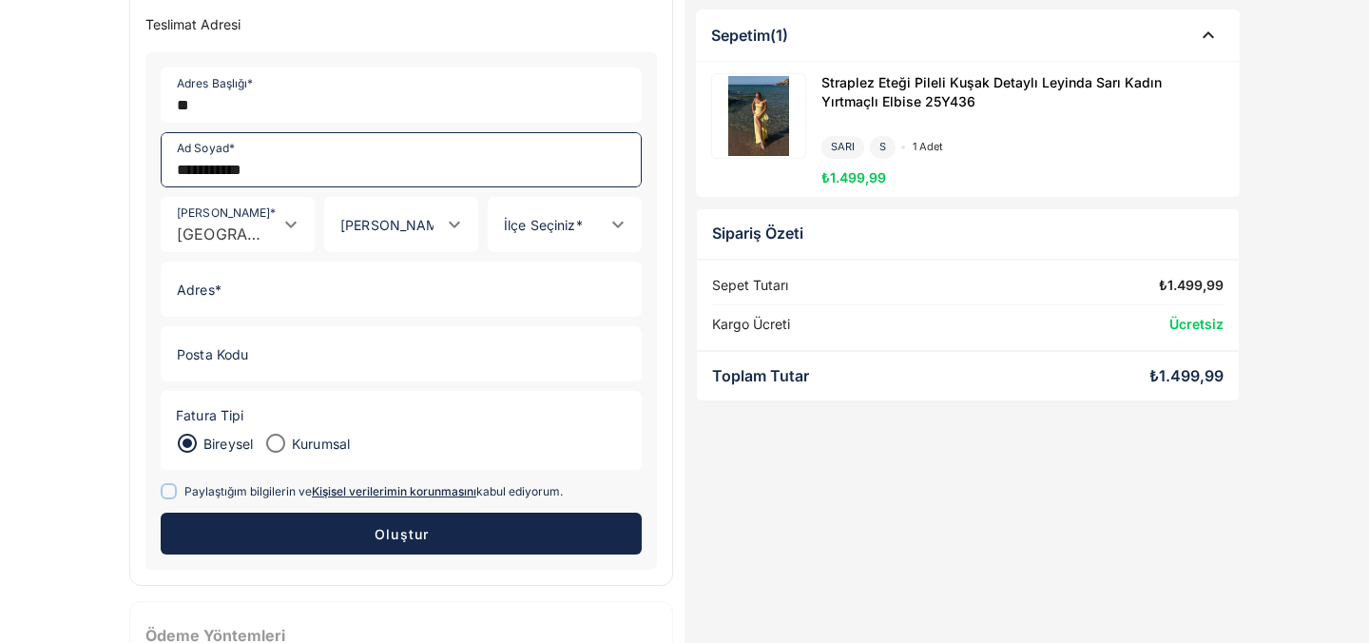
type input "**********"
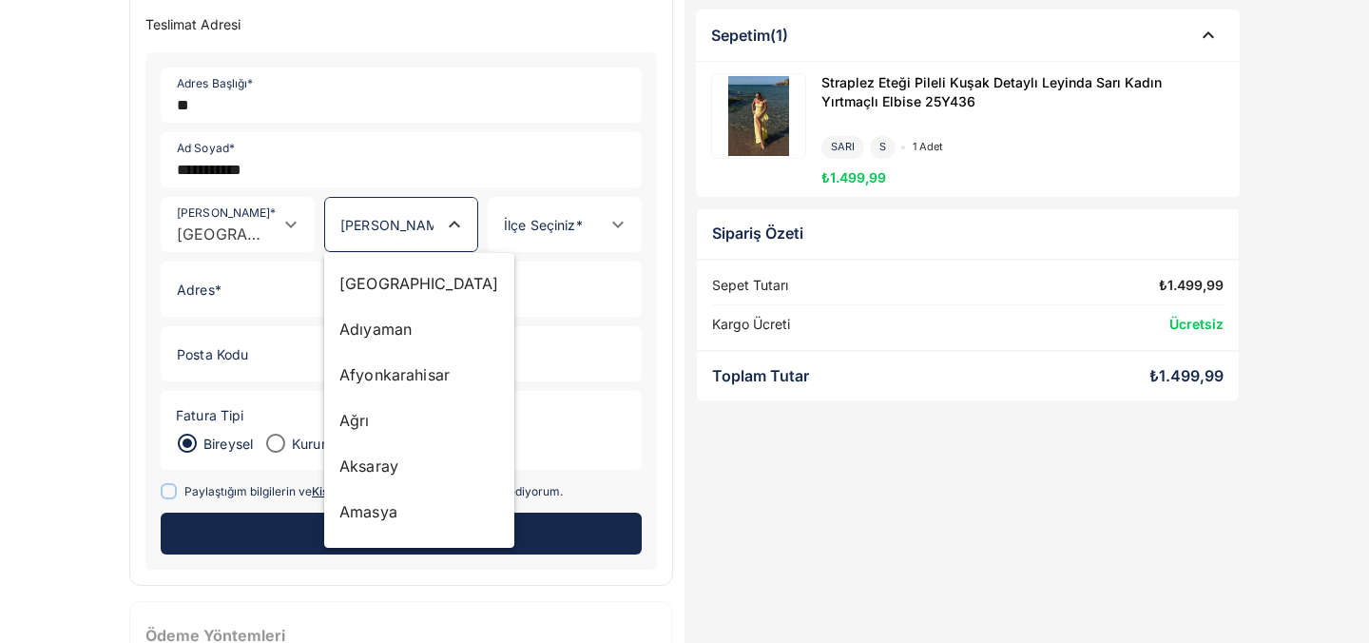
click at [396, 242] on input "[PERSON_NAME] *" at bounding box center [382, 234] width 114 height 18
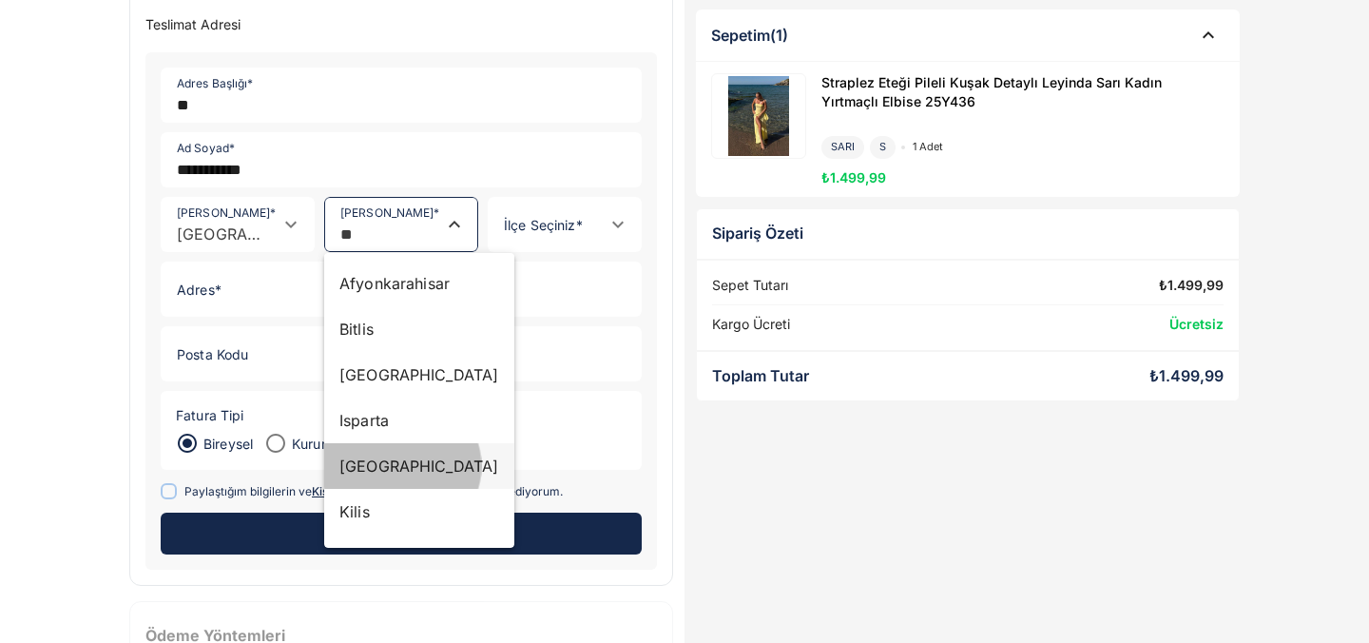
click at [381, 467] on div "[GEOGRAPHIC_DATA]" at bounding box center [419, 466] width 160 height 23
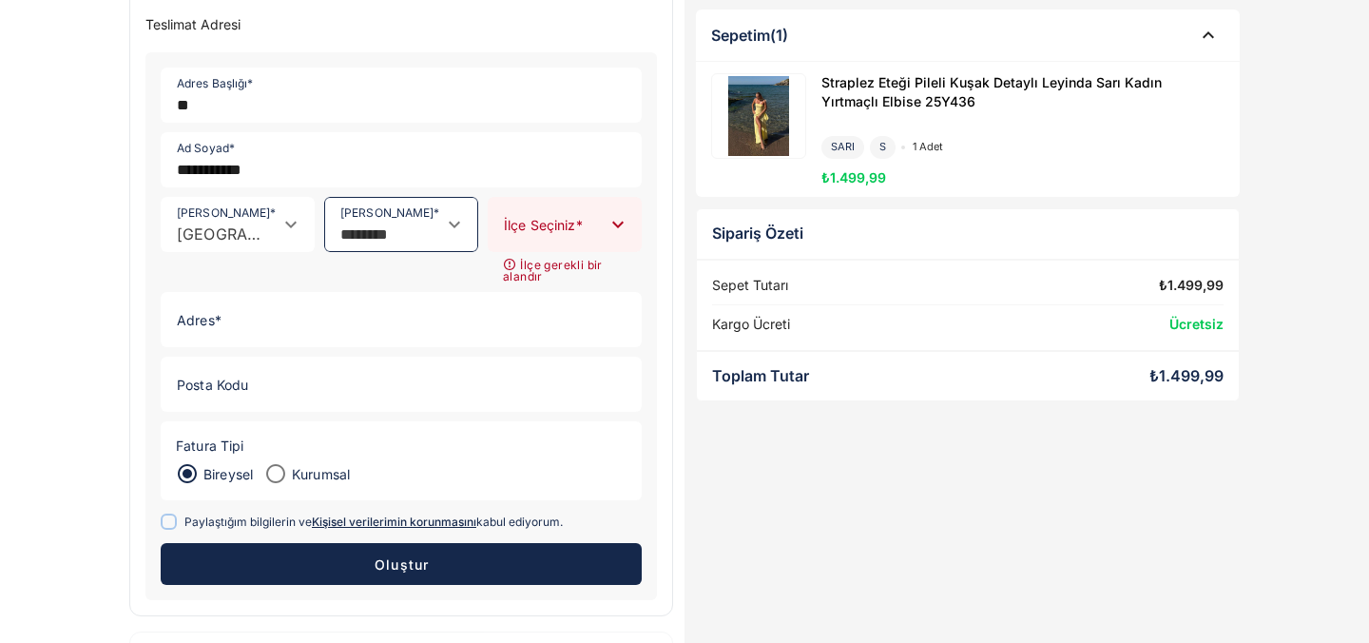
type input "********"
click at [555, 225] on input "[PERSON_NAME] *" at bounding box center [546, 234] width 114 height 18
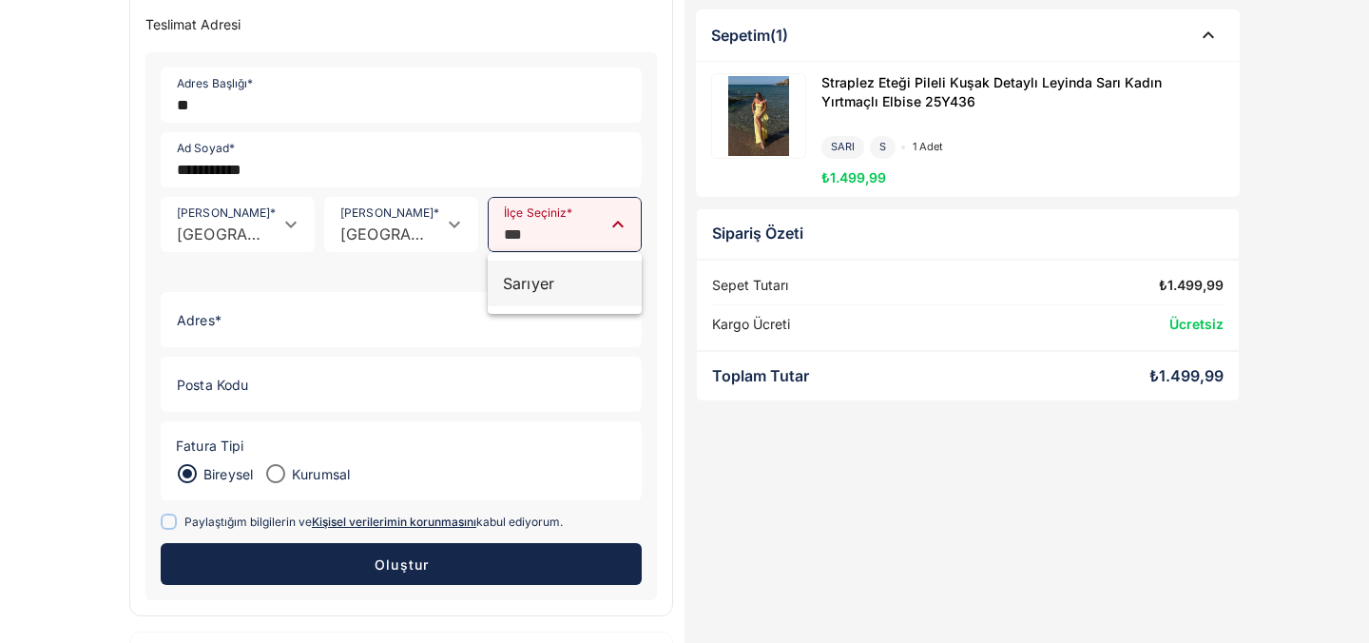
click at [555, 299] on div "Sarıyer" at bounding box center [565, 284] width 154 height 46
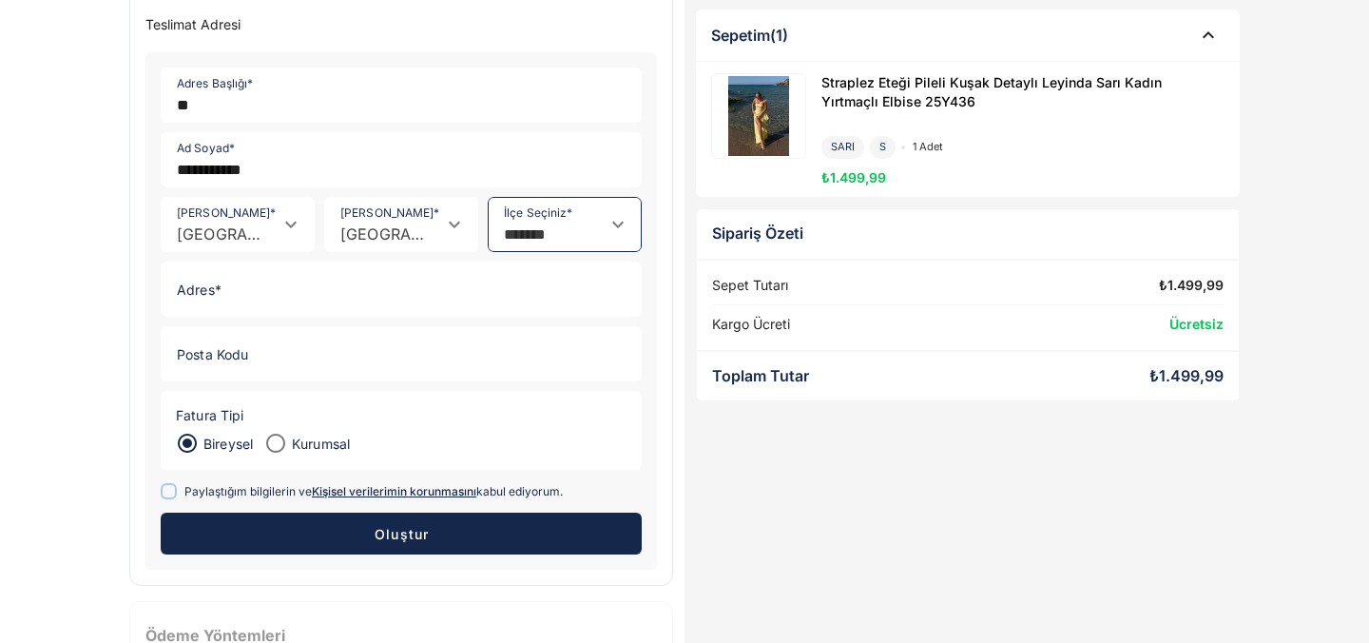
type input "*******"
click at [381, 320] on form "**********" at bounding box center [401, 310] width 512 height 517
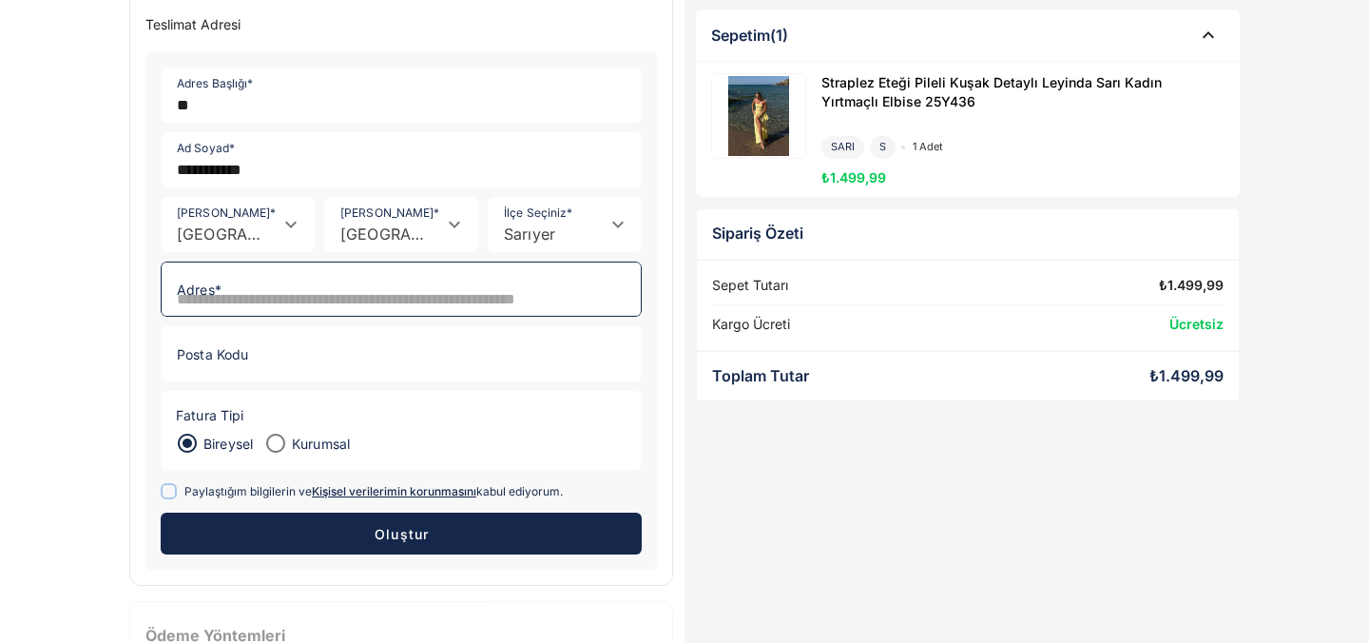
click at [401, 306] on input "Adres *" at bounding box center [396, 288] width 468 height 53
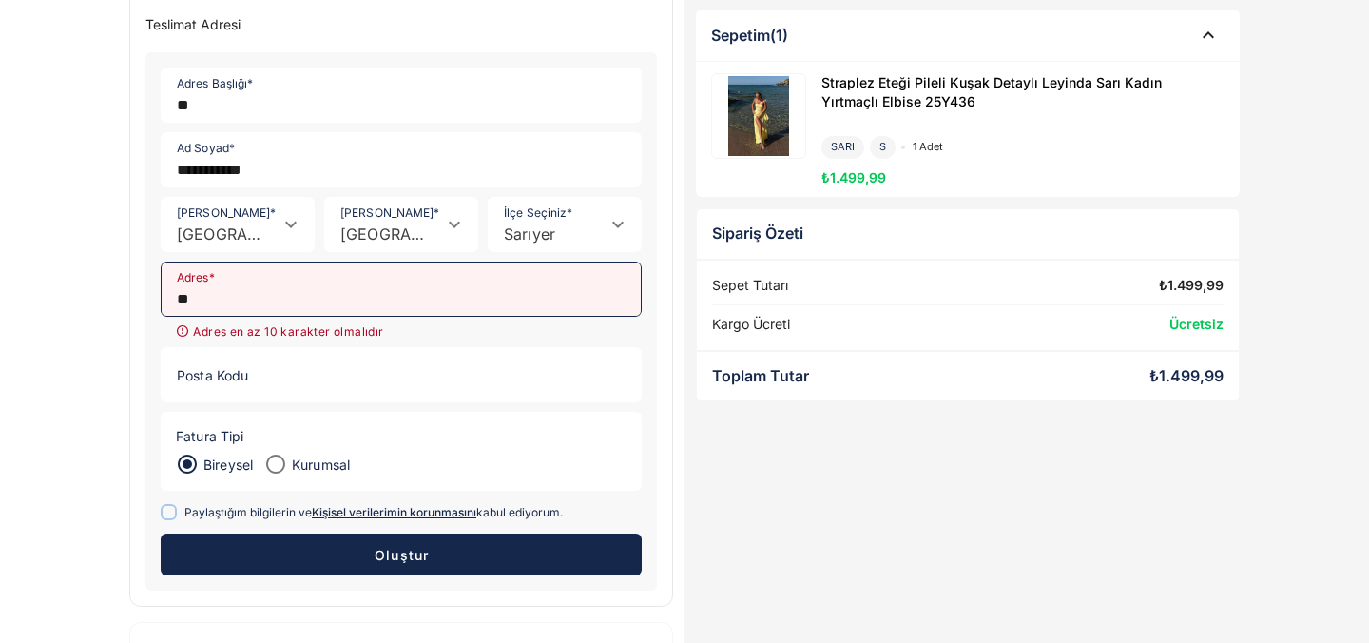
type input "*"
type input "***"
